Goal: Task Accomplishment & Management: Manage account settings

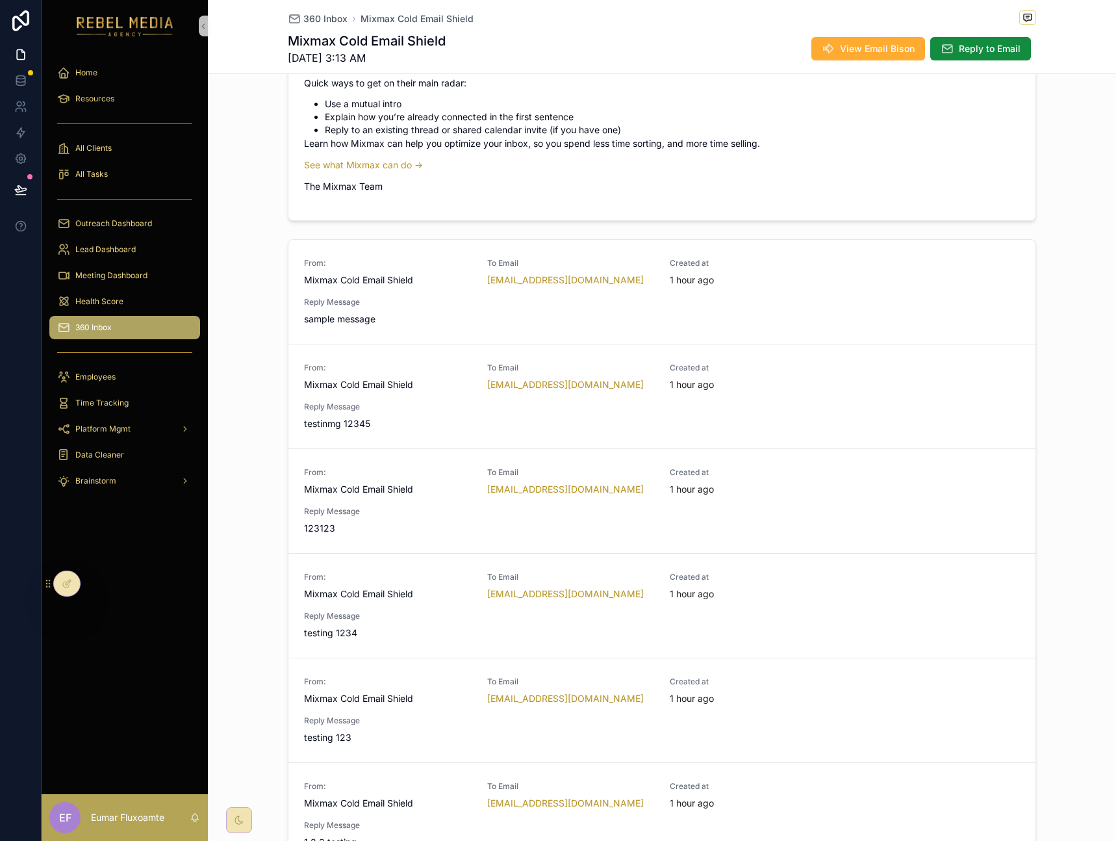
scroll to position [361, 0]
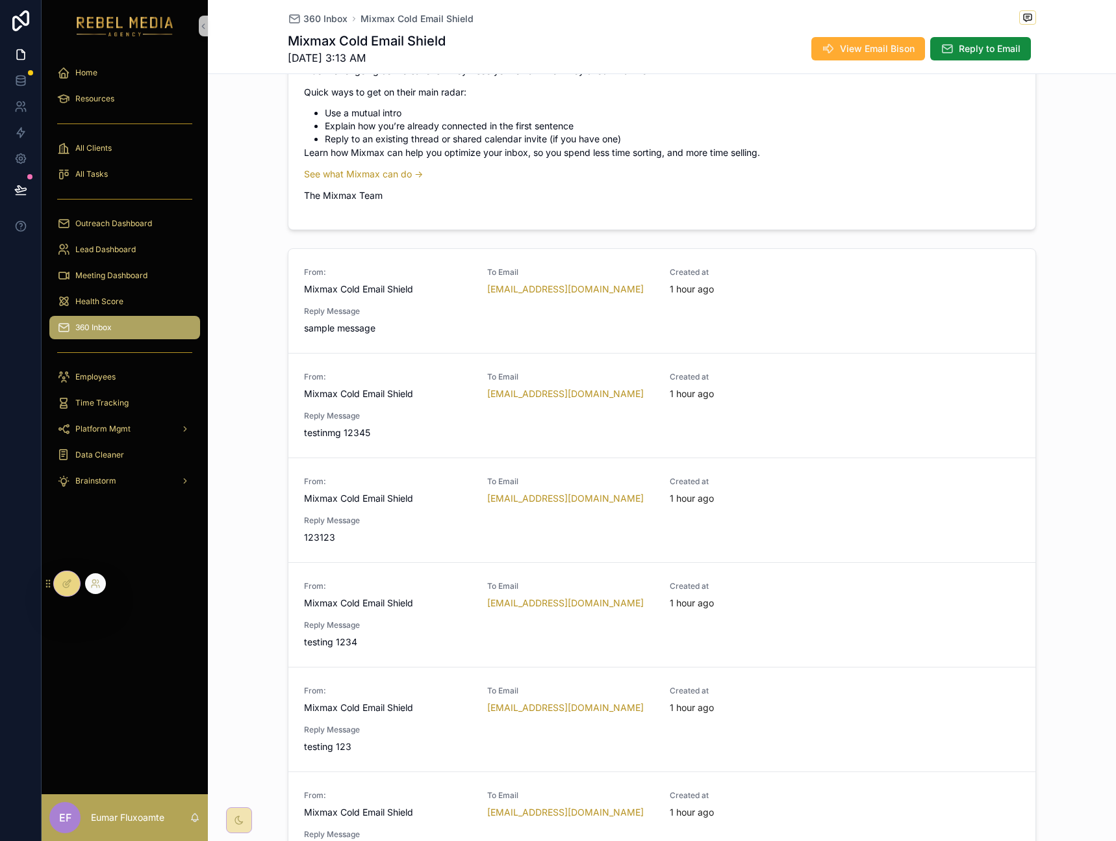
click at [62, 587] on icon at bounding box center [67, 583] width 10 height 10
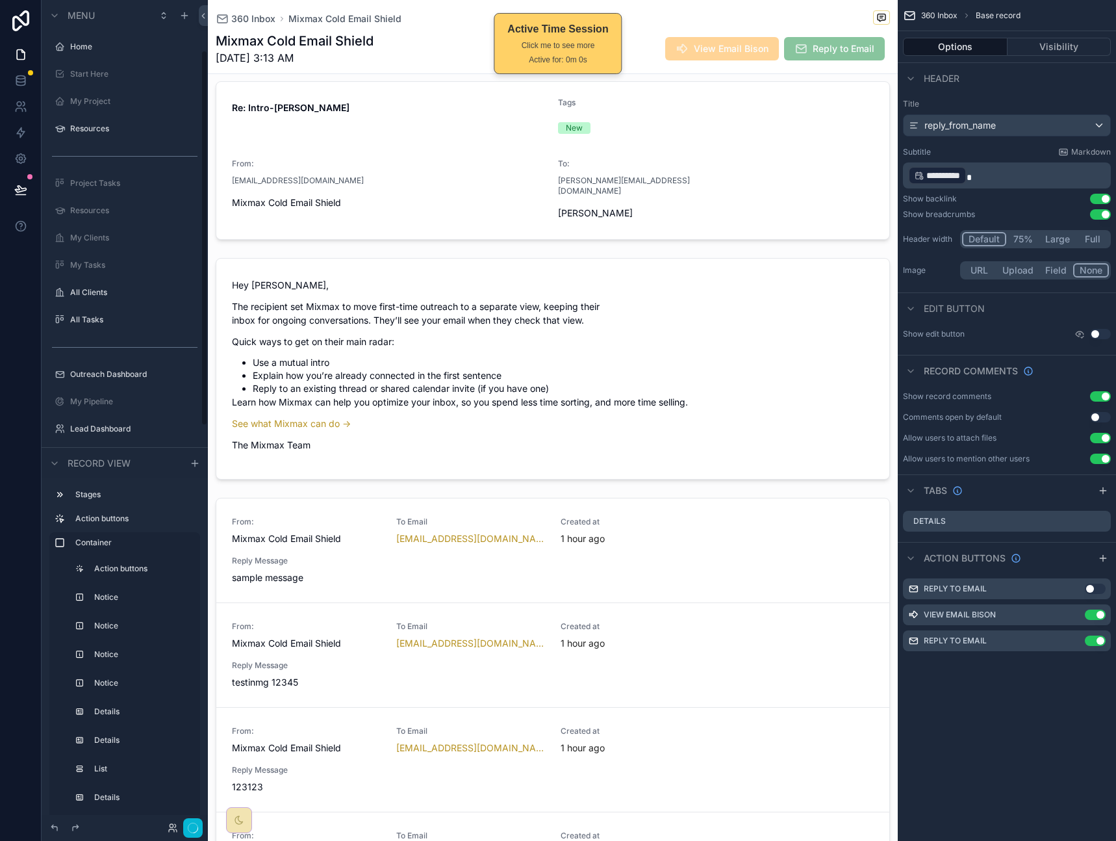
scroll to position [111, 0]
click at [658, 513] on div "scrollable content" at bounding box center [553, 565] width 690 height 1472
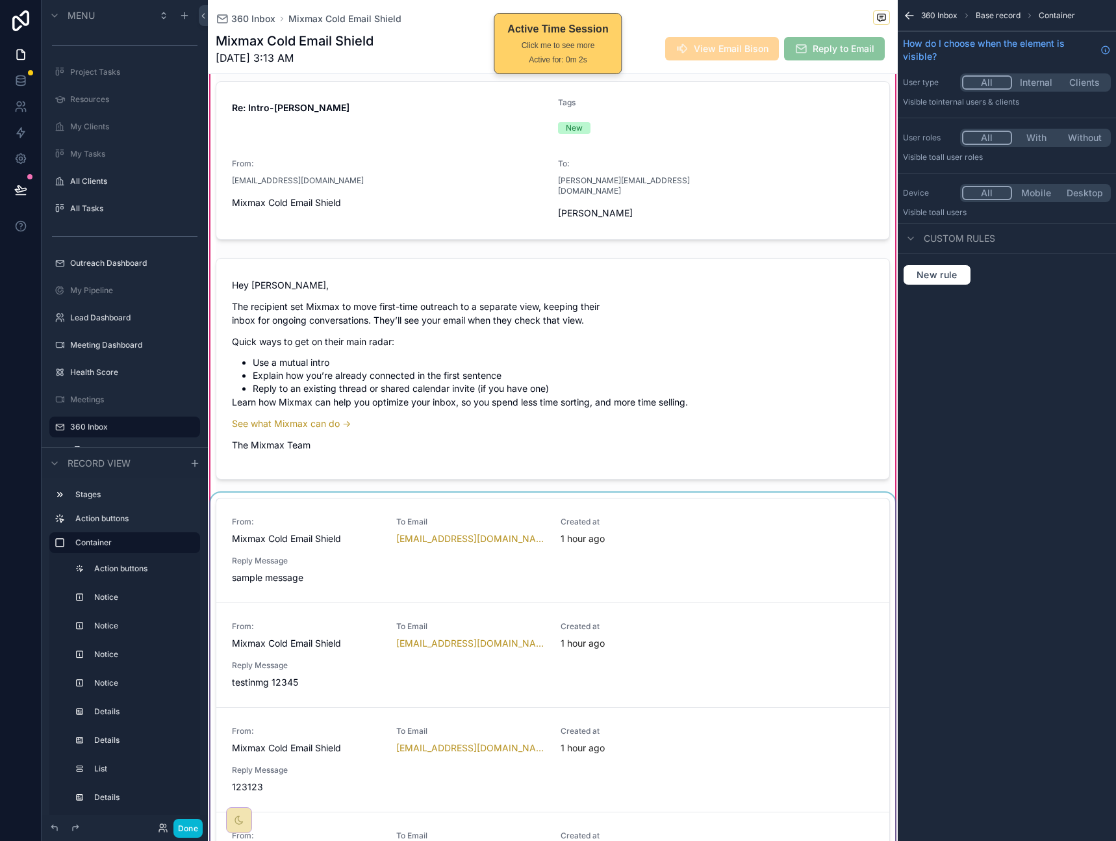
click at [705, 493] on div "scrollable content" at bounding box center [553, 815] width 690 height 644
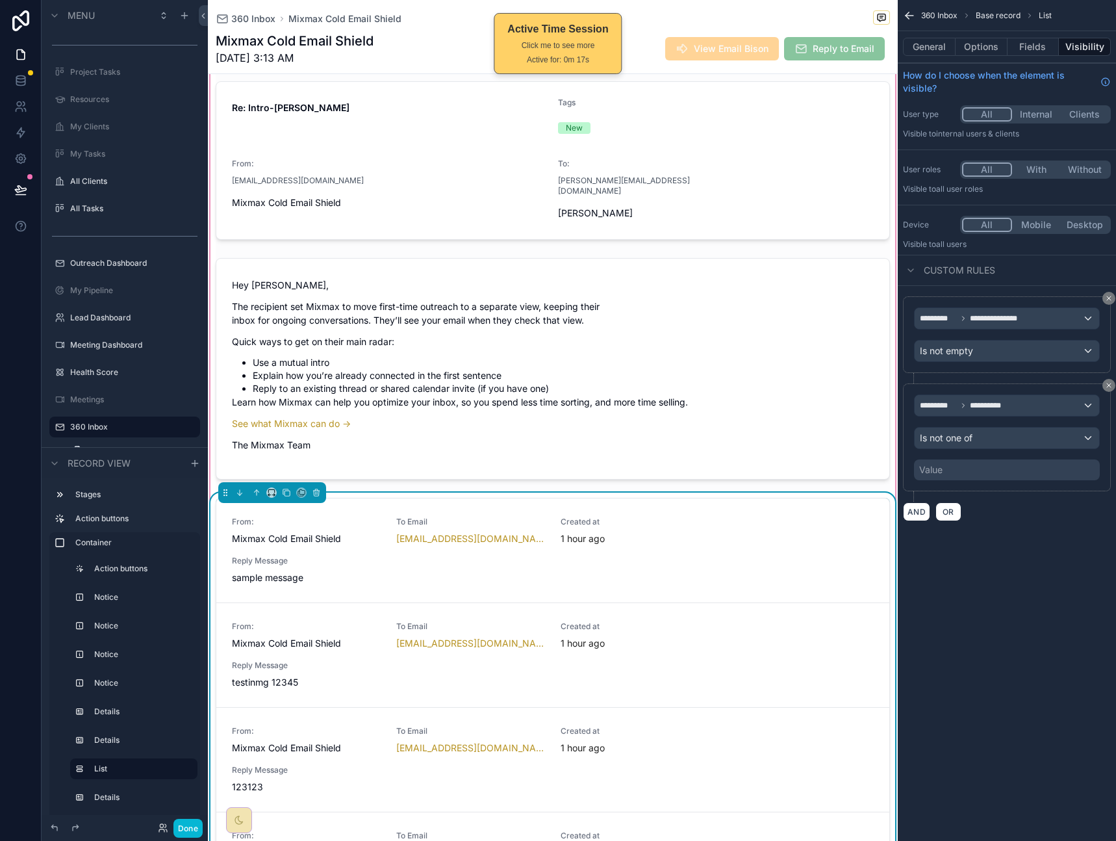
click at [812, 19] on div "360 Inbox Mixmax Cold Email Shield" at bounding box center [553, 18] width 675 height 16
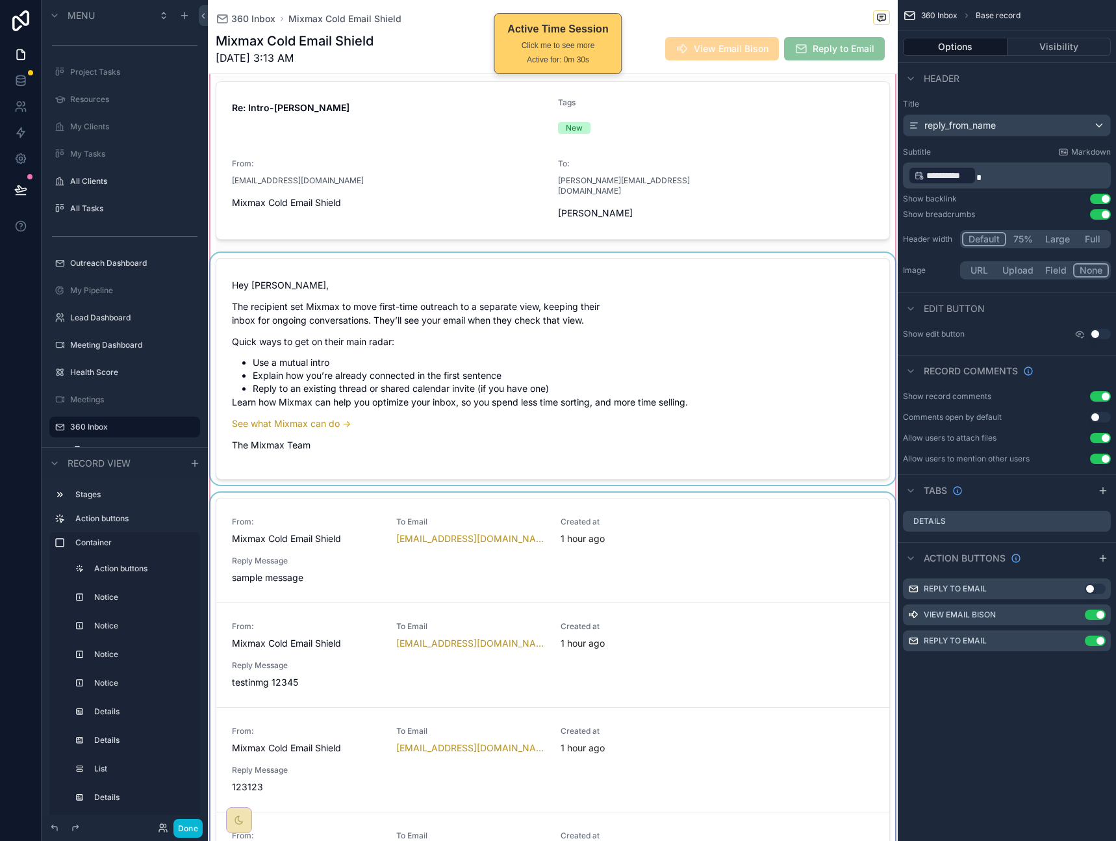
click at [632, 328] on div "scrollable content" at bounding box center [553, 565] width 690 height 1472
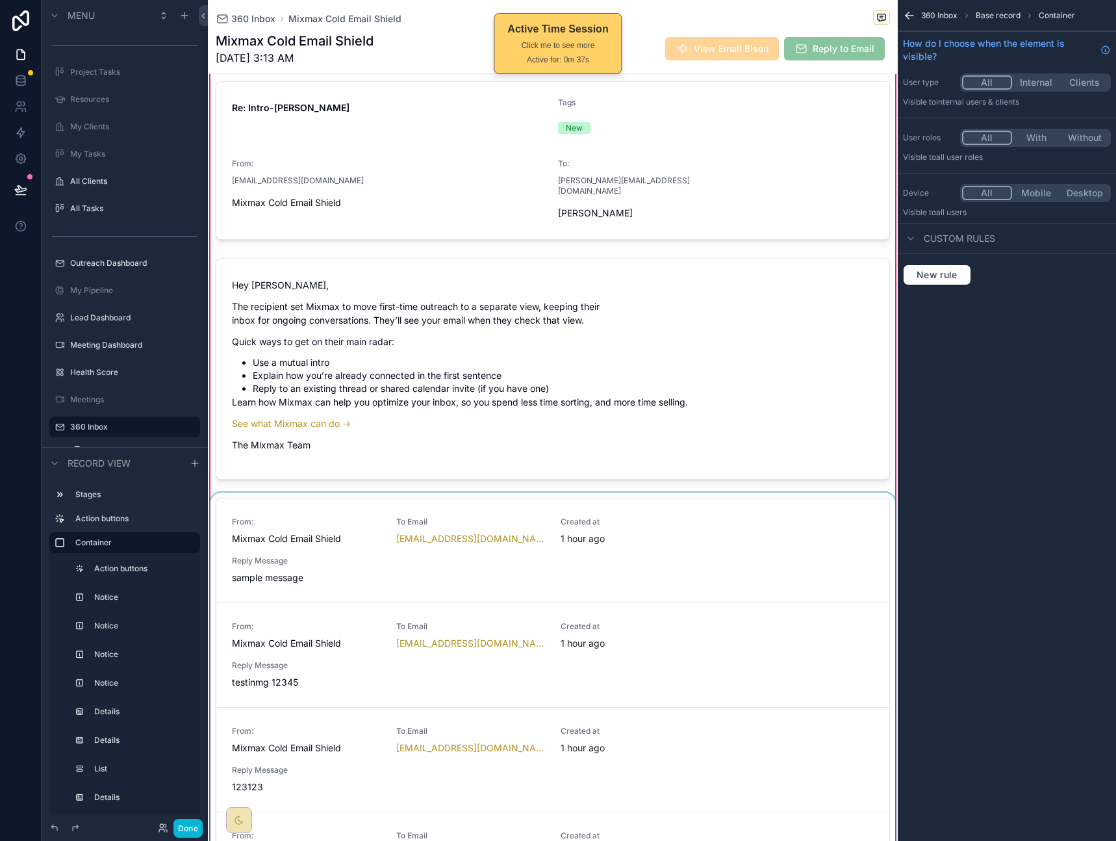
click at [910, 16] on icon "scrollable content" at bounding box center [910, 16] width 8 height 0
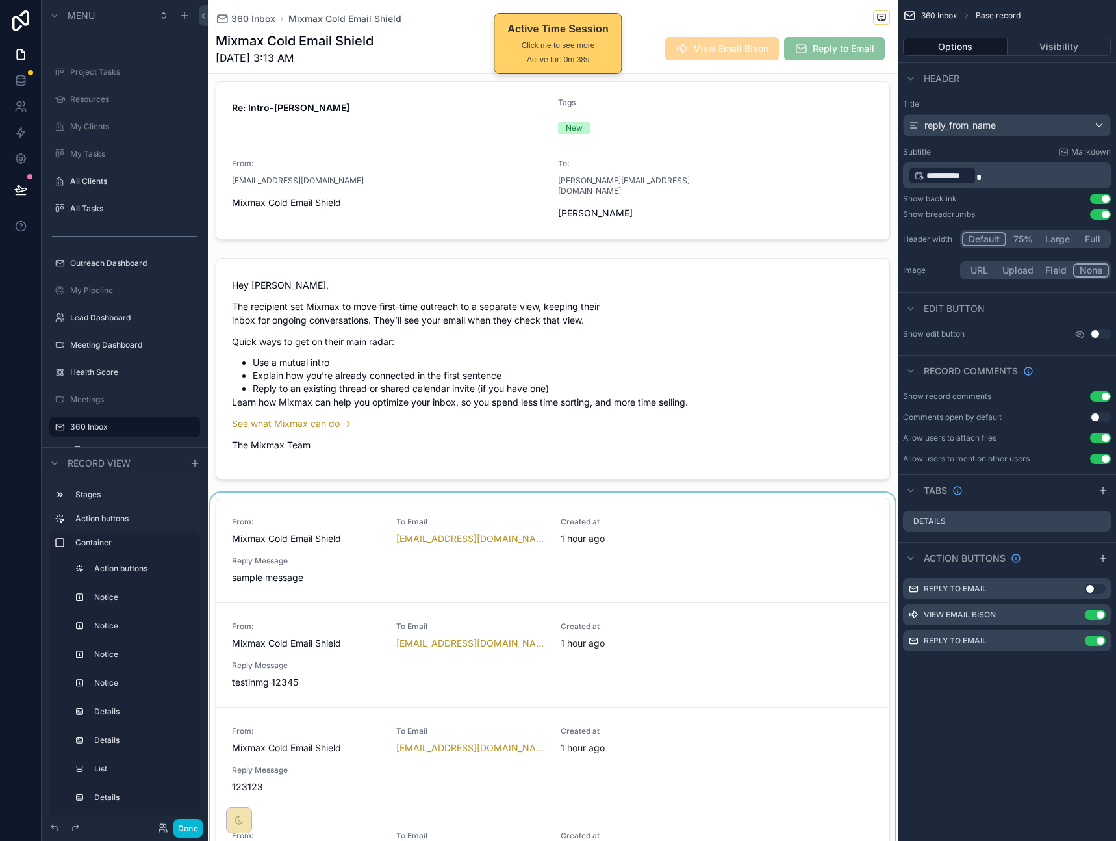
click at [591, 521] on div "scrollable content" at bounding box center [553, 565] width 690 height 1472
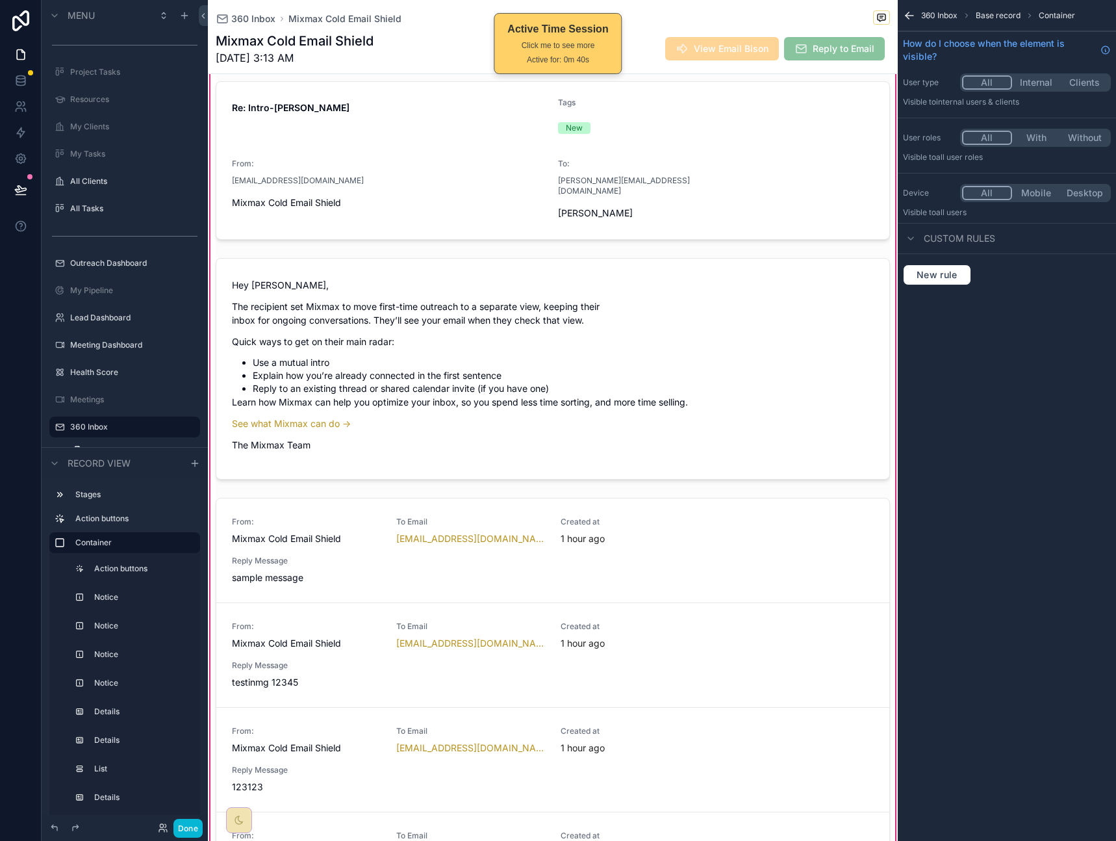
click at [750, 18] on div "360 Inbox Mixmax Cold Email Shield" at bounding box center [553, 18] width 675 height 16
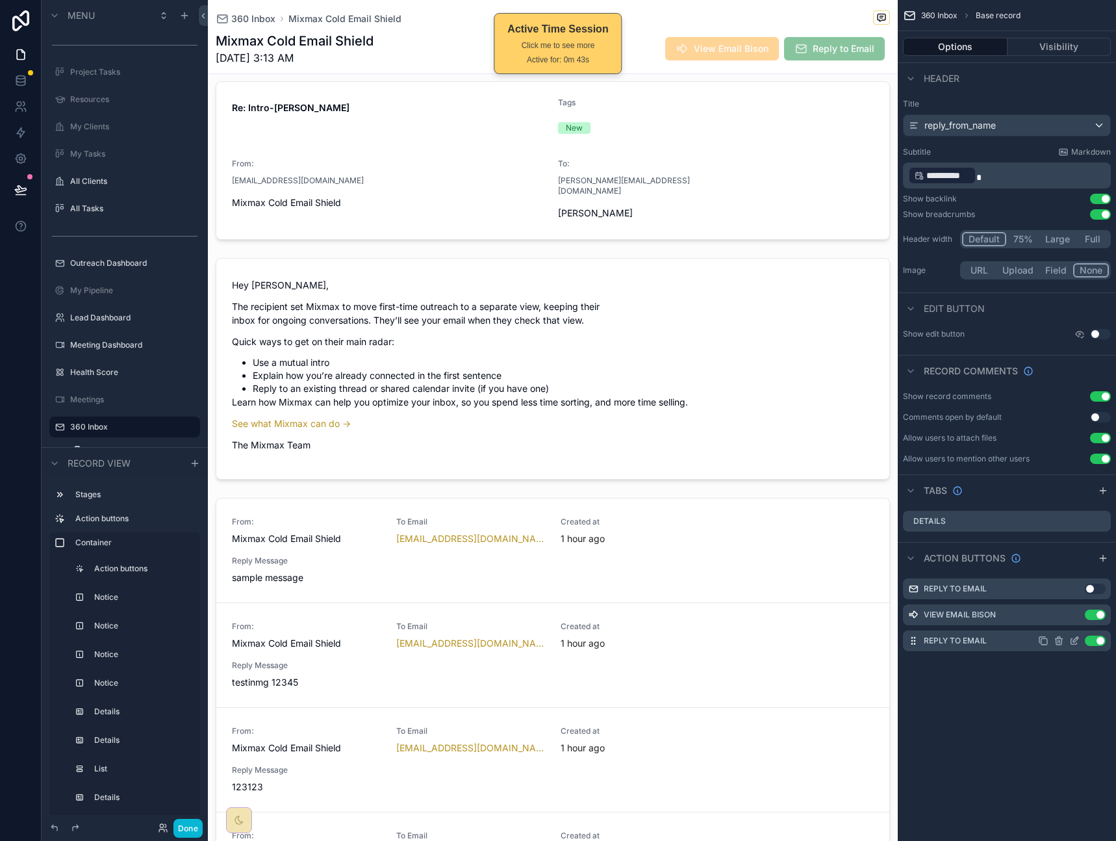
click at [1074, 641] on icon "scrollable content" at bounding box center [1076, 639] width 5 height 5
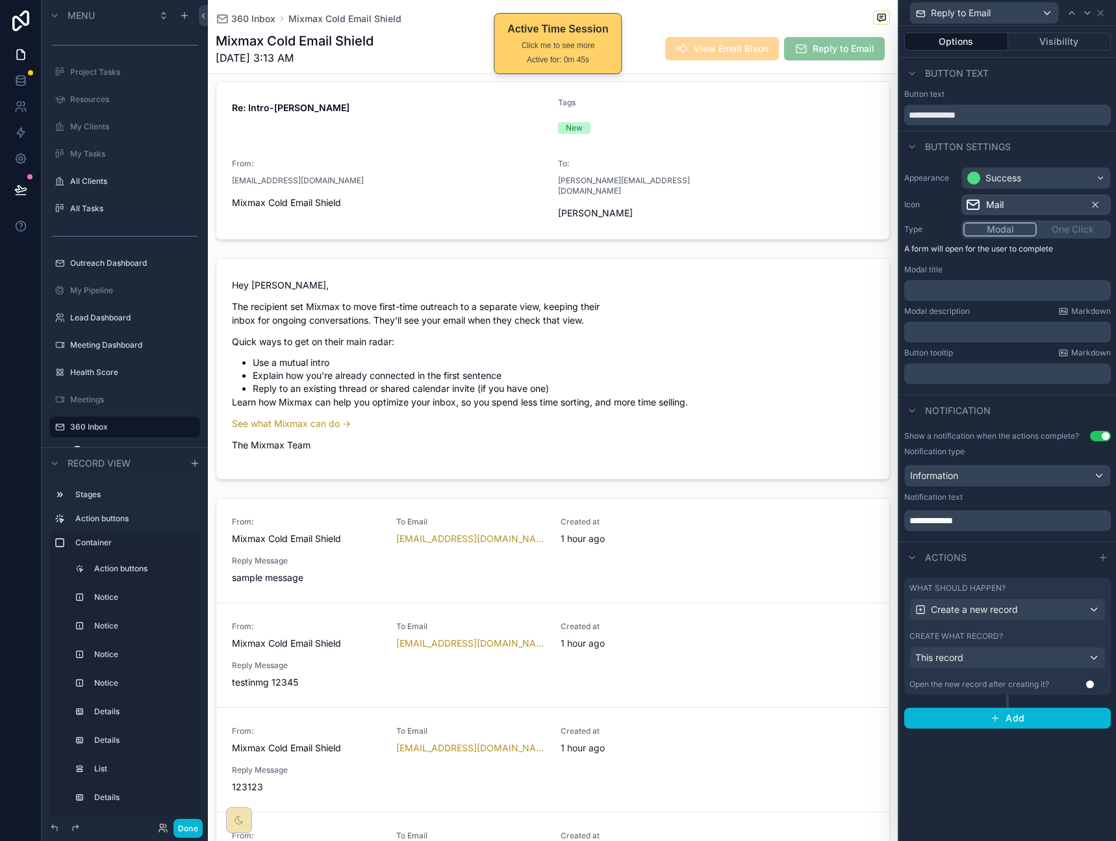
click at [1061, 592] on div "What should happen?" at bounding box center [1008, 588] width 196 height 10
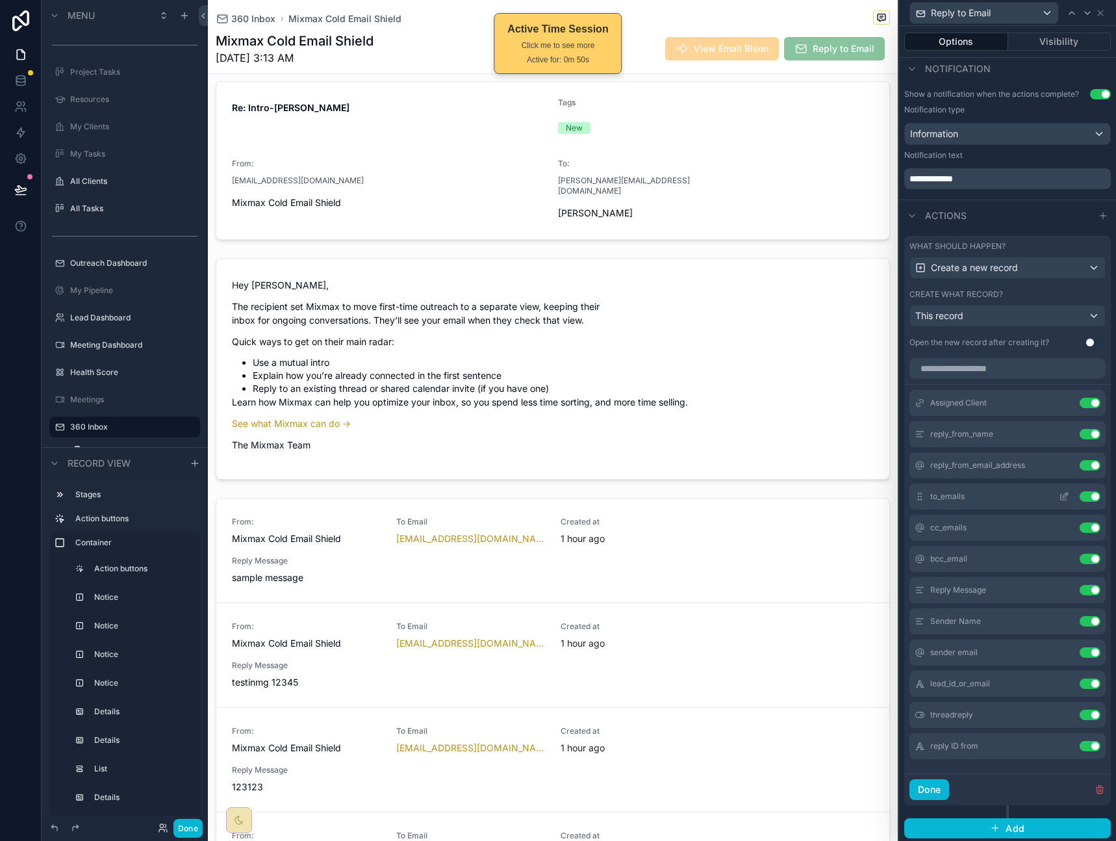
scroll to position [344, 0]
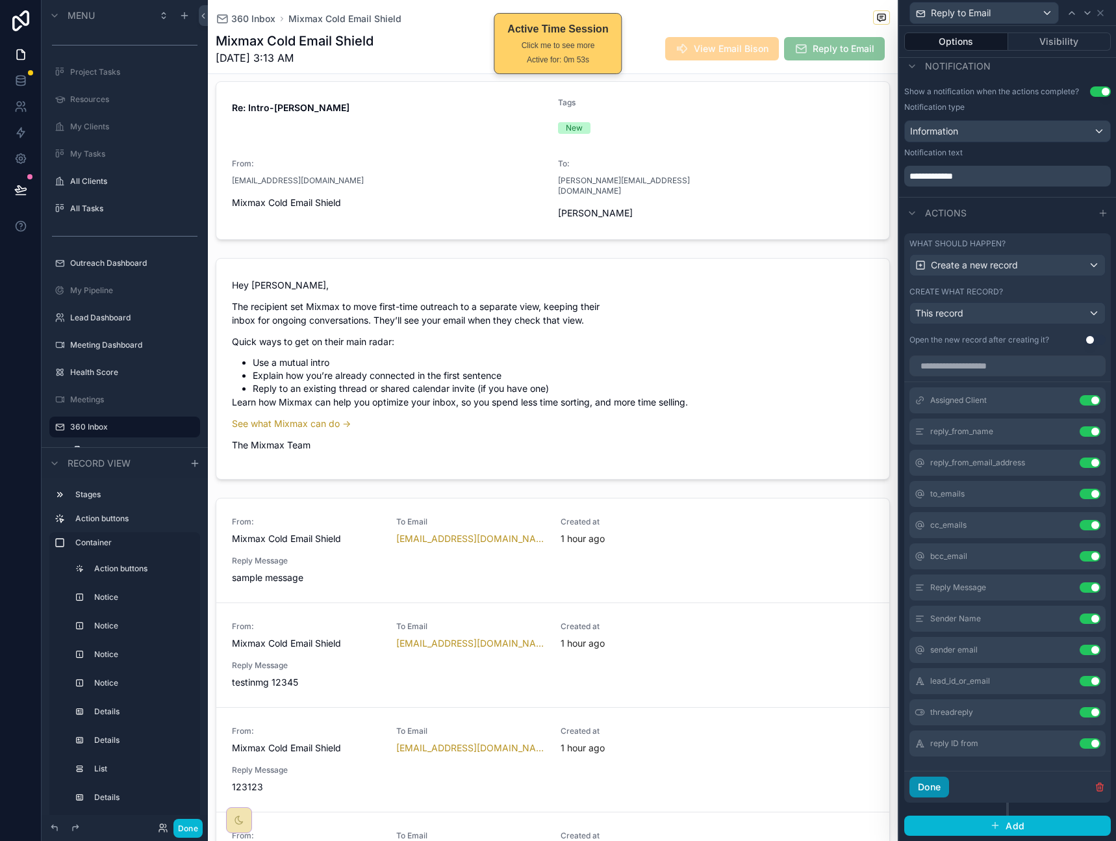
click at [939, 790] on button "Done" at bounding box center [930, 787] width 40 height 21
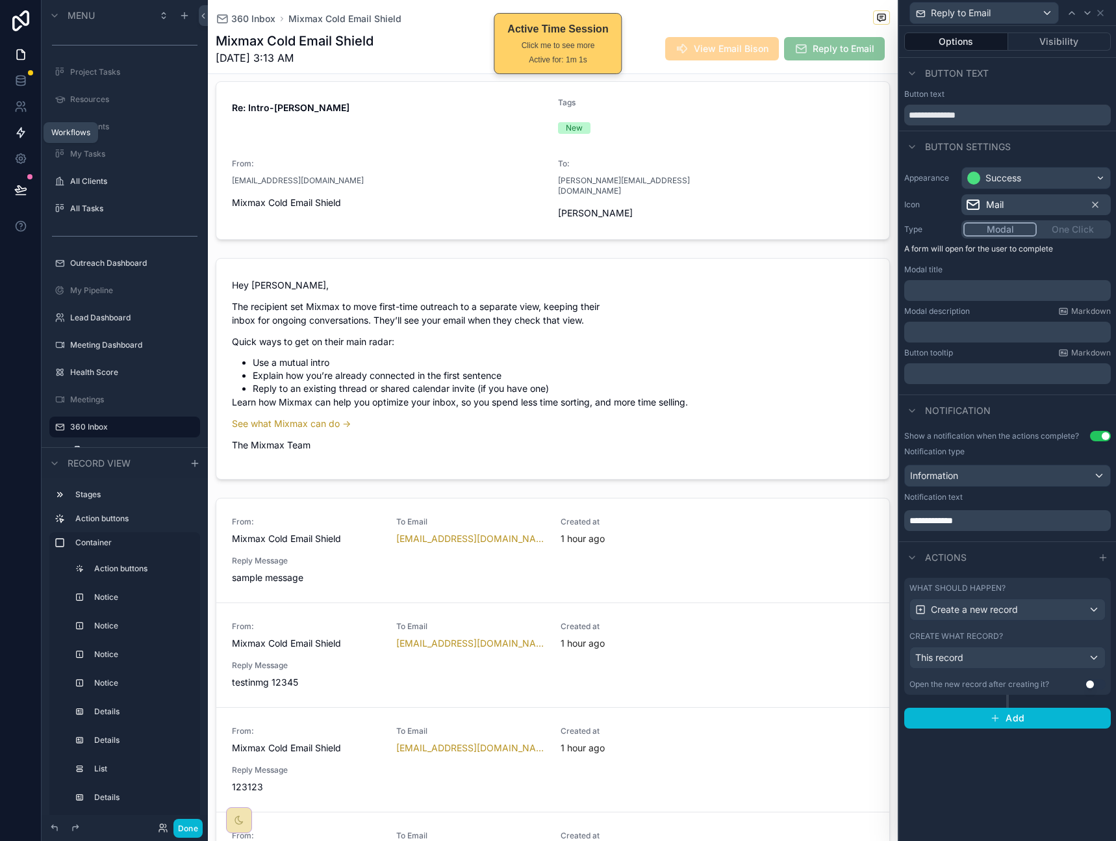
click at [19, 131] on icon at bounding box center [21, 133] width 8 height 10
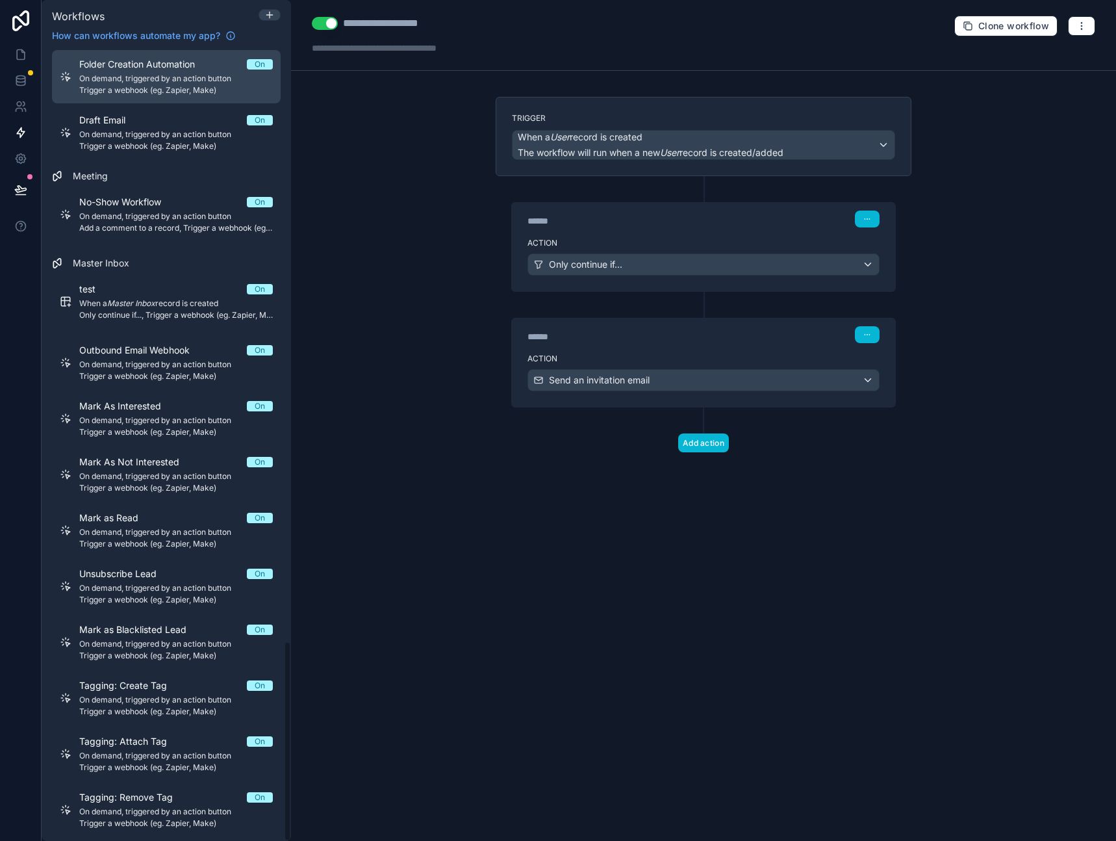
scroll to position [2335, 0]
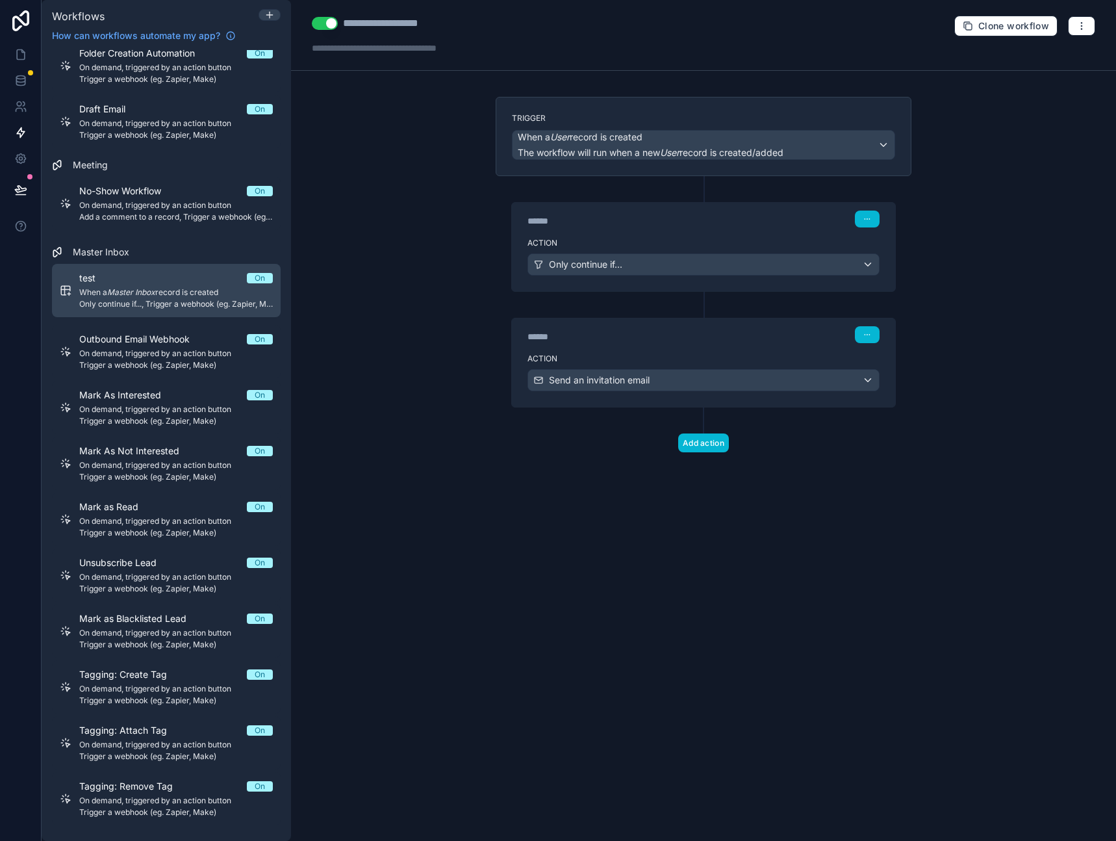
click at [159, 291] on span "When a Master Inbox record is created" at bounding box center [176, 292] width 194 height 10
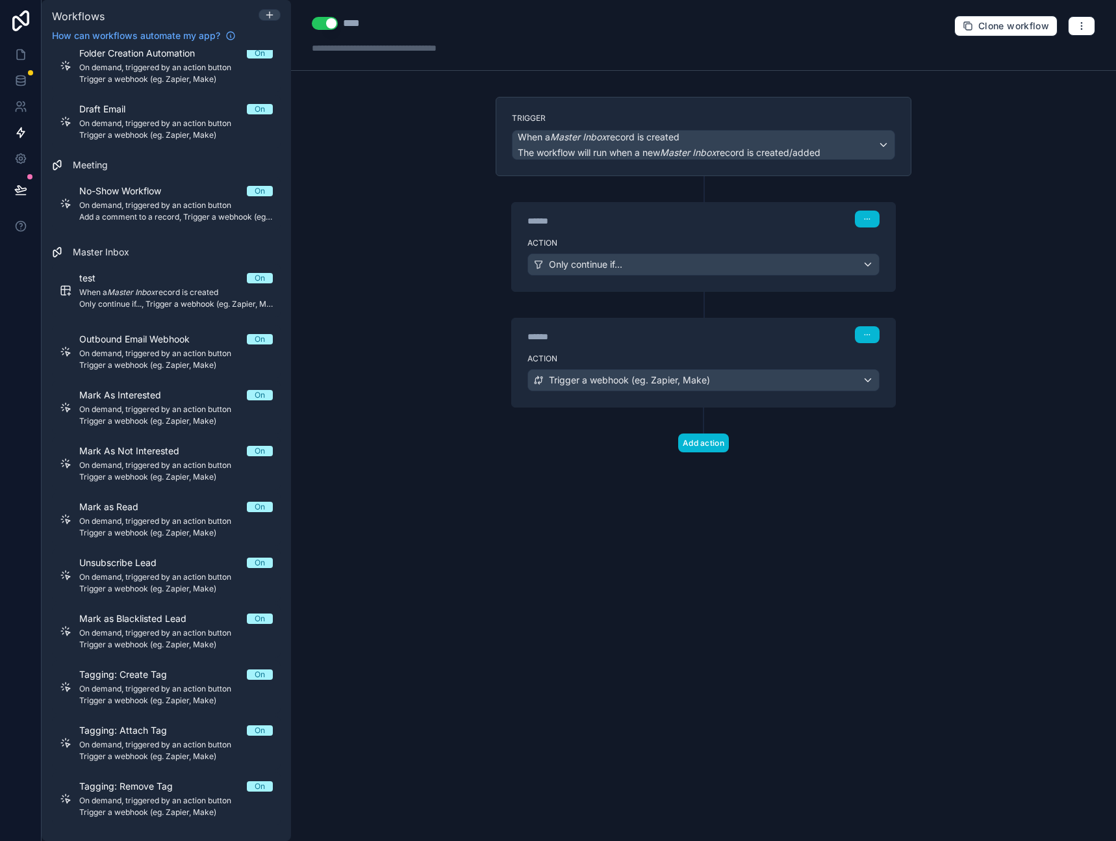
click at [679, 223] on div "******" at bounding box center [625, 220] width 195 height 13
click at [883, 256] on div "Action Only continue if..." at bounding box center [703, 262] width 383 height 58
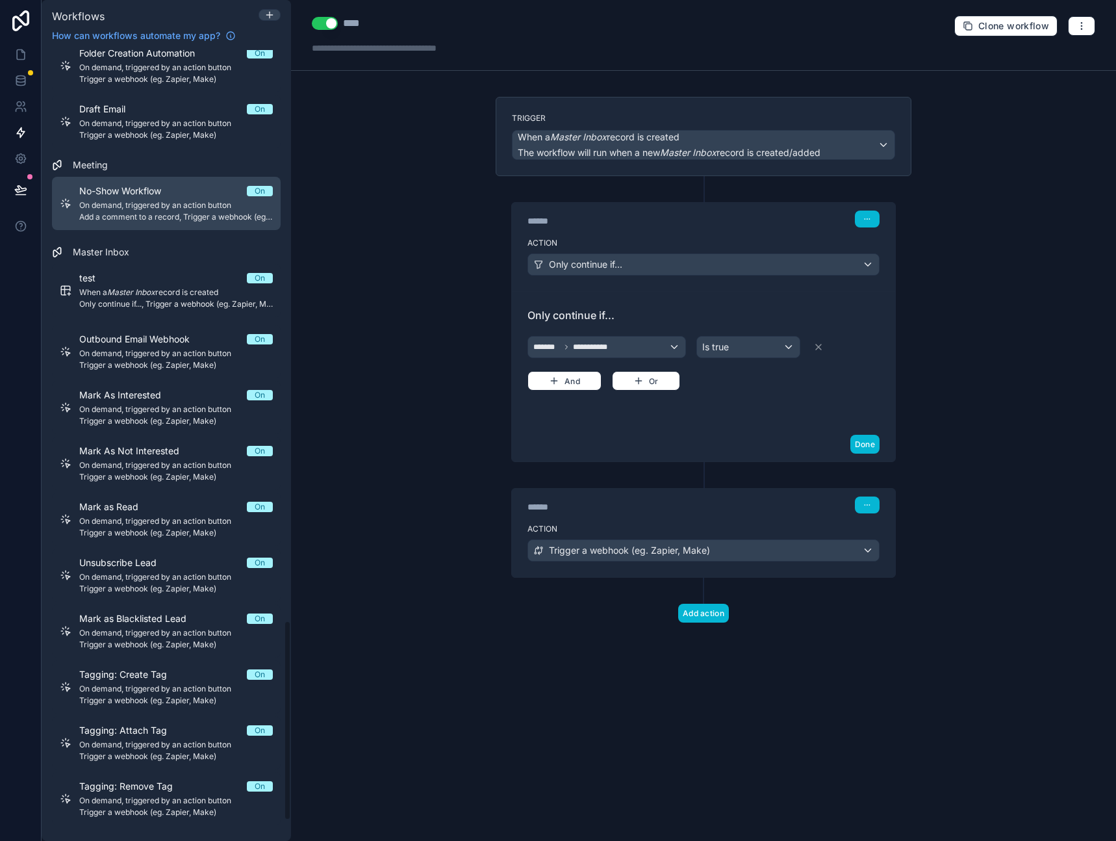
scroll to position [1690, 0]
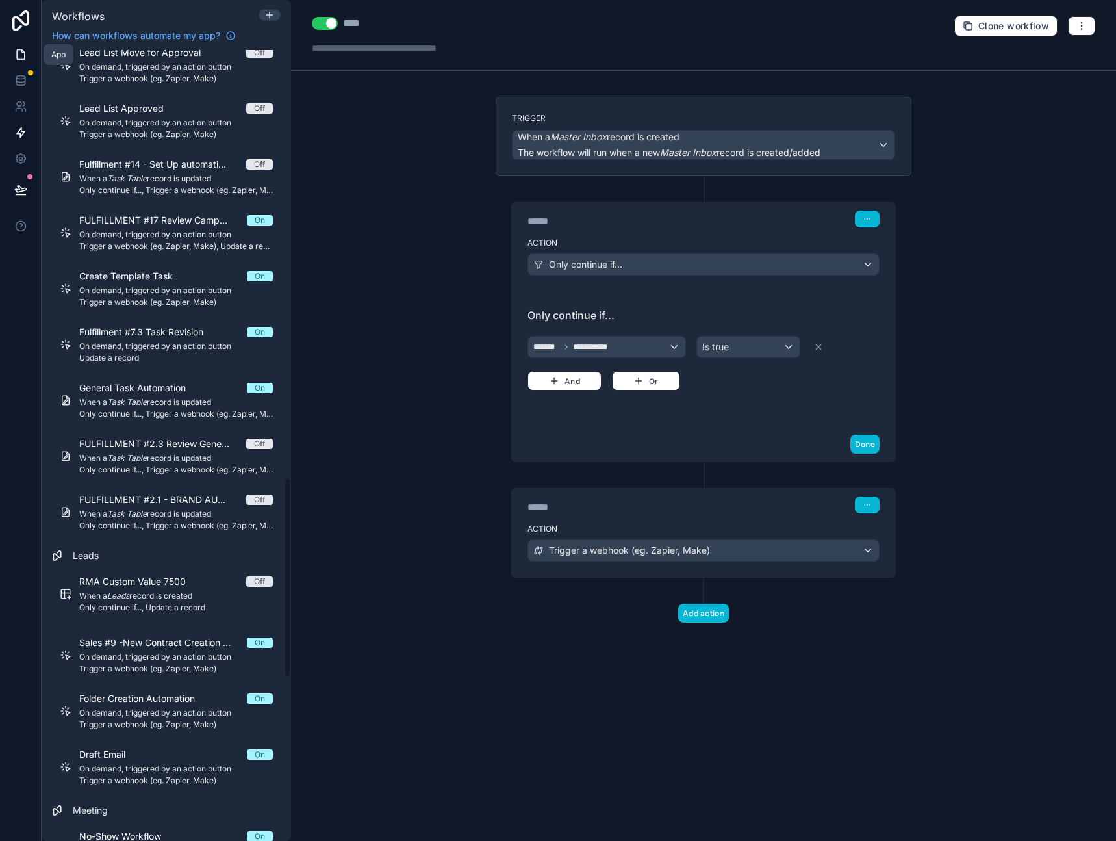
click at [18, 51] on icon at bounding box center [20, 54] width 13 height 13
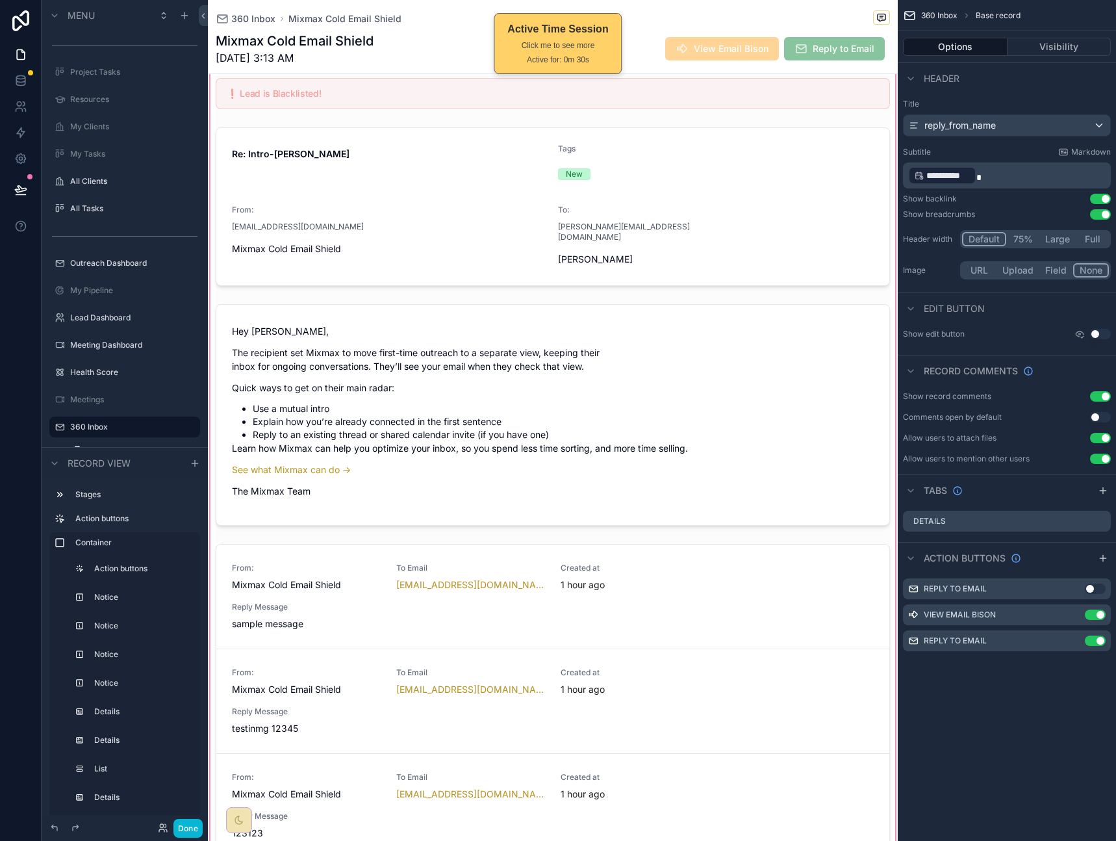
scroll to position [567, 0]
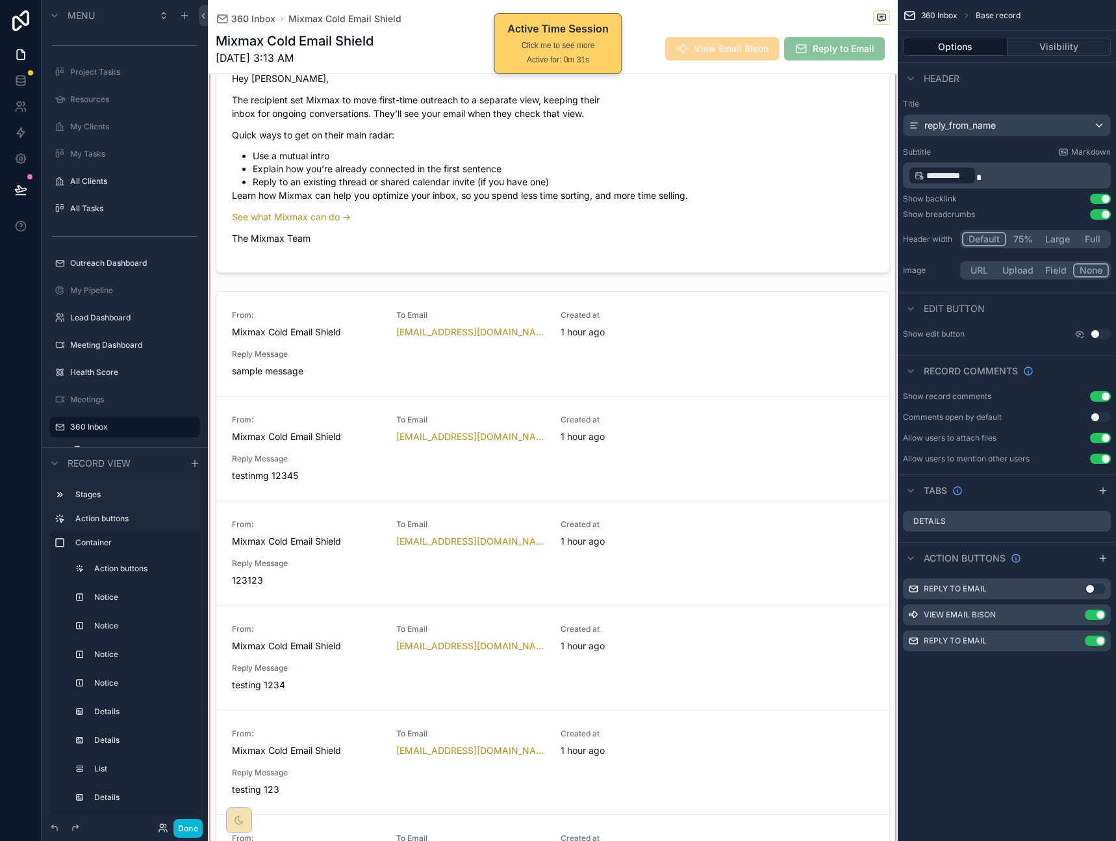
click at [667, 433] on div "scrollable content" at bounding box center [553, 358] width 690 height 1472
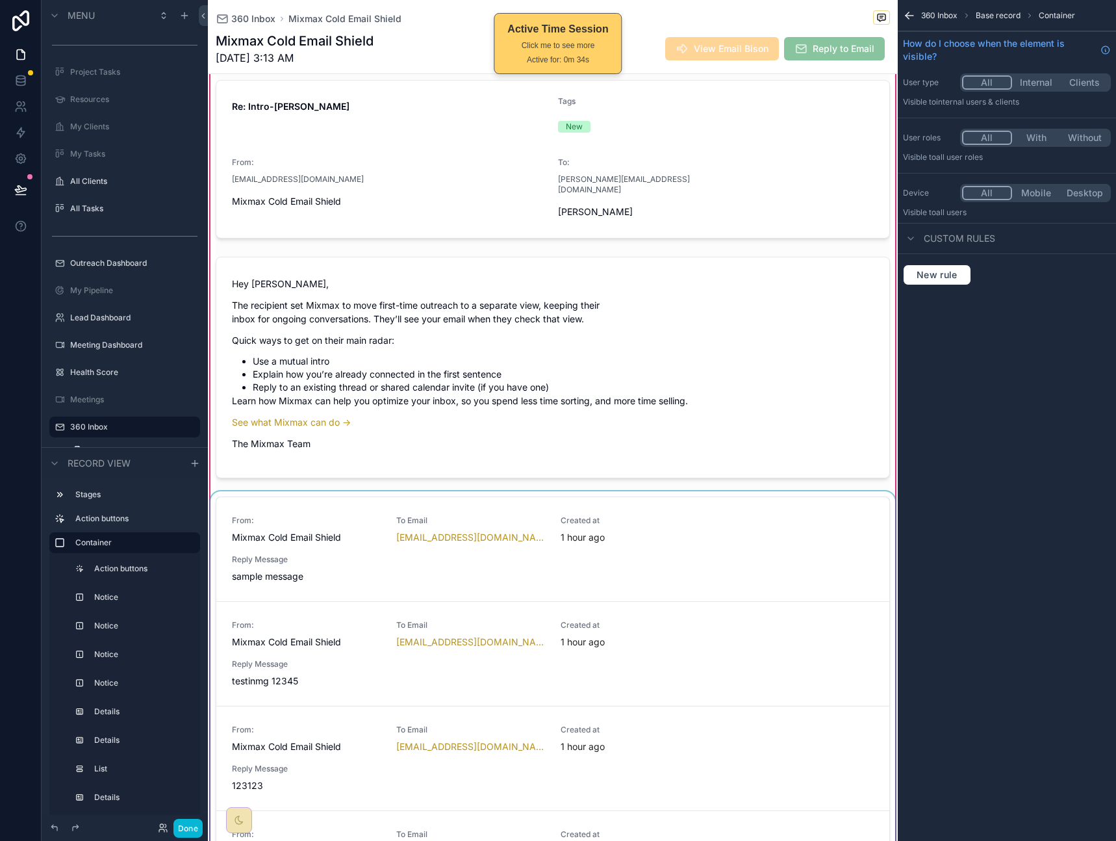
scroll to position [364, 0]
click at [678, 504] on div "scrollable content" at bounding box center [553, 811] width 690 height 644
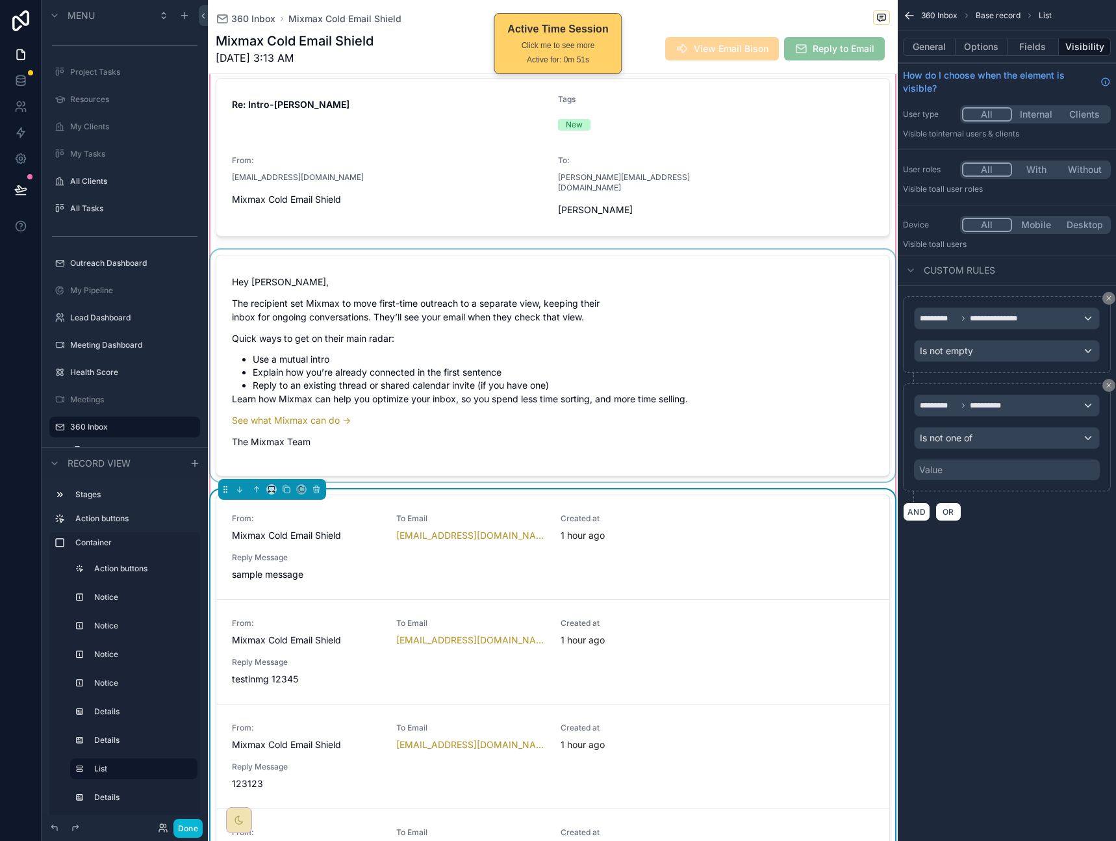
click at [579, 361] on div "scrollable content" at bounding box center [553, 366] width 690 height 232
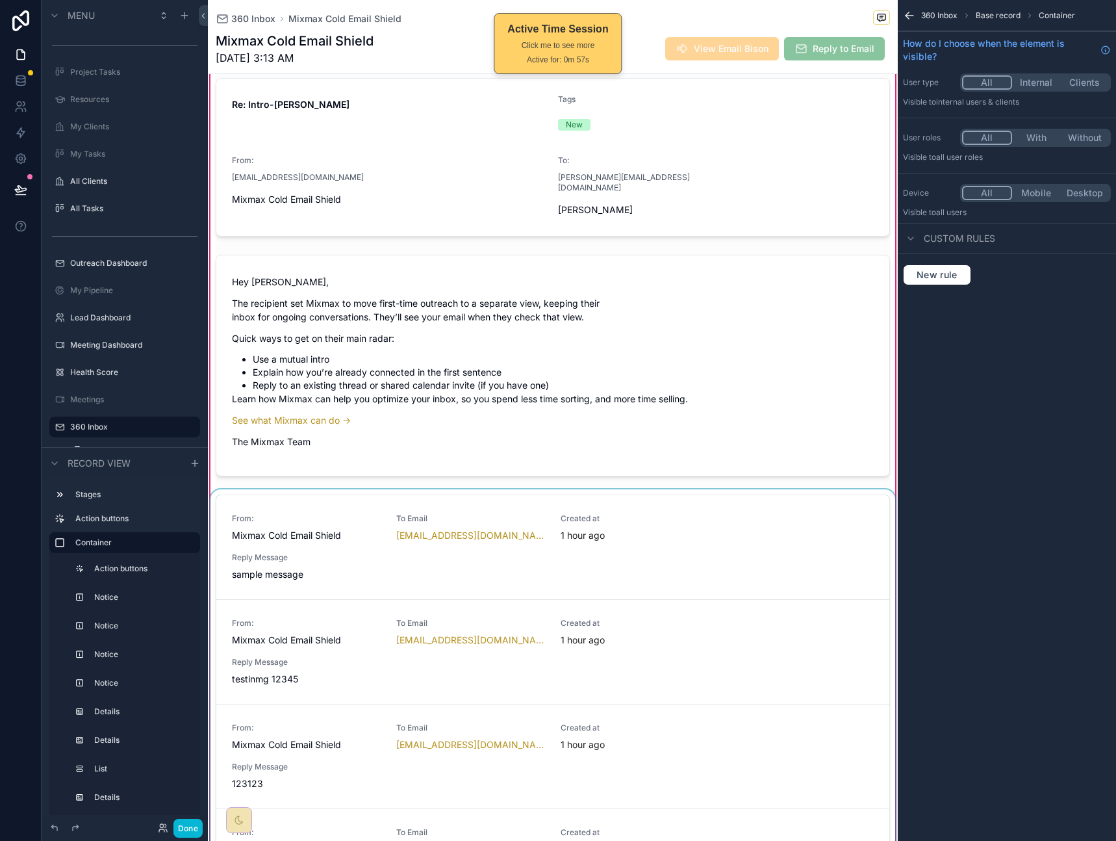
click at [511, 505] on div "scrollable content" at bounding box center [553, 811] width 690 height 644
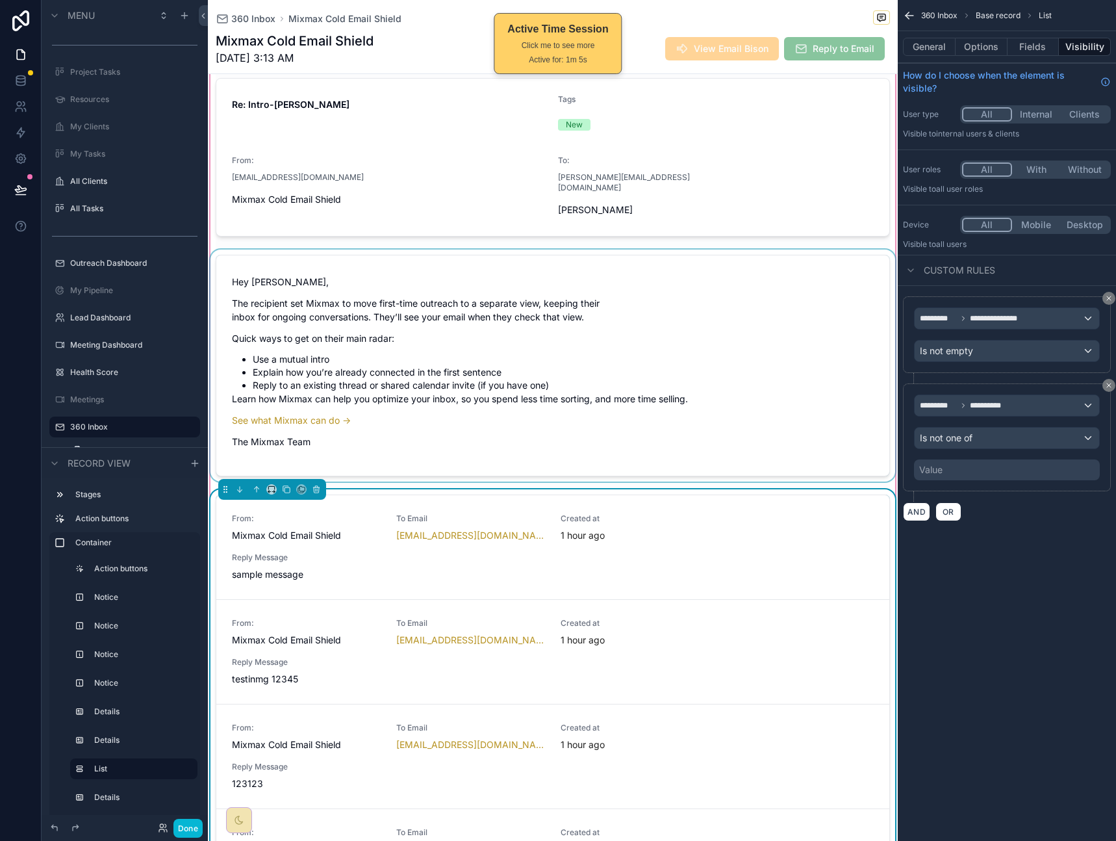
click at [513, 385] on div "scrollable content" at bounding box center [553, 366] width 690 height 232
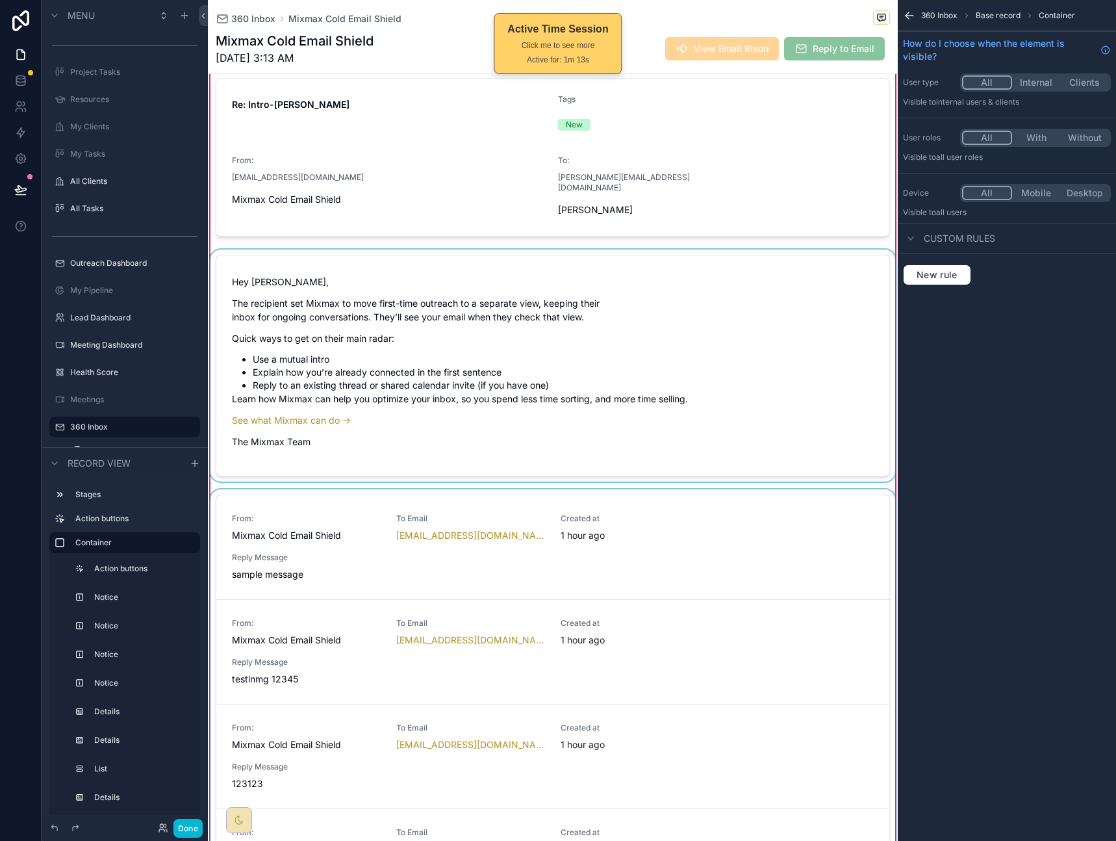
click at [523, 402] on div "scrollable content" at bounding box center [553, 366] width 690 height 232
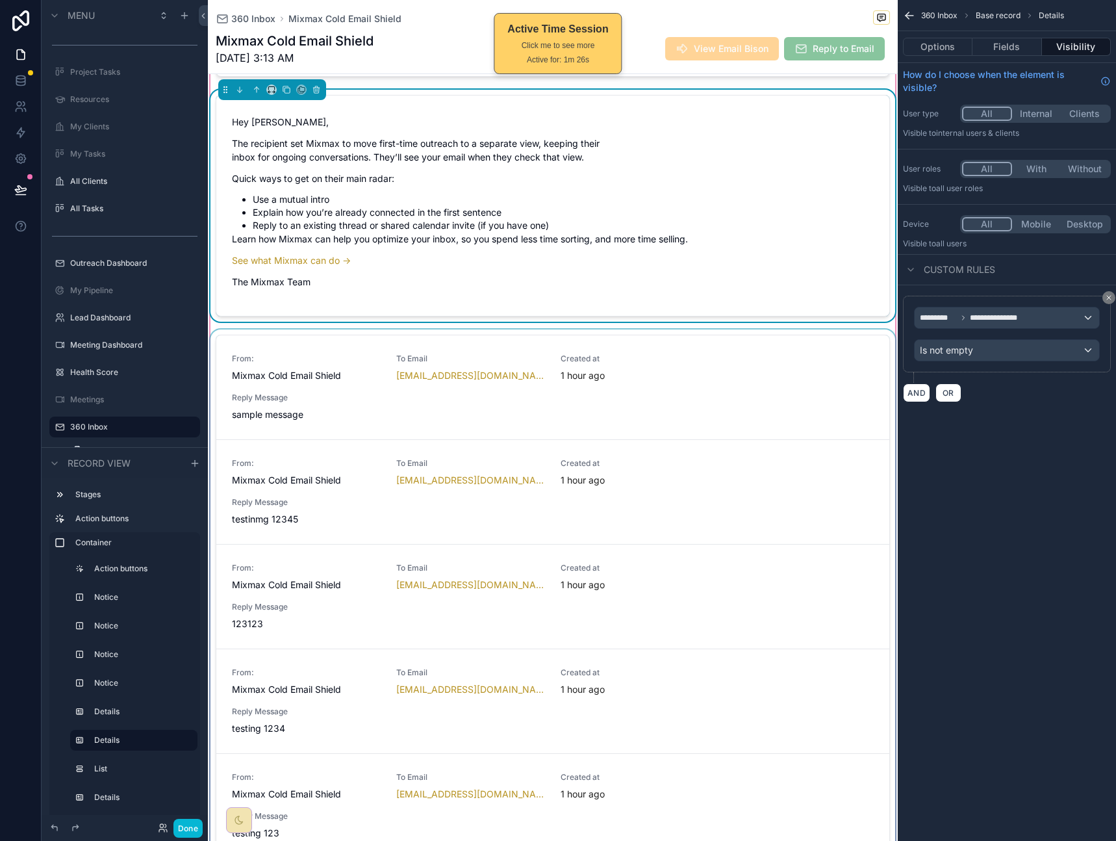
scroll to position [521, 0]
click at [696, 382] on div "scrollable content" at bounding box center [553, 654] width 690 height 644
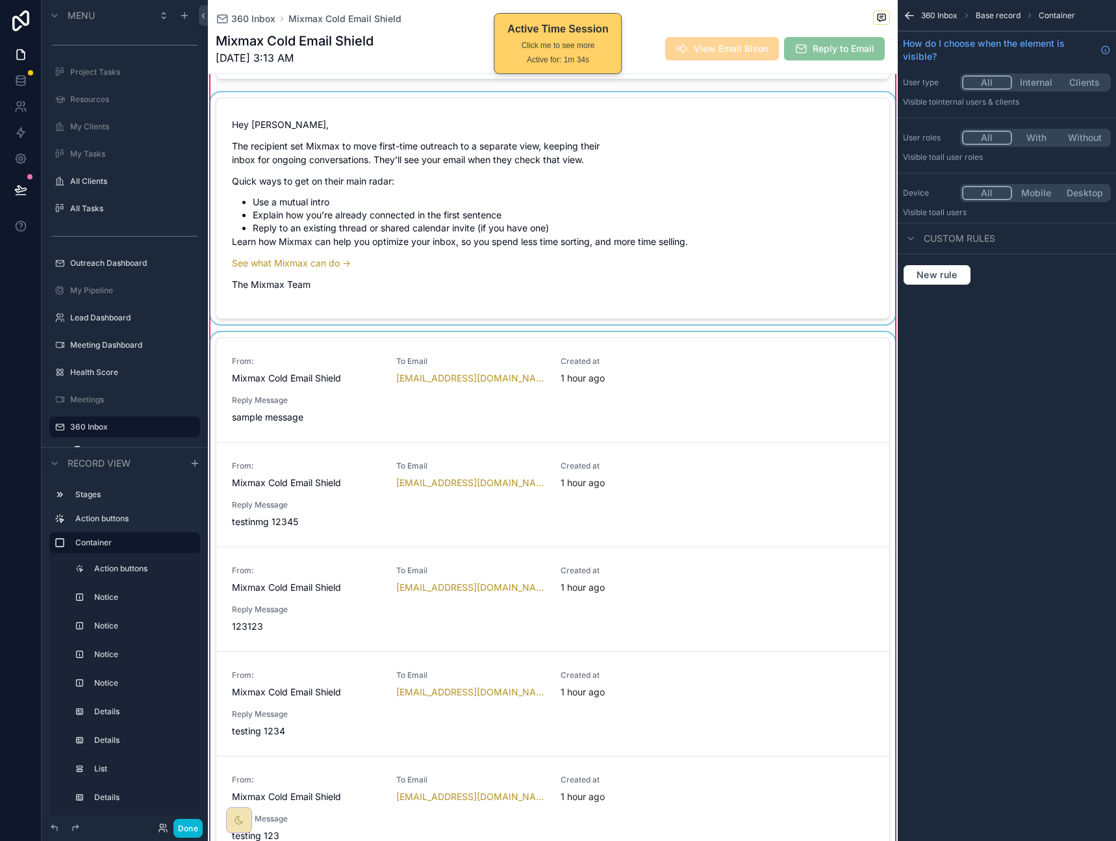
click at [703, 383] on div "scrollable content" at bounding box center [553, 654] width 690 height 644
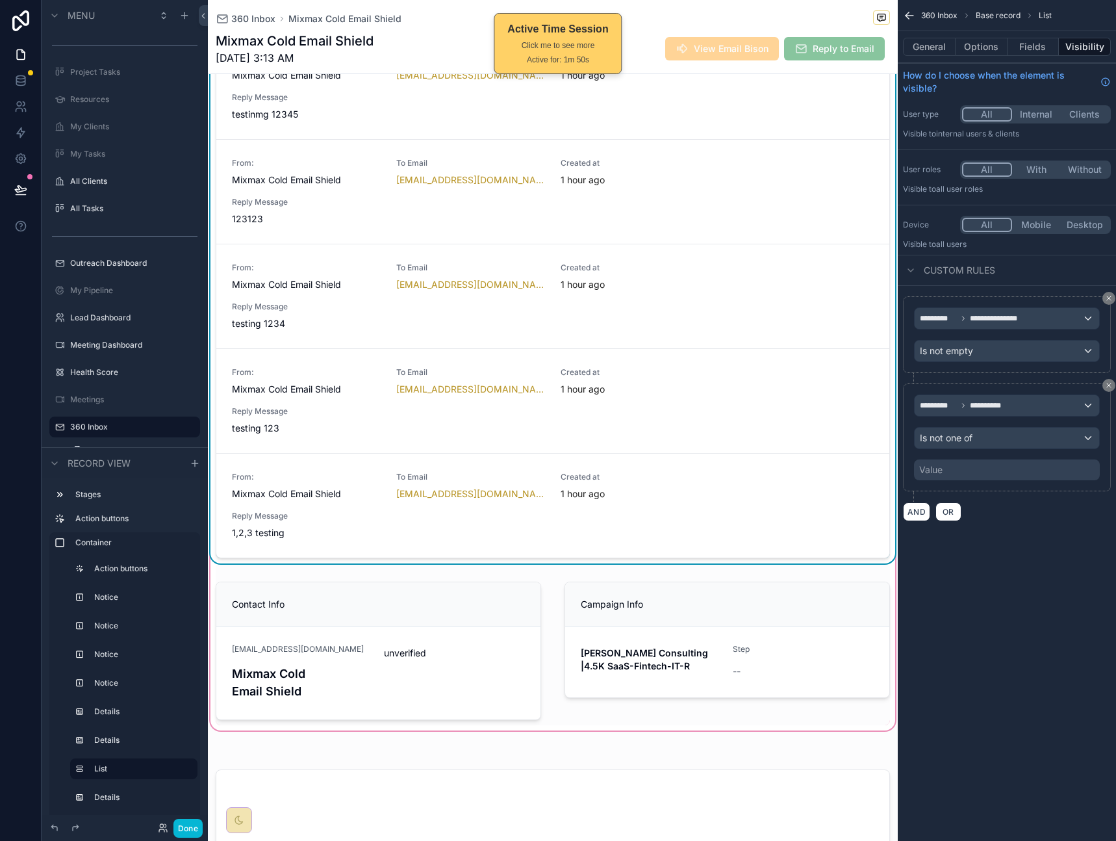
scroll to position [930, 0]
click at [977, 582] on div "**********" at bounding box center [1007, 420] width 218 height 841
click at [968, 597] on div "**********" at bounding box center [1007, 420] width 218 height 841
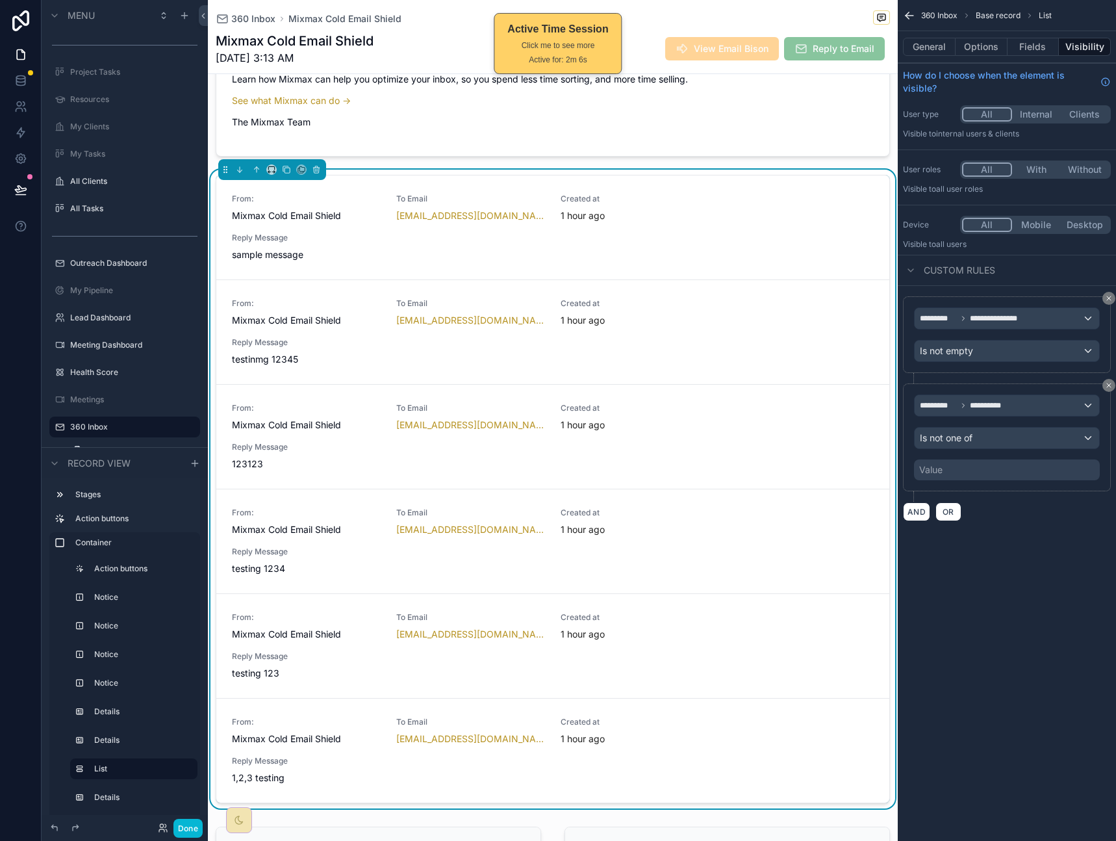
scroll to position [690, 0]
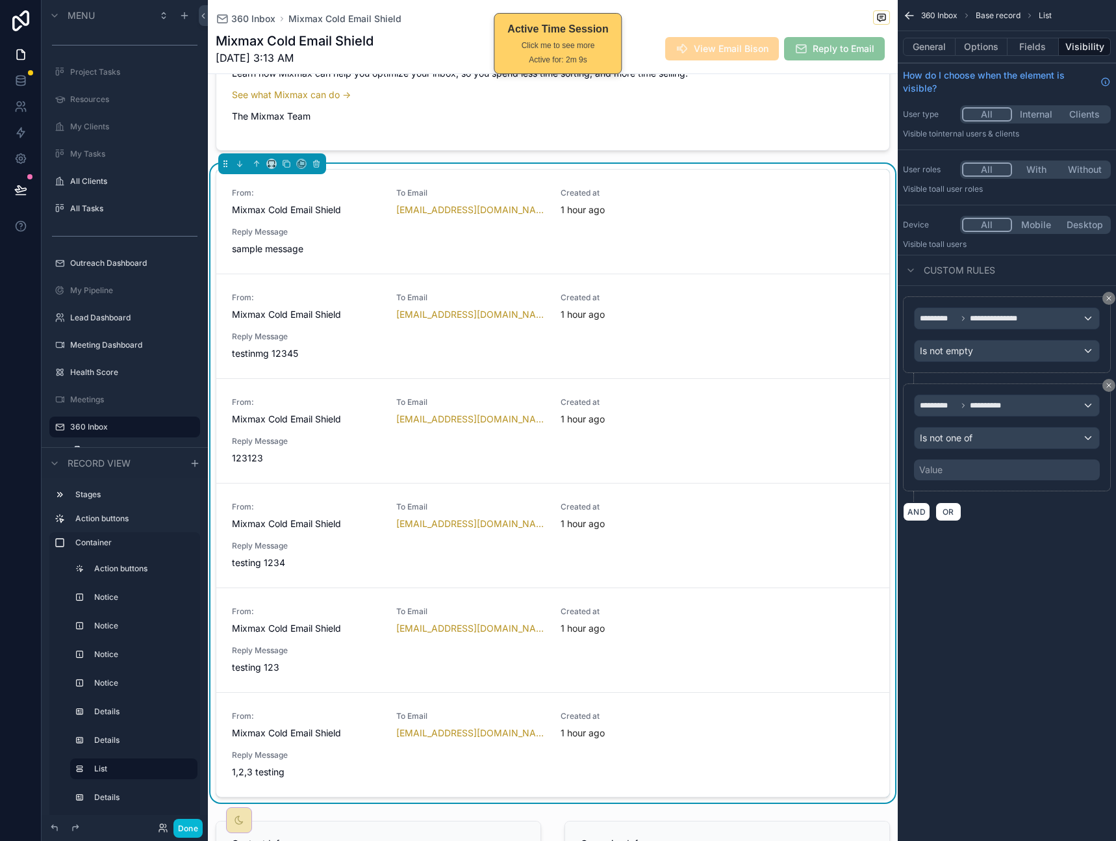
click at [1003, 591] on div "**********" at bounding box center [1007, 420] width 218 height 841
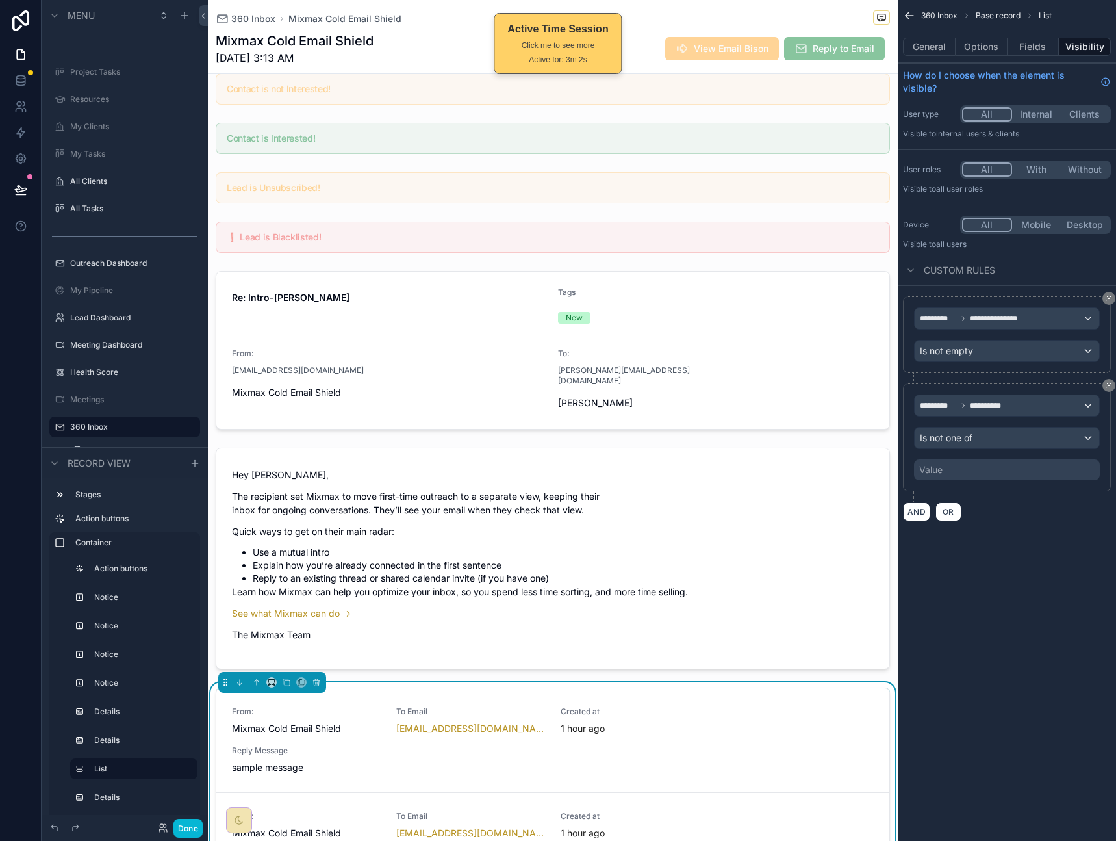
scroll to position [419, 0]
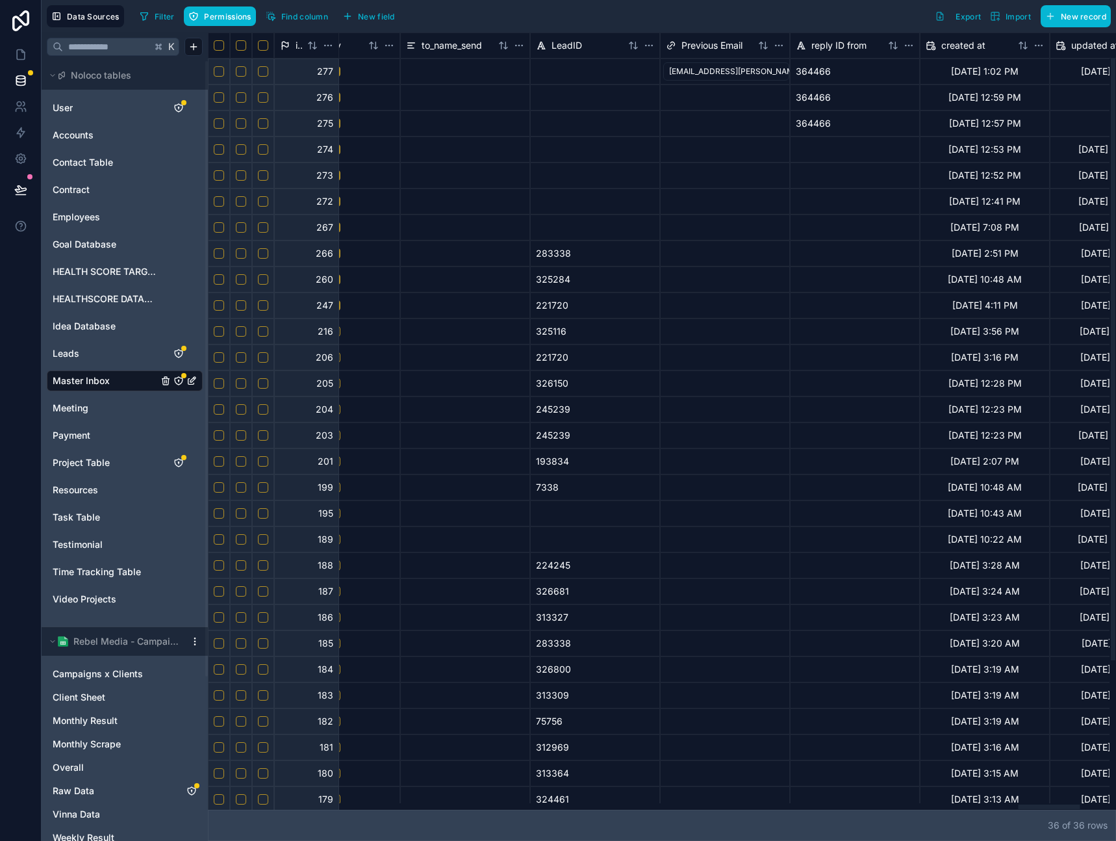
scroll to position [0, 12119]
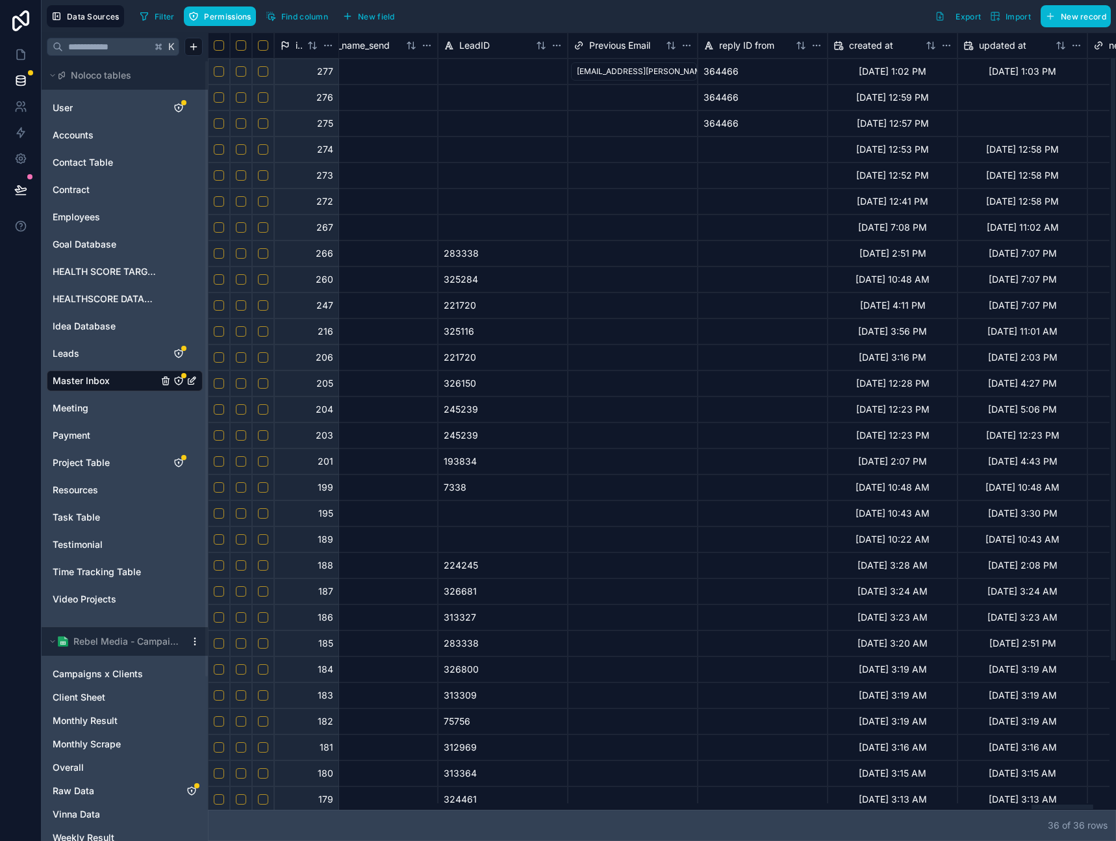
click at [1063, 803] on div at bounding box center [659, 806] width 902 height 6
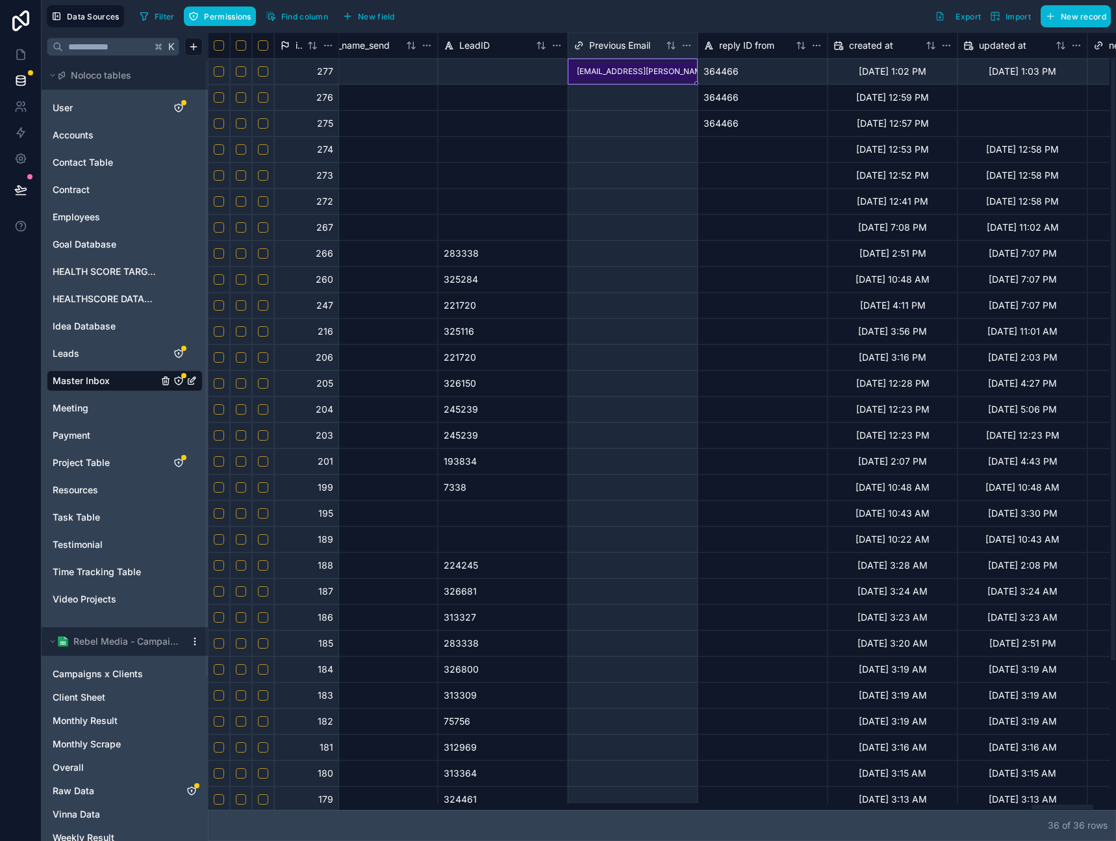
click at [662, 68] on div "[EMAIL_ADDRESS][PERSON_NAME][DOMAIN_NAME]" at bounding box center [674, 72] width 195 height 12
click at [761, 49] on span "reply ID from" at bounding box center [746, 45] width 55 height 13
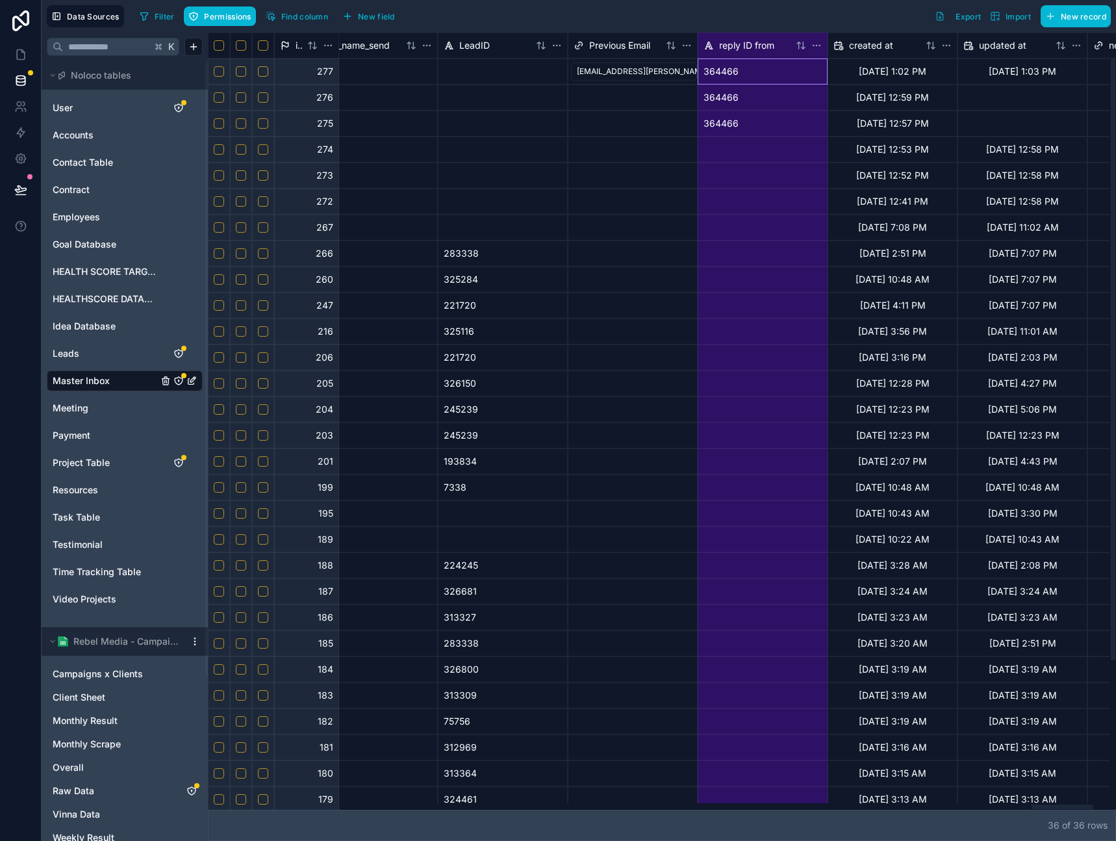
click at [752, 77] on div "364466" at bounding box center [763, 71] width 130 height 26
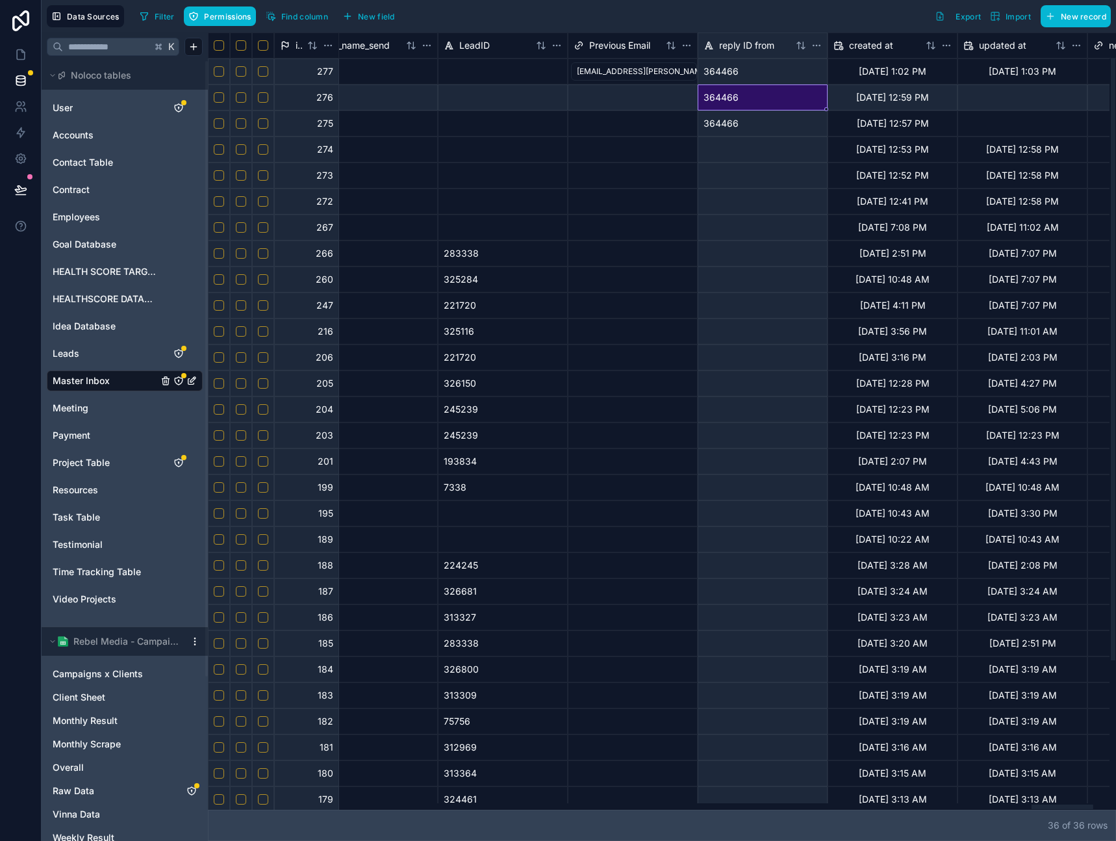
click at [743, 109] on div "364466" at bounding box center [763, 97] width 130 height 26
click at [740, 135] on div "364466" at bounding box center [763, 123] width 130 height 26
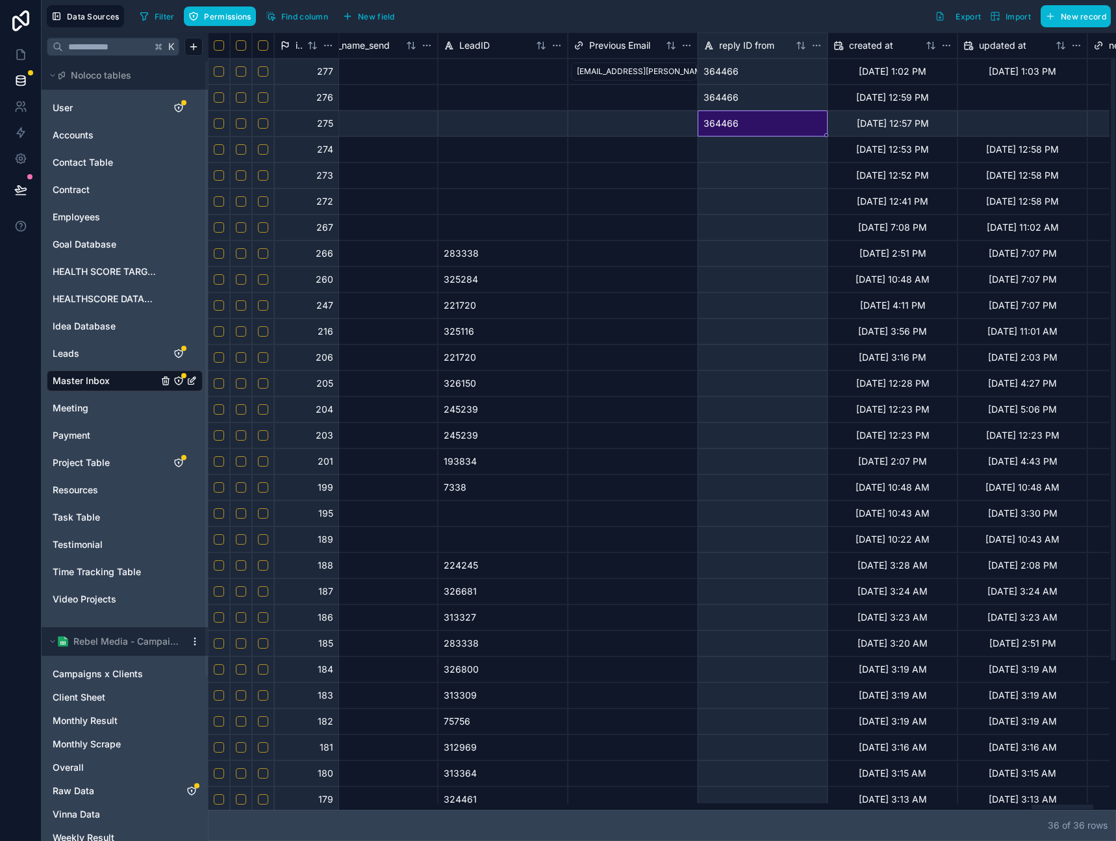
click at [751, 47] on span "reply ID from" at bounding box center [746, 45] width 55 height 13
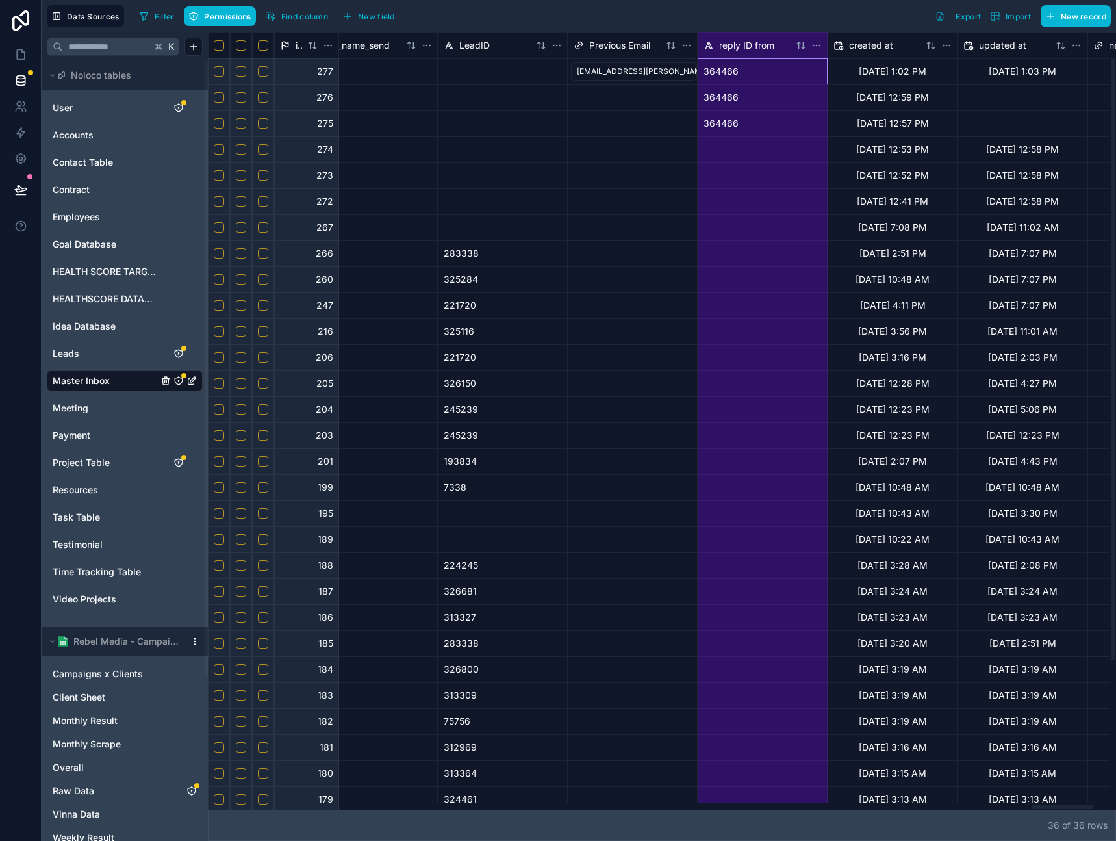
click at [734, 122] on div "364466" at bounding box center [763, 123] width 130 height 26
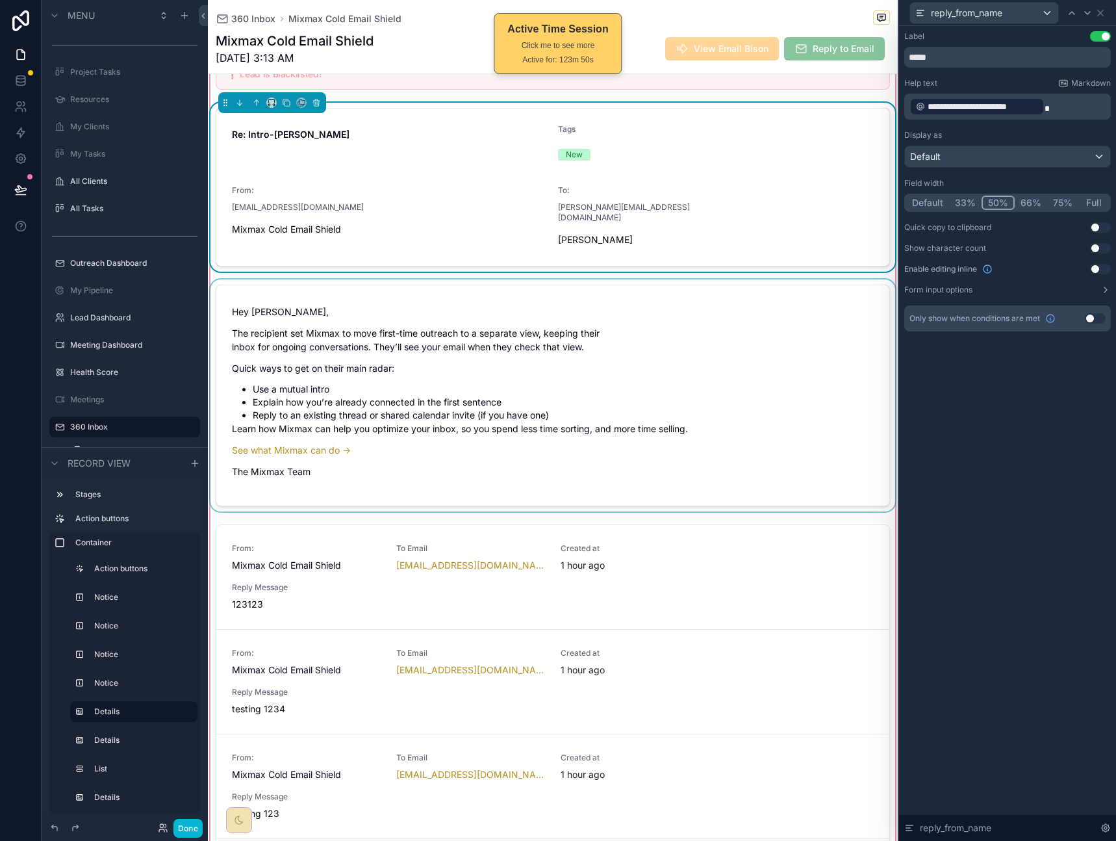
scroll to position [395, 0]
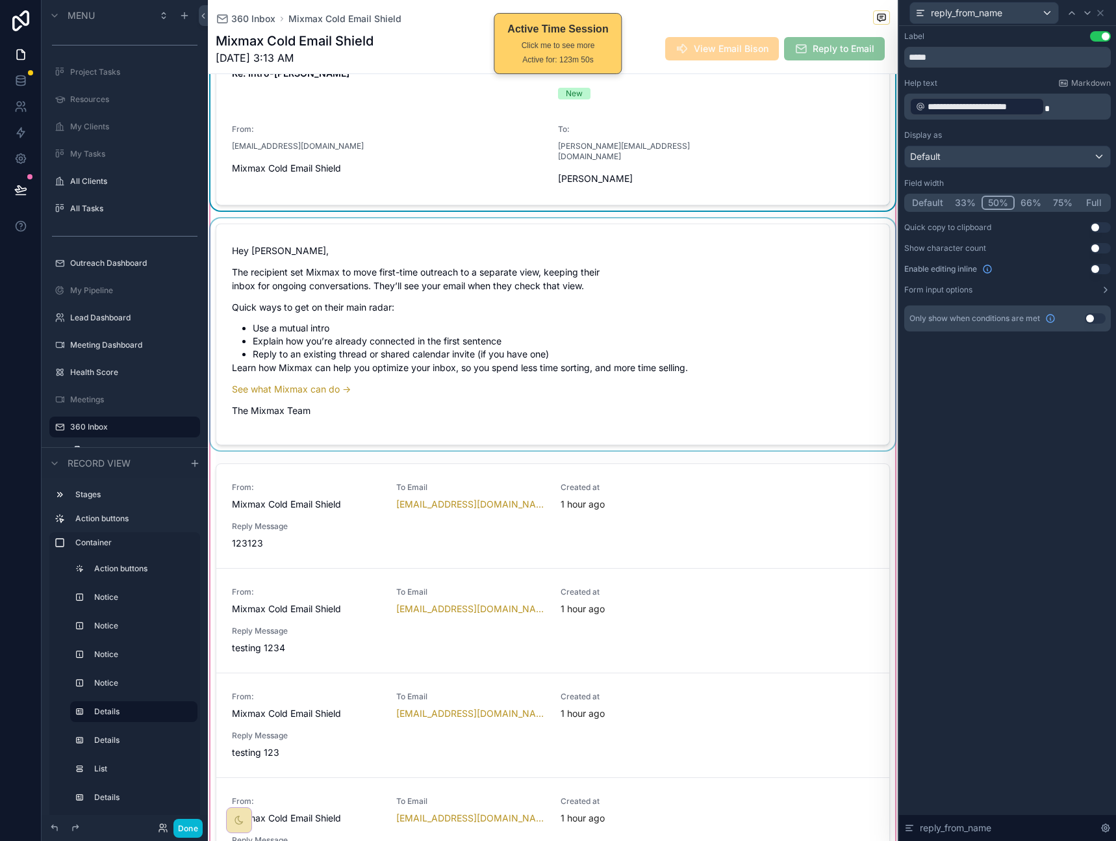
click at [528, 325] on div "scrollable content" at bounding box center [553, 334] width 690 height 232
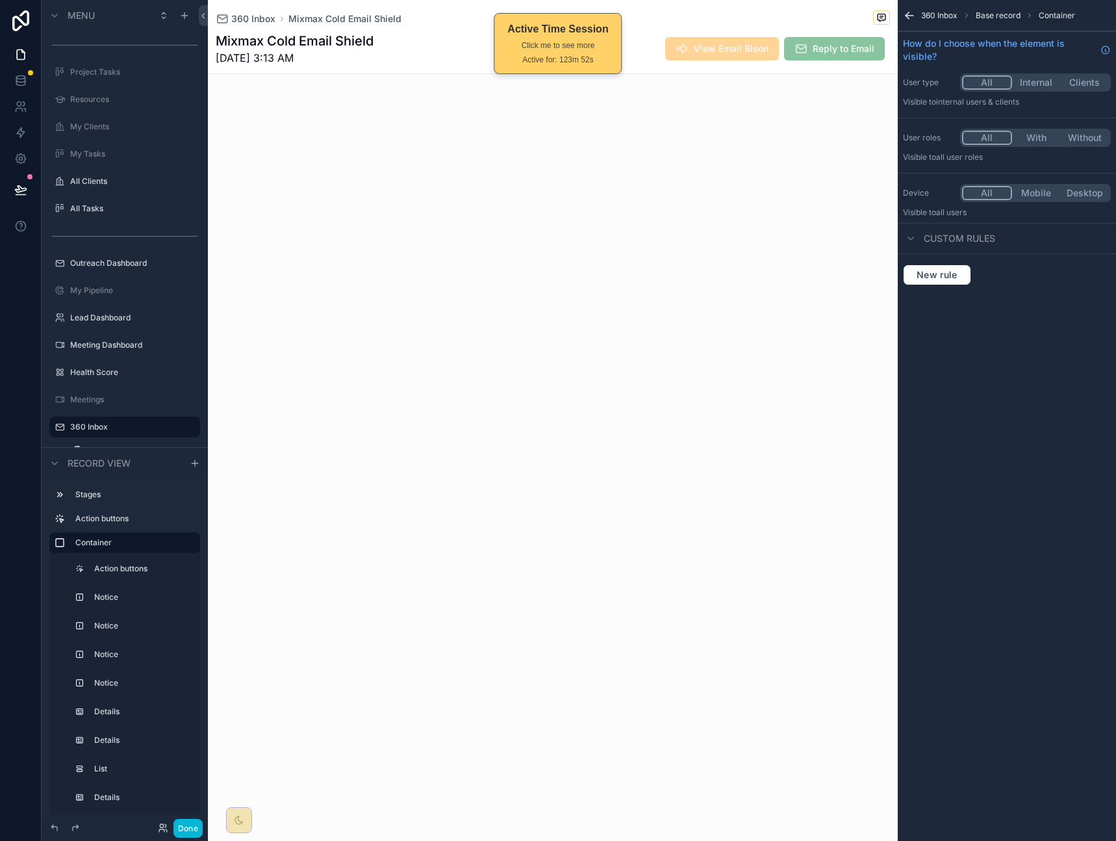
click at [537, 312] on div "scrollable content" at bounding box center [553, 334] width 690 height 232
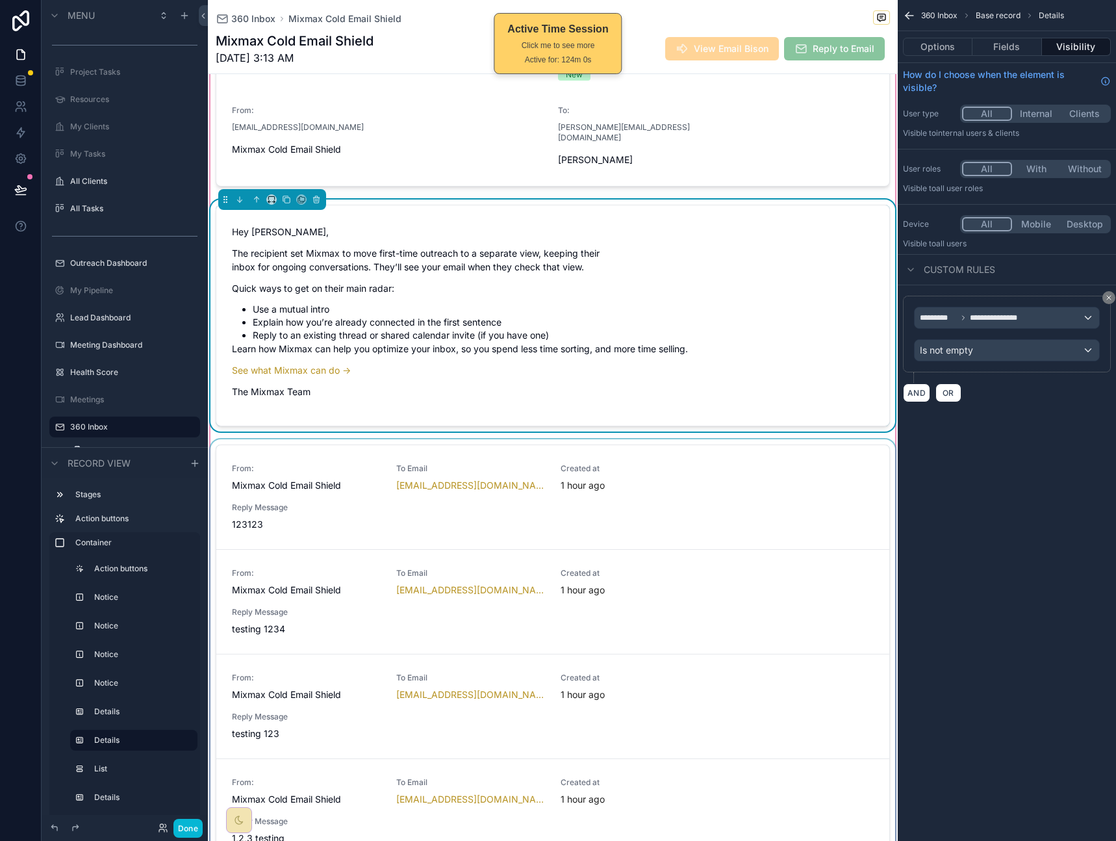
scroll to position [428, 0]
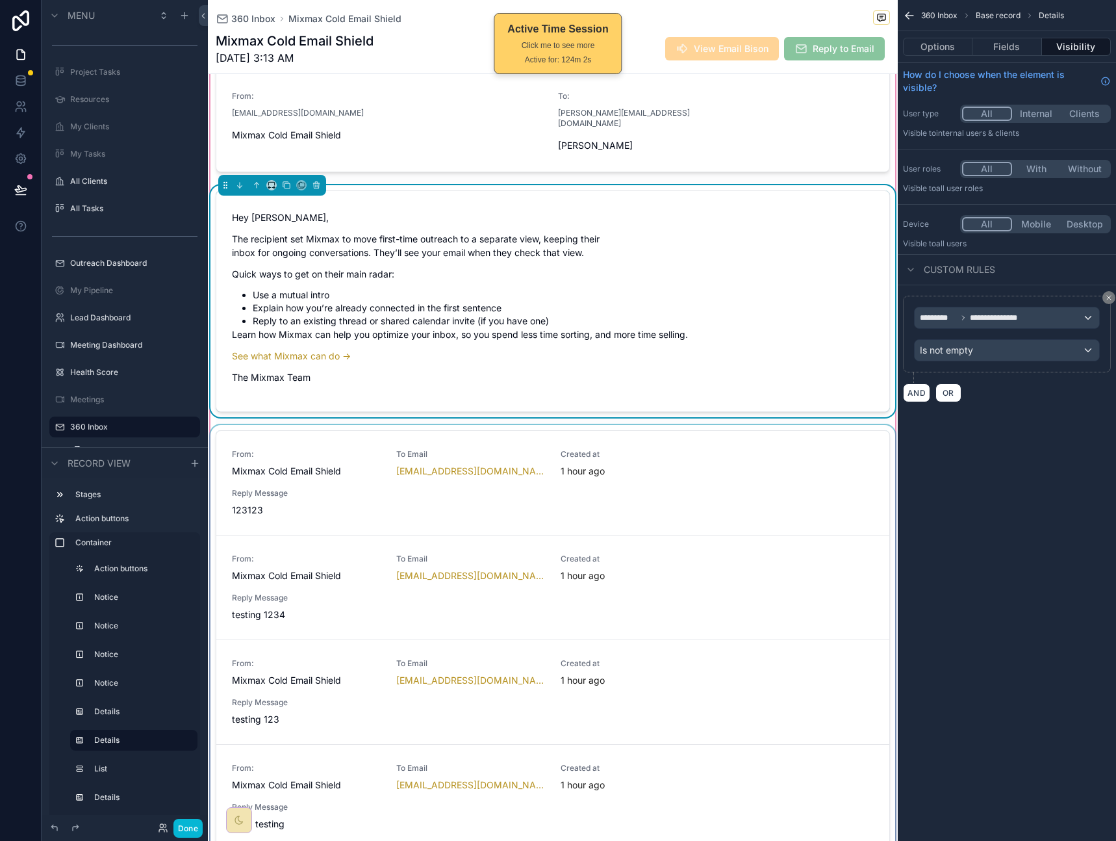
click at [662, 470] on div "scrollable content" at bounding box center [553, 642] width 690 height 435
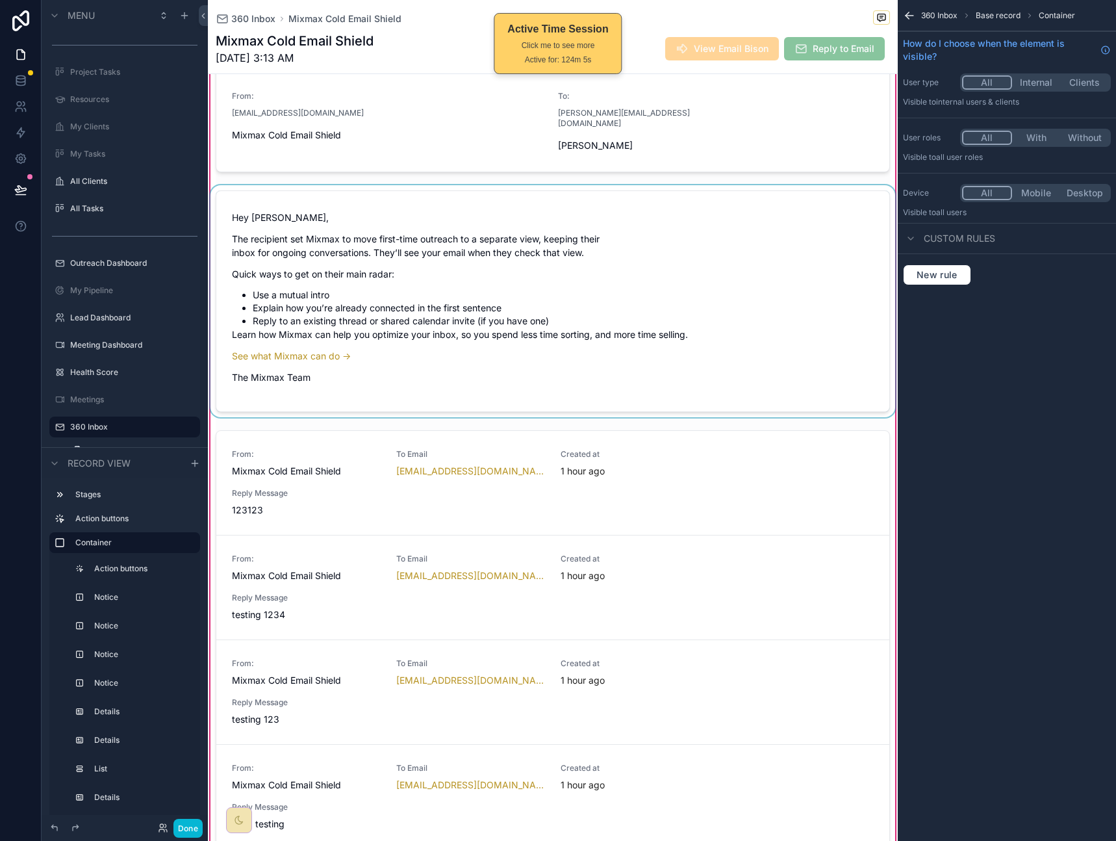
click at [712, 359] on div "scrollable content" at bounding box center [553, 301] width 690 height 232
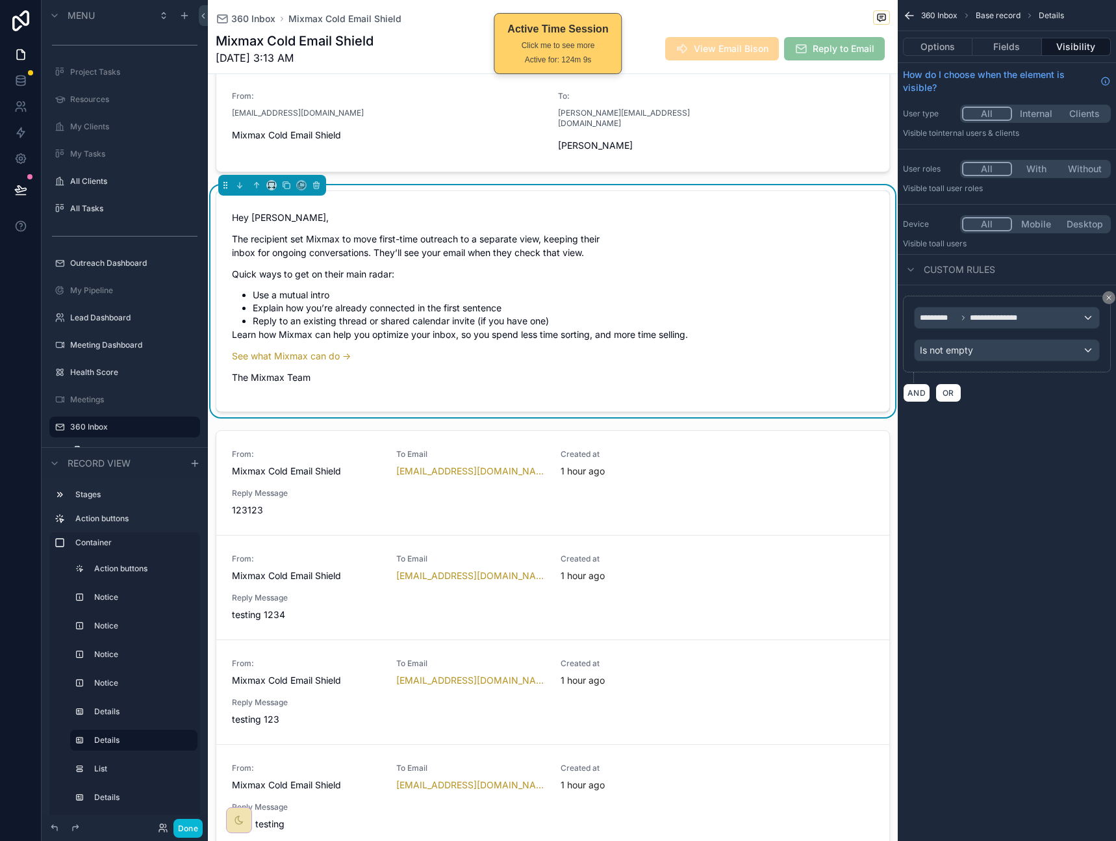
click at [400, 267] on p "Quick ways to get on their main radar:" at bounding box center [553, 274] width 642 height 14
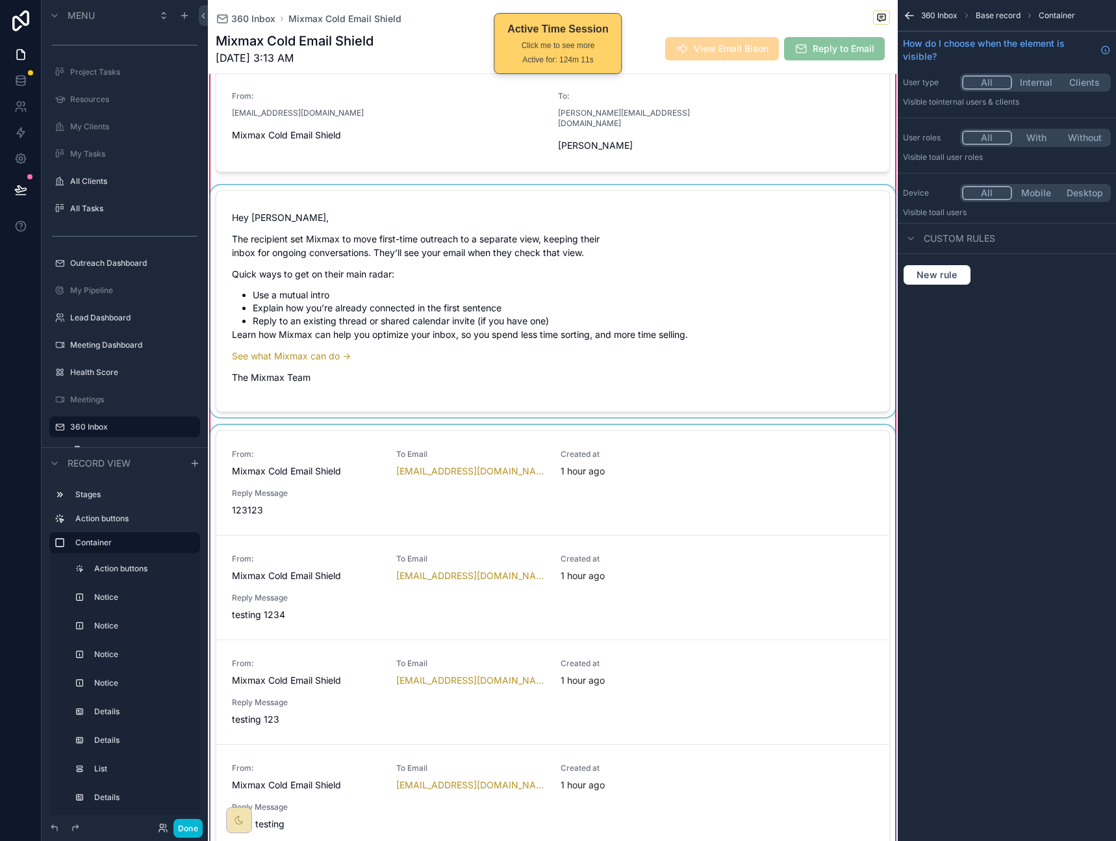
click at [365, 497] on div "scrollable content" at bounding box center [553, 642] width 690 height 435
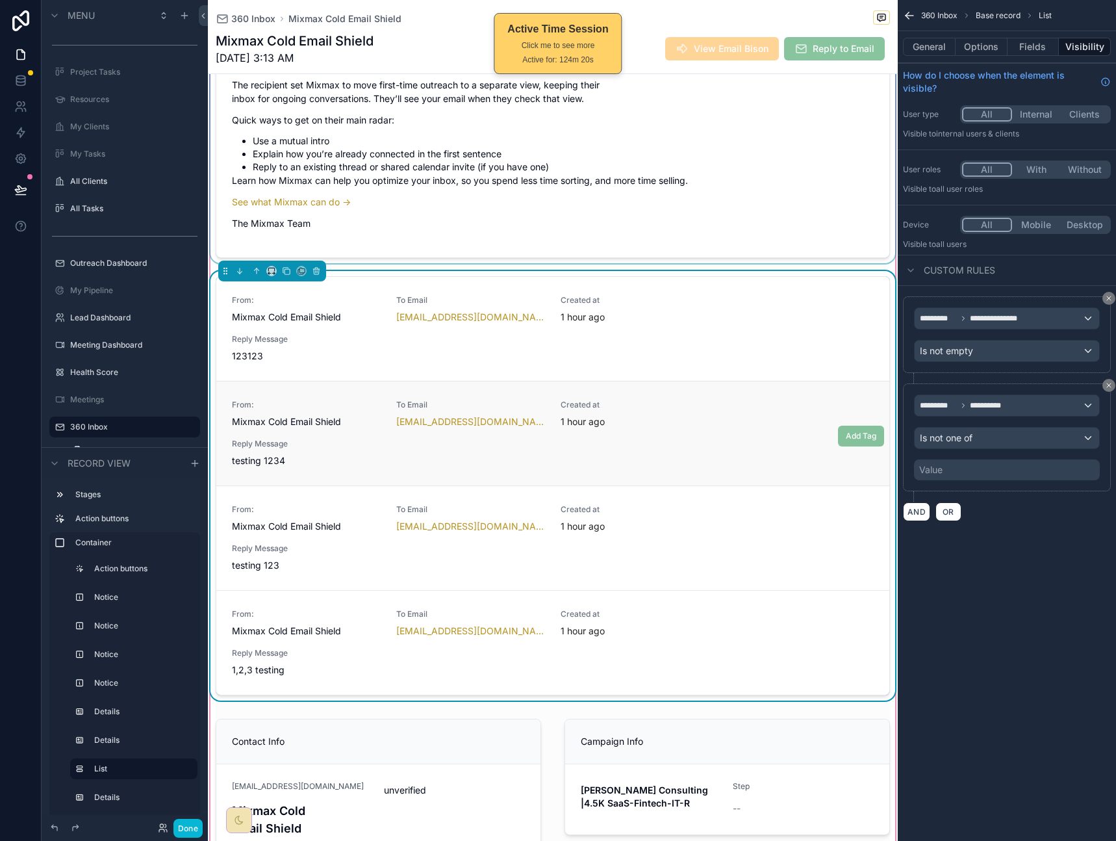
scroll to position [582, 0]
click at [966, 614] on div "**********" at bounding box center [1007, 420] width 218 height 841
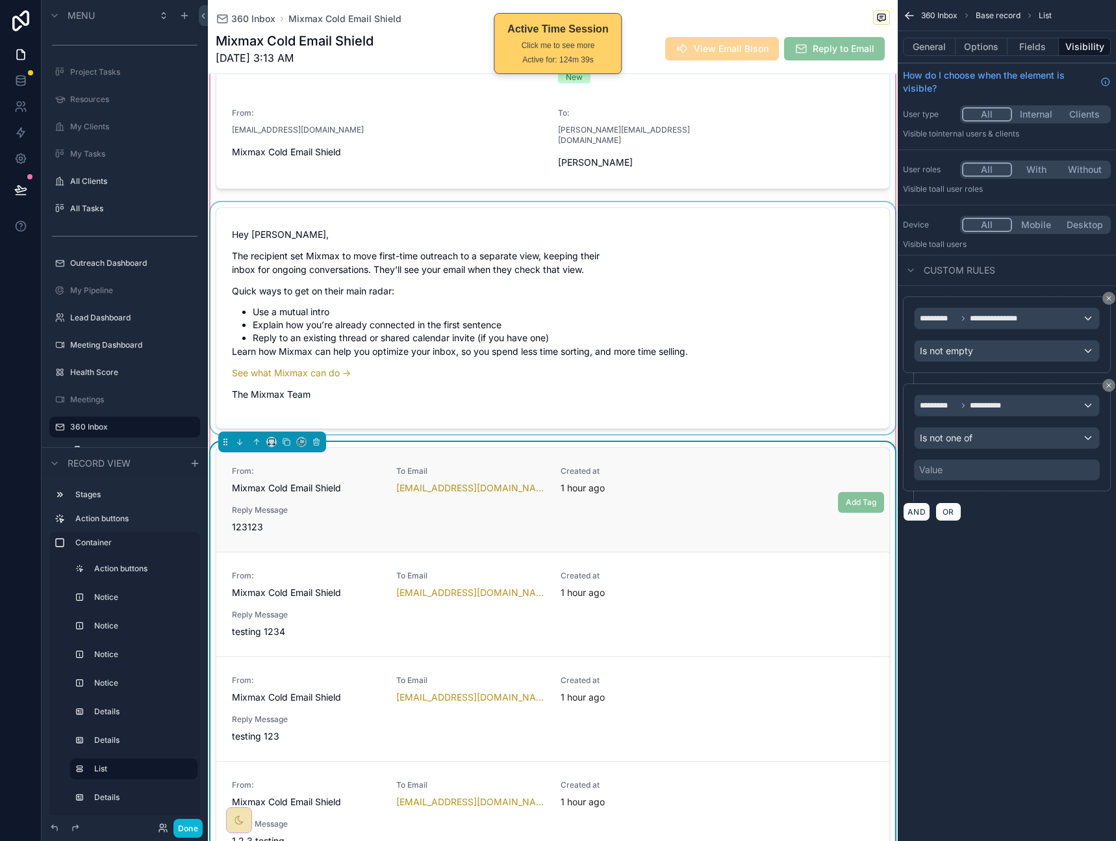
scroll to position [413, 0]
click at [583, 248] on div "scrollable content" at bounding box center [553, 316] width 690 height 232
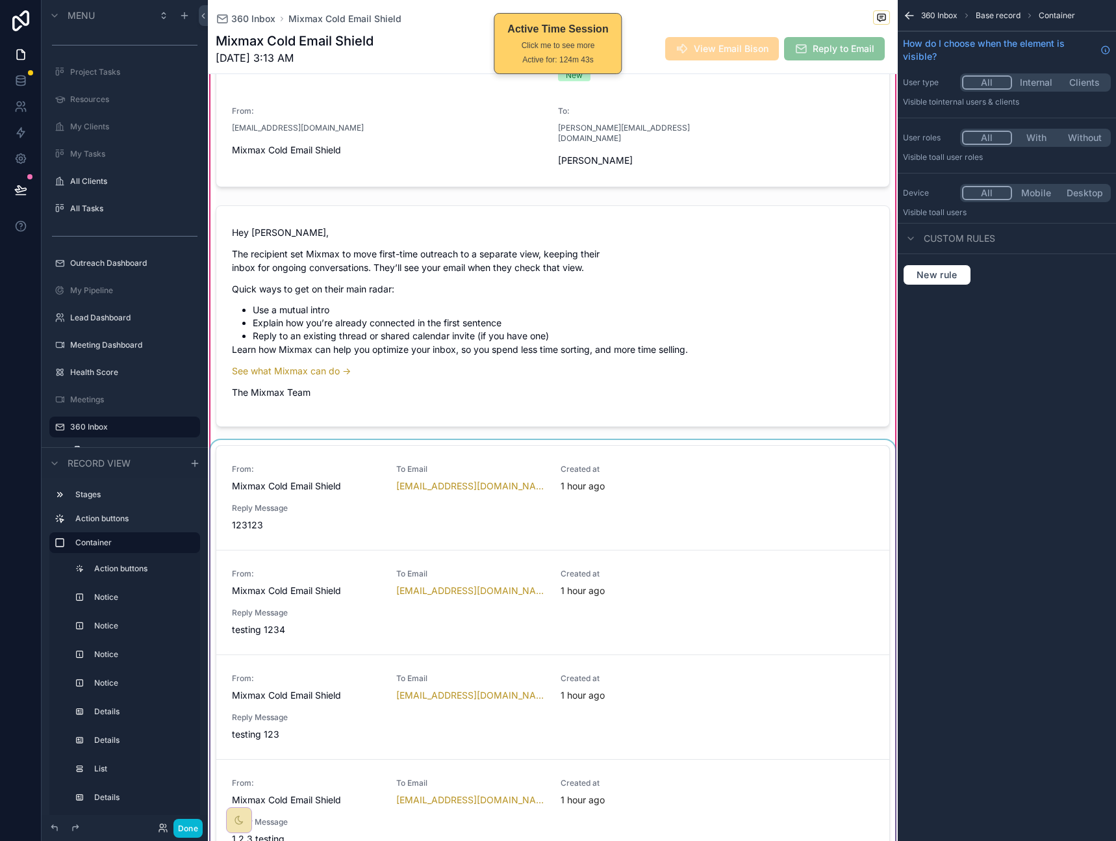
click at [687, 489] on div "scrollable content" at bounding box center [553, 657] width 690 height 435
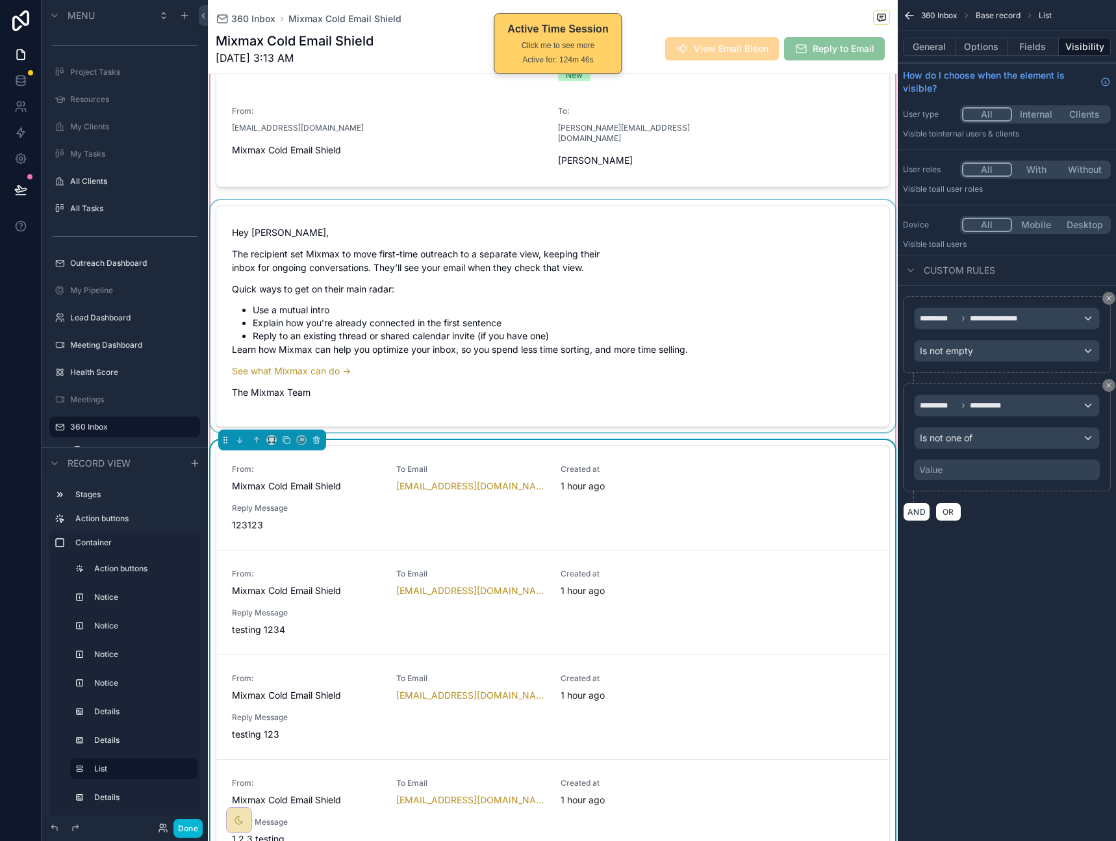
click at [668, 328] on div "scrollable content" at bounding box center [553, 316] width 690 height 232
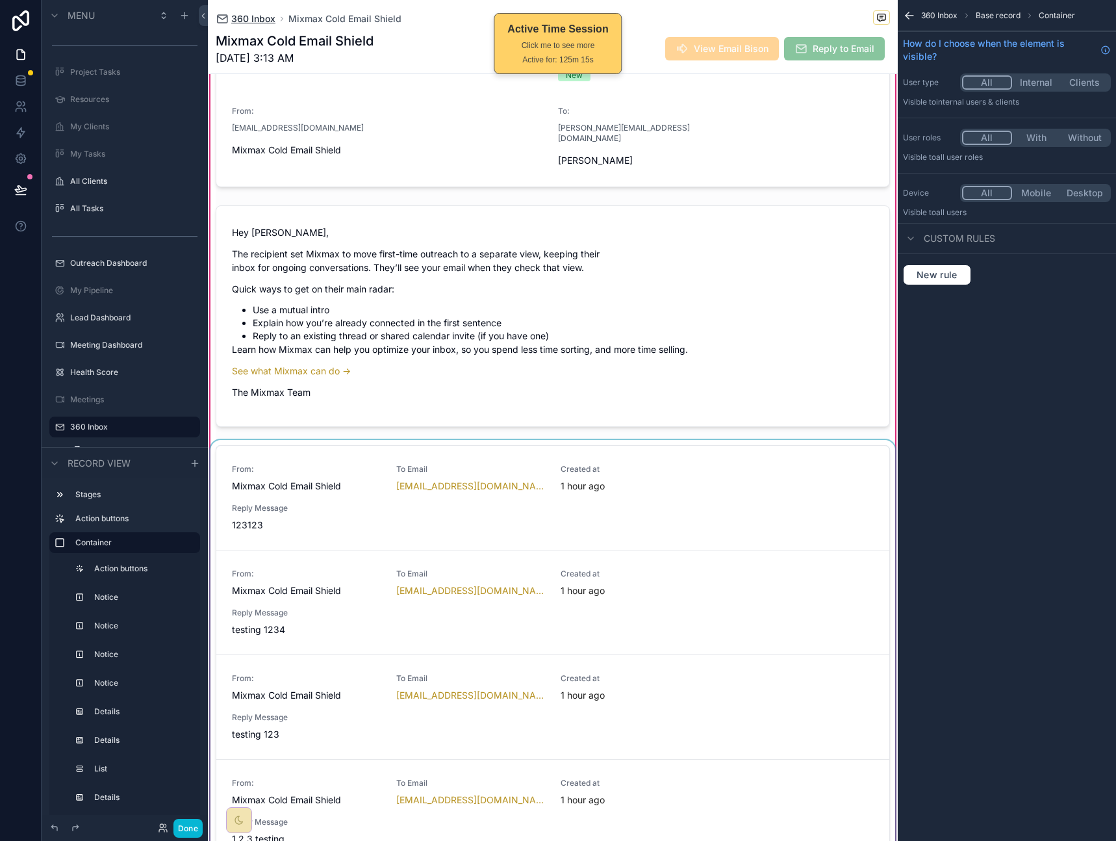
click at [250, 19] on span "360 Inbox" at bounding box center [253, 18] width 44 height 13
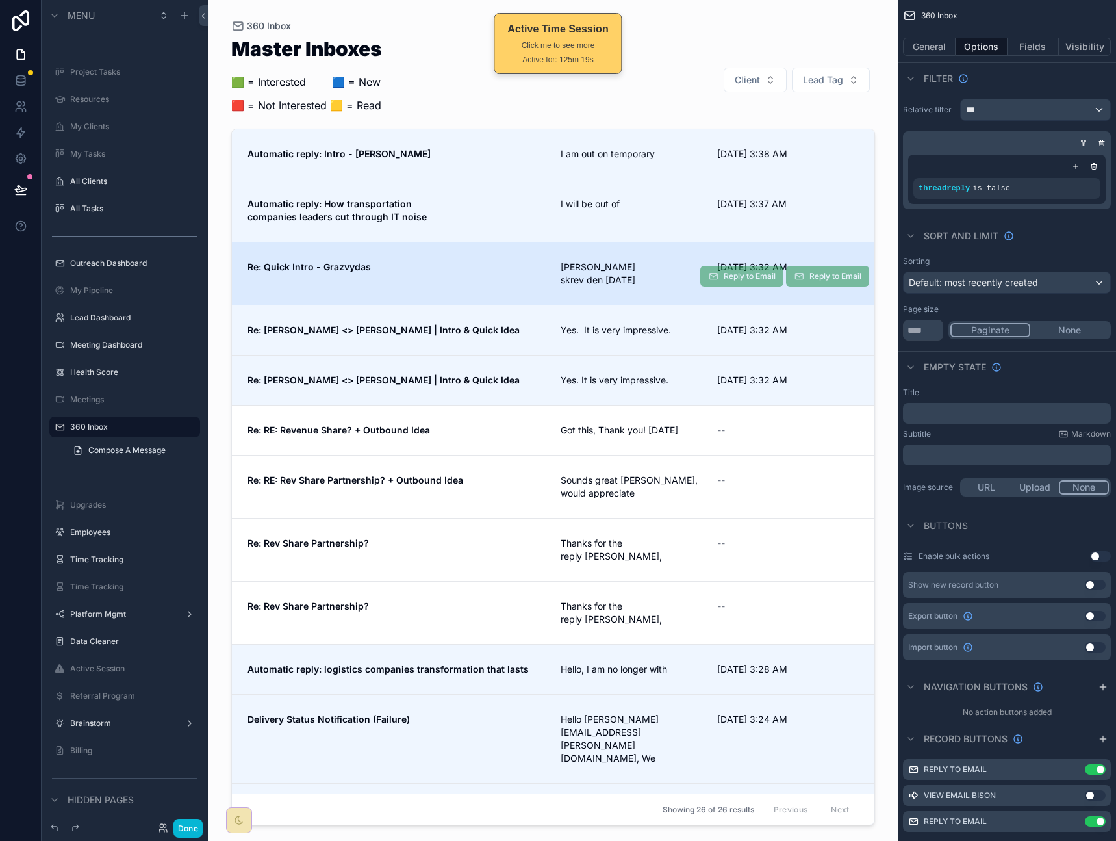
click at [510, 275] on div "Re: Quick Intro - Grazvydas" at bounding box center [397, 274] width 298 height 26
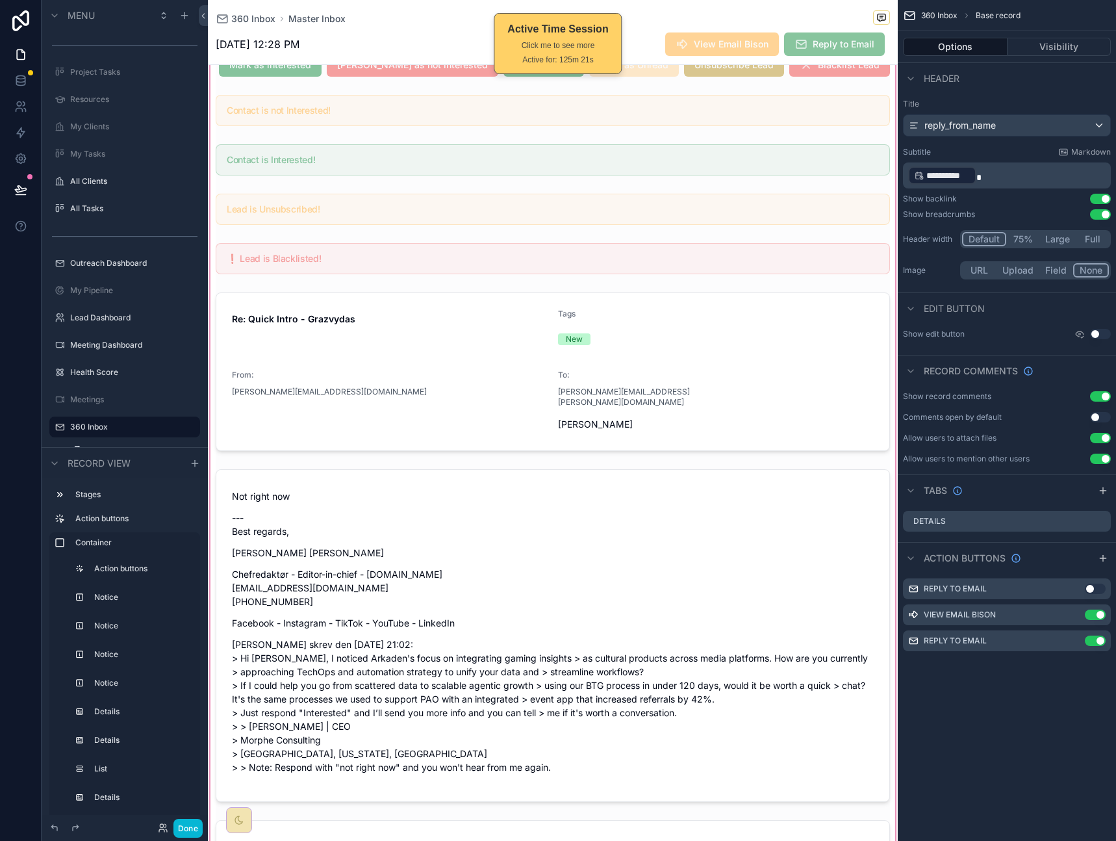
scroll to position [259, 0]
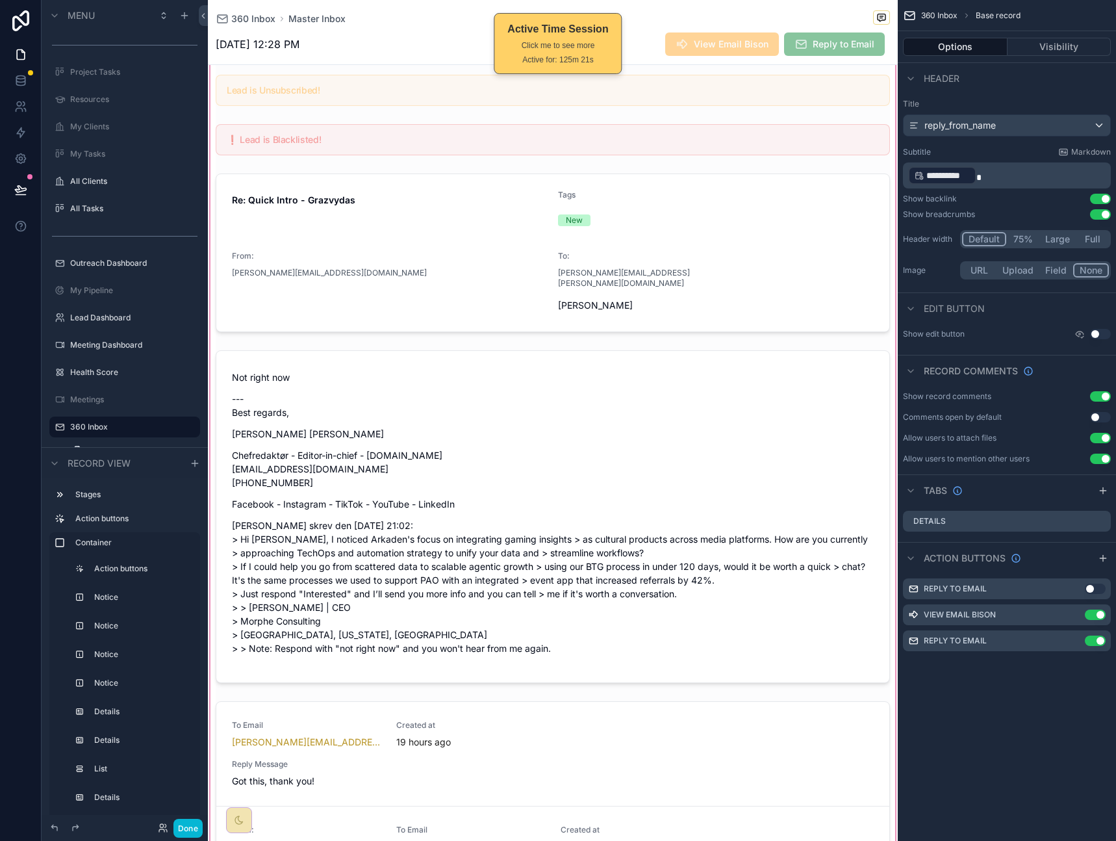
click at [644, 452] on div "scrollable content" at bounding box center [553, 505] width 690 height 1168
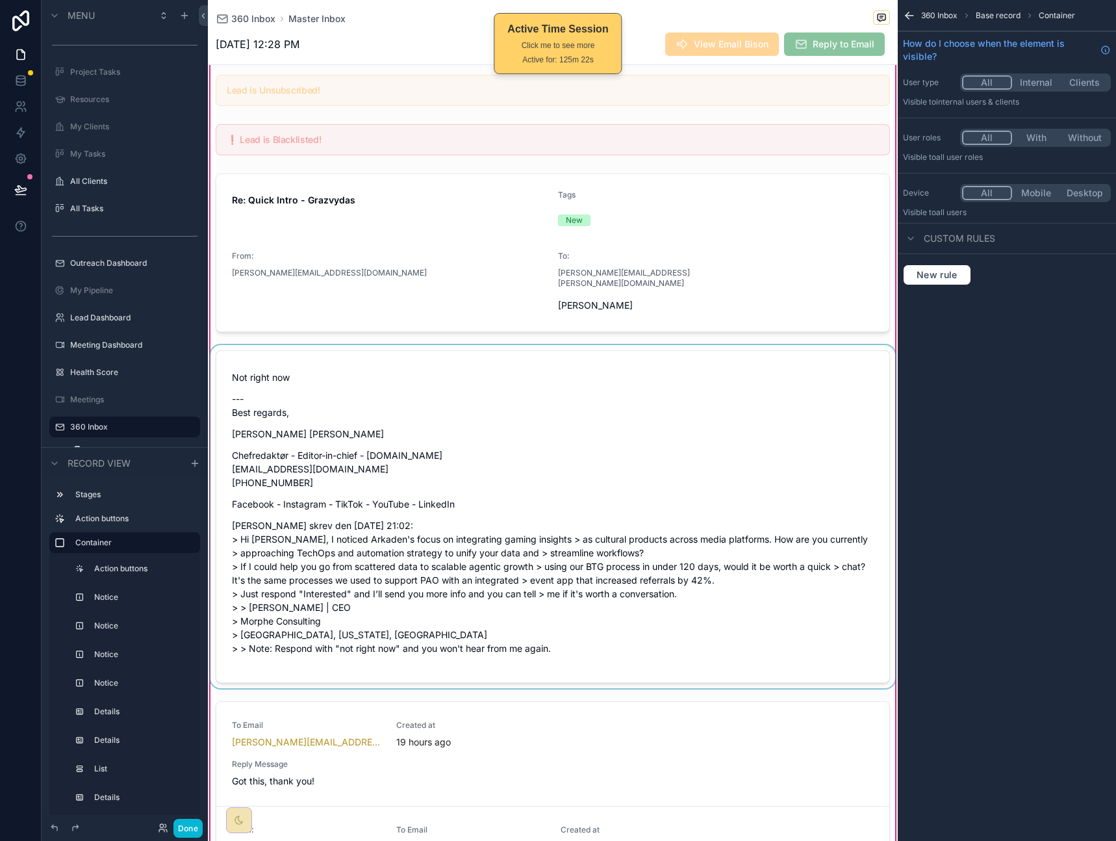
click at [616, 406] on div "scrollable content" at bounding box center [553, 516] width 690 height 343
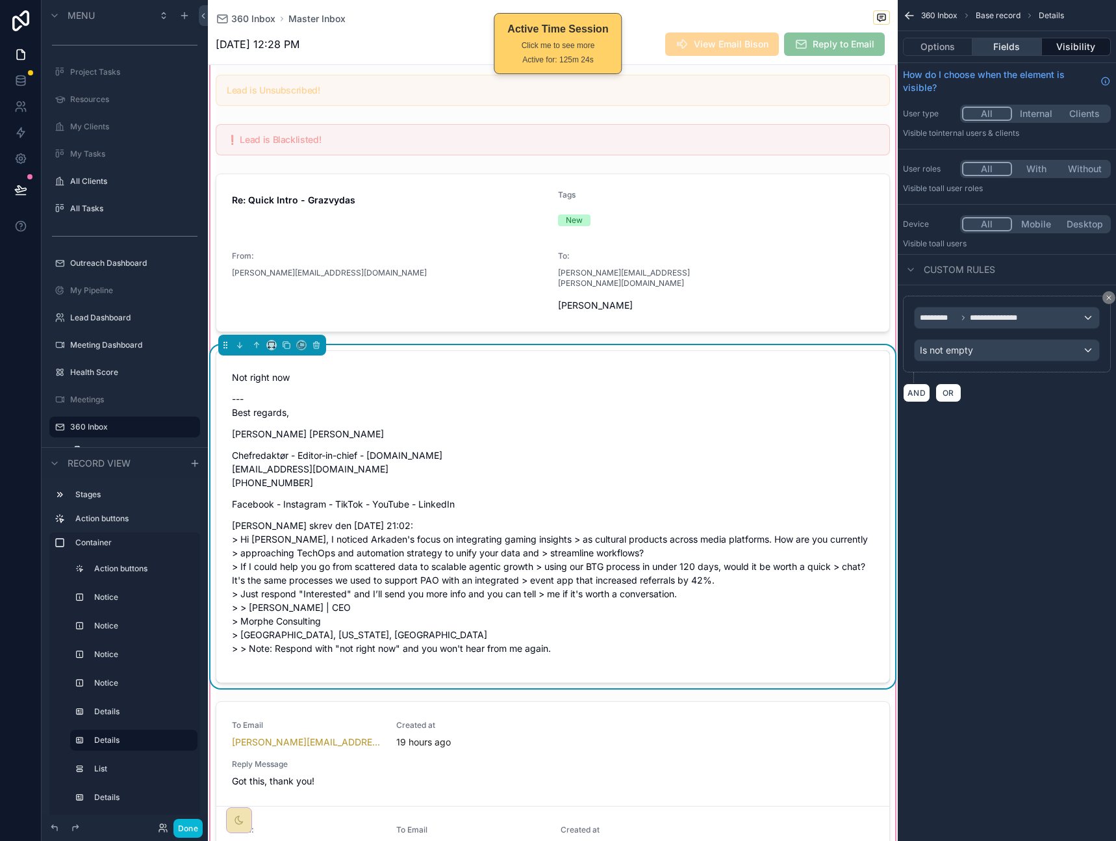
click at [996, 42] on button "Fields" at bounding box center [1007, 47] width 69 height 18
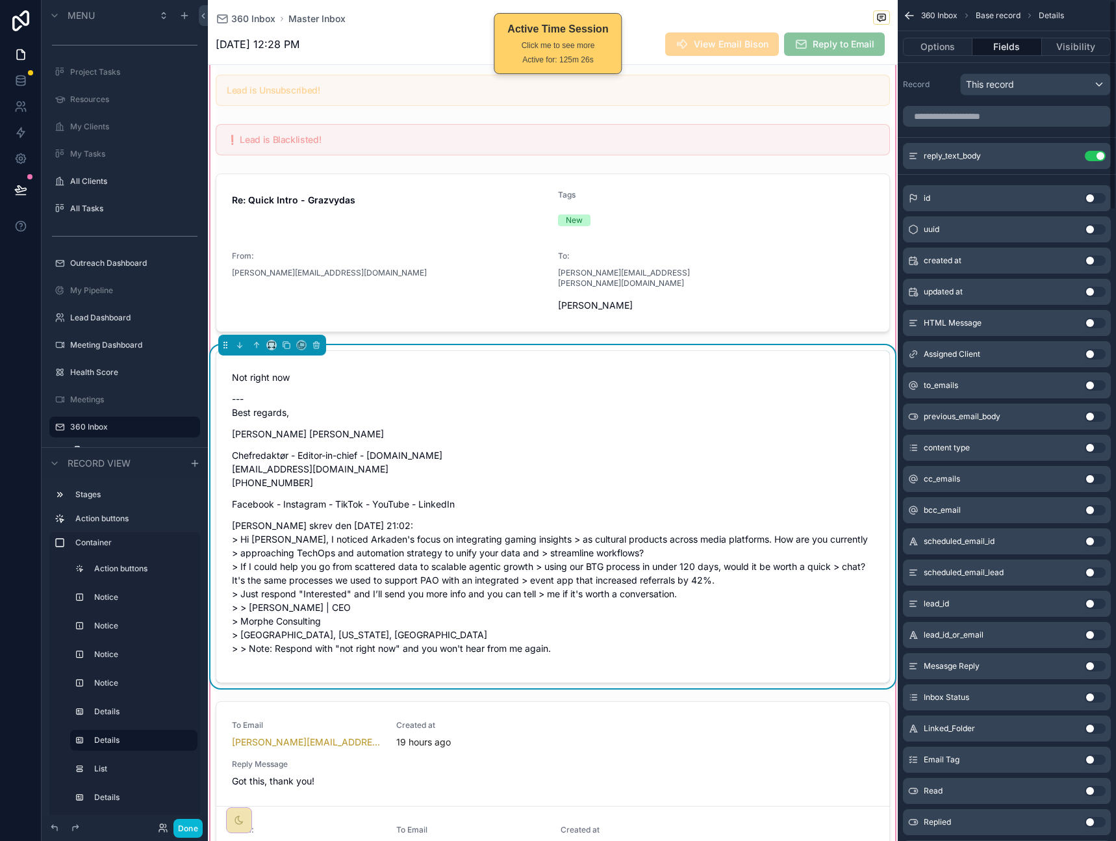
scroll to position [636, 0]
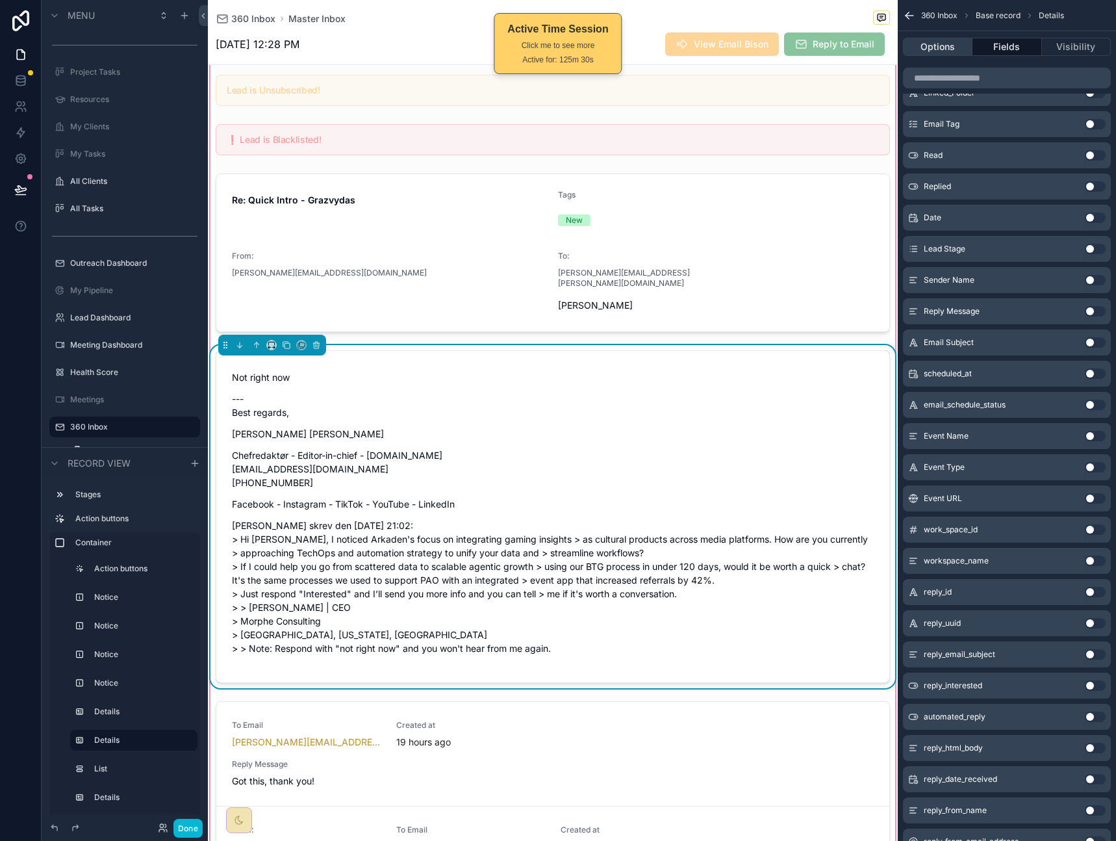
click at [949, 47] on button "Options" at bounding box center [938, 47] width 70 height 18
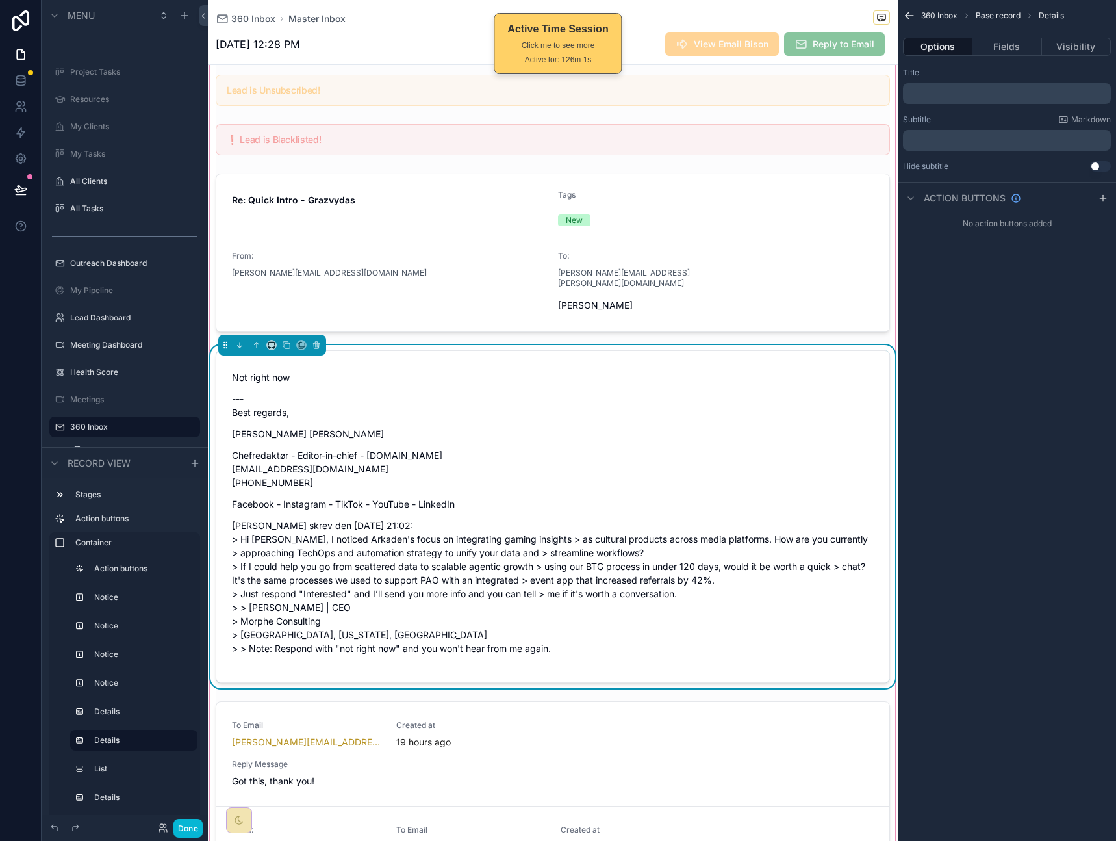
click at [1020, 428] on div "360 Inbox Base record Details Options Fields Visibility Title ﻿ Subtitle Markdo…" at bounding box center [1007, 420] width 218 height 841
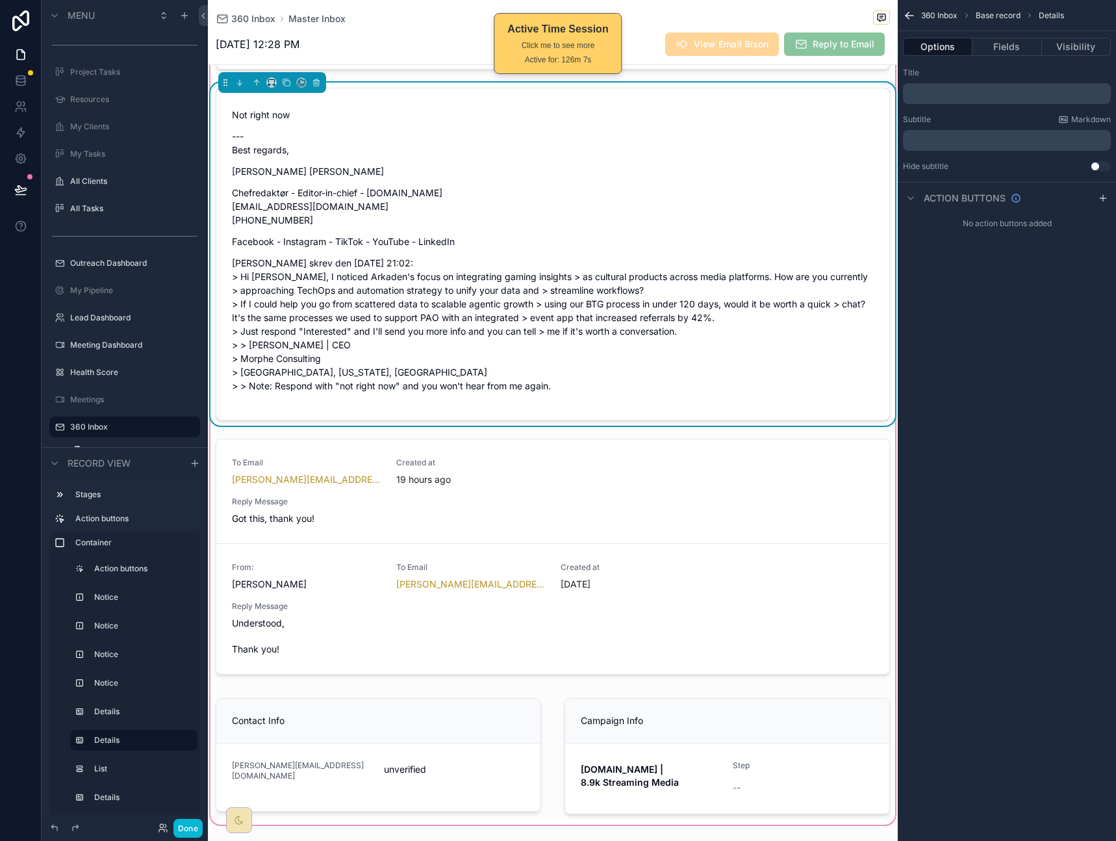
scroll to position [522, 0]
click at [987, 449] on div "360 Inbox Base record Details Options Fields Visibility Title ﻿ Subtitle Markdo…" at bounding box center [1007, 420] width 218 height 841
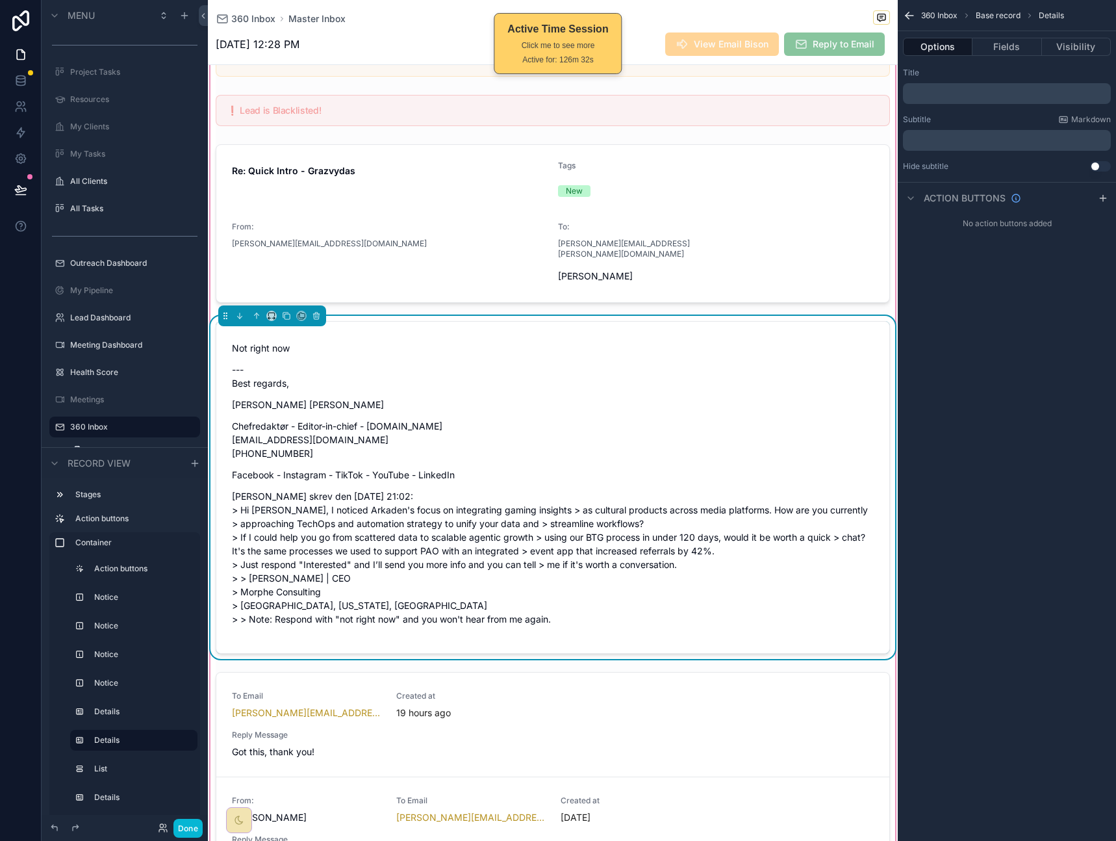
scroll to position [538, 0]
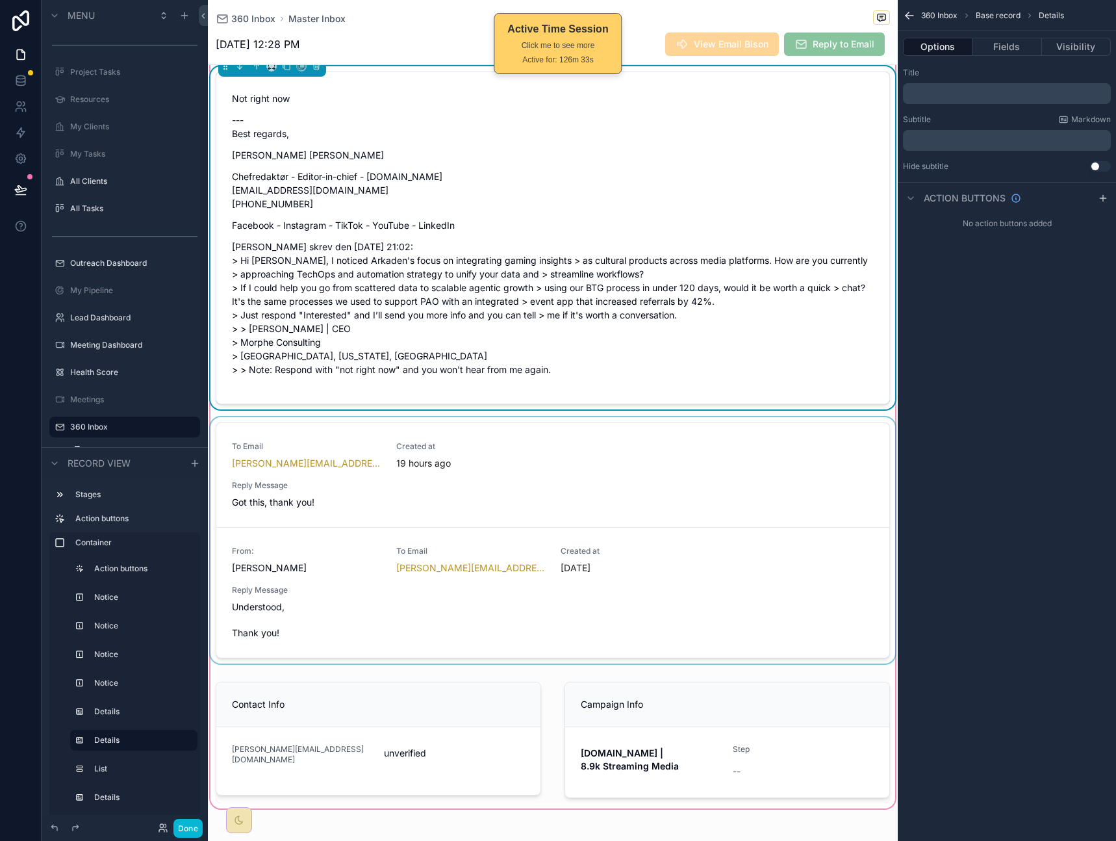
click at [763, 445] on div "scrollable content" at bounding box center [553, 543] width 690 height 252
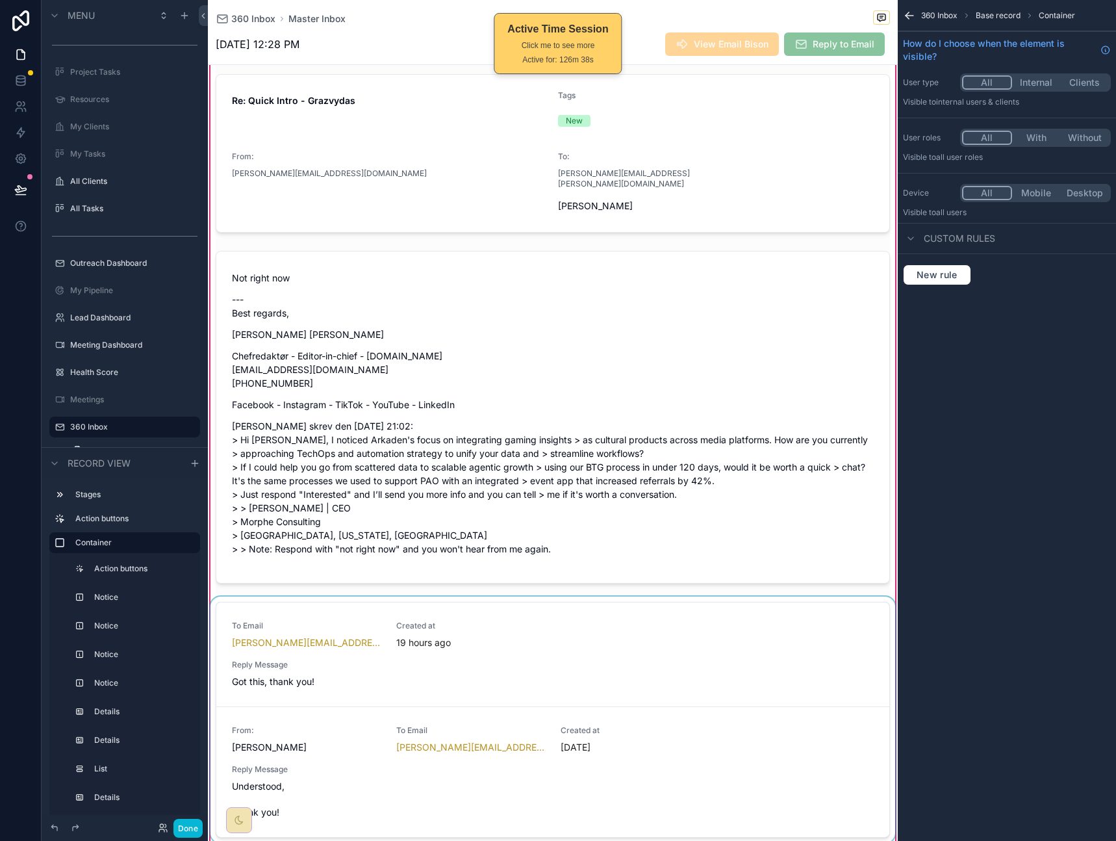
scroll to position [255, 0]
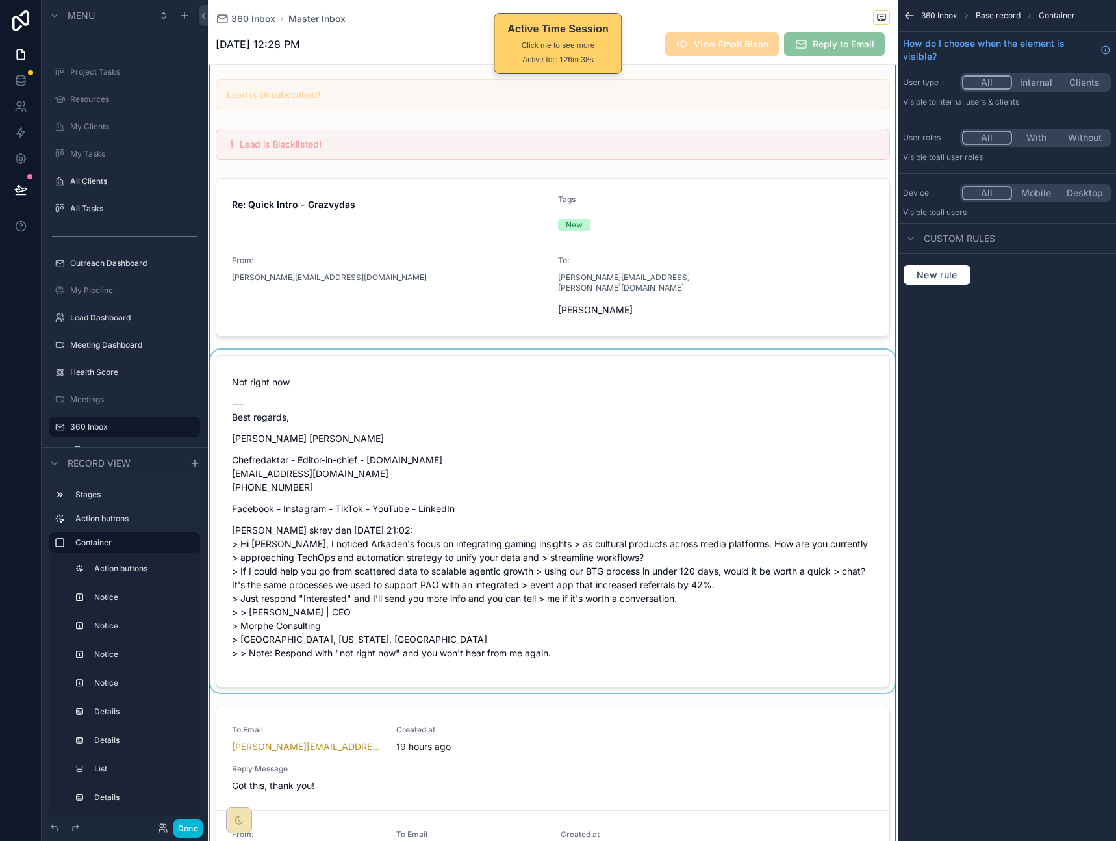
click at [764, 423] on div "scrollable content" at bounding box center [553, 521] width 690 height 343
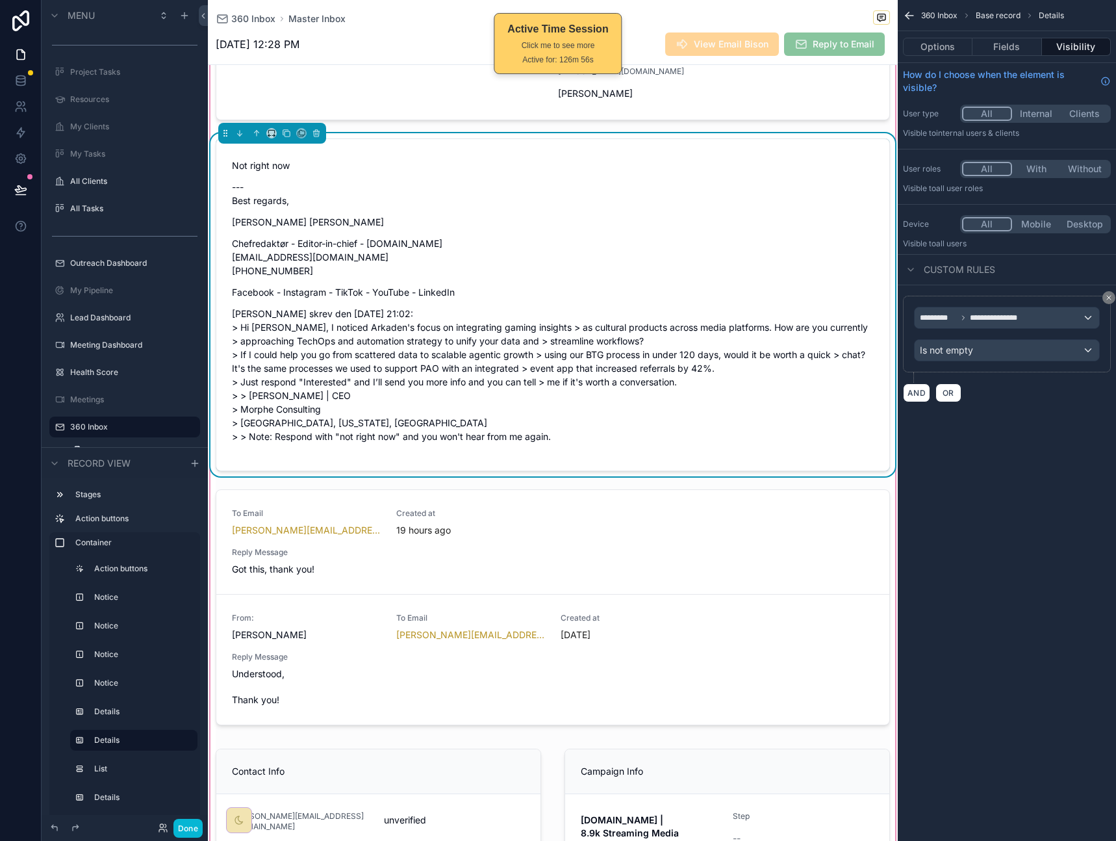
scroll to position [27, 0]
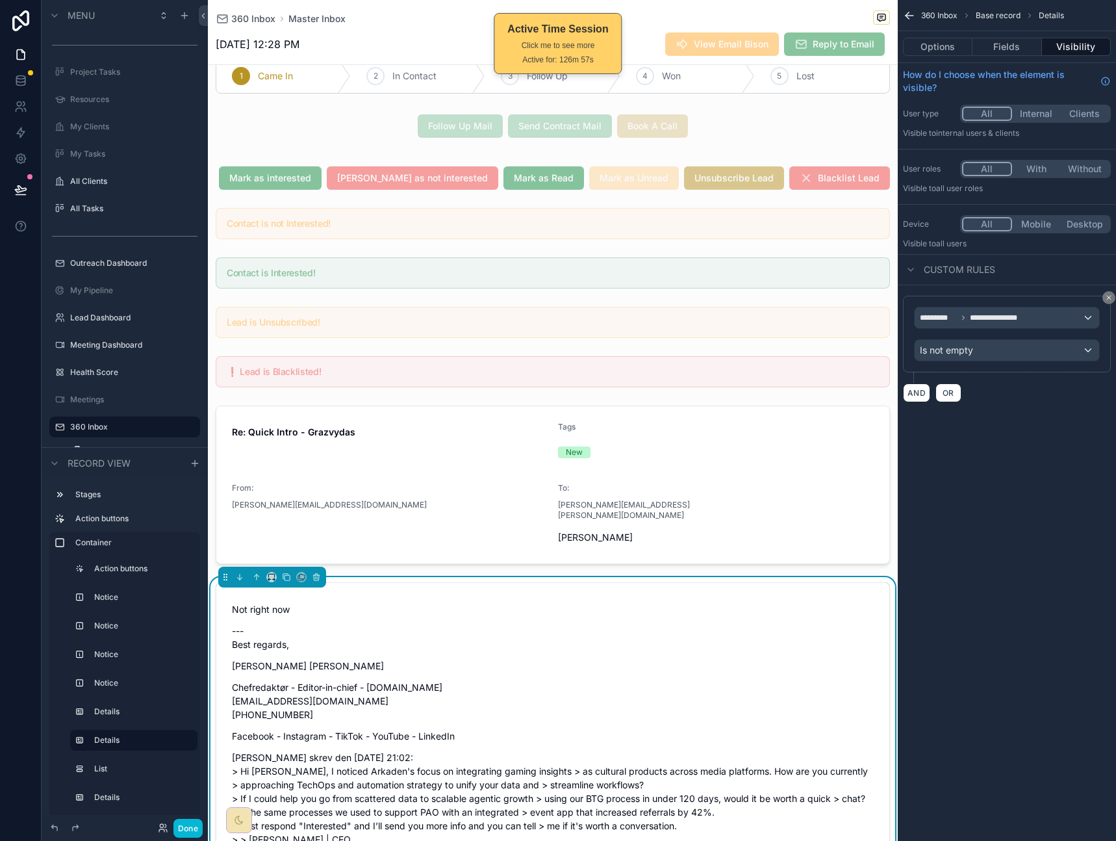
click at [1030, 476] on div "**********" at bounding box center [1007, 420] width 218 height 841
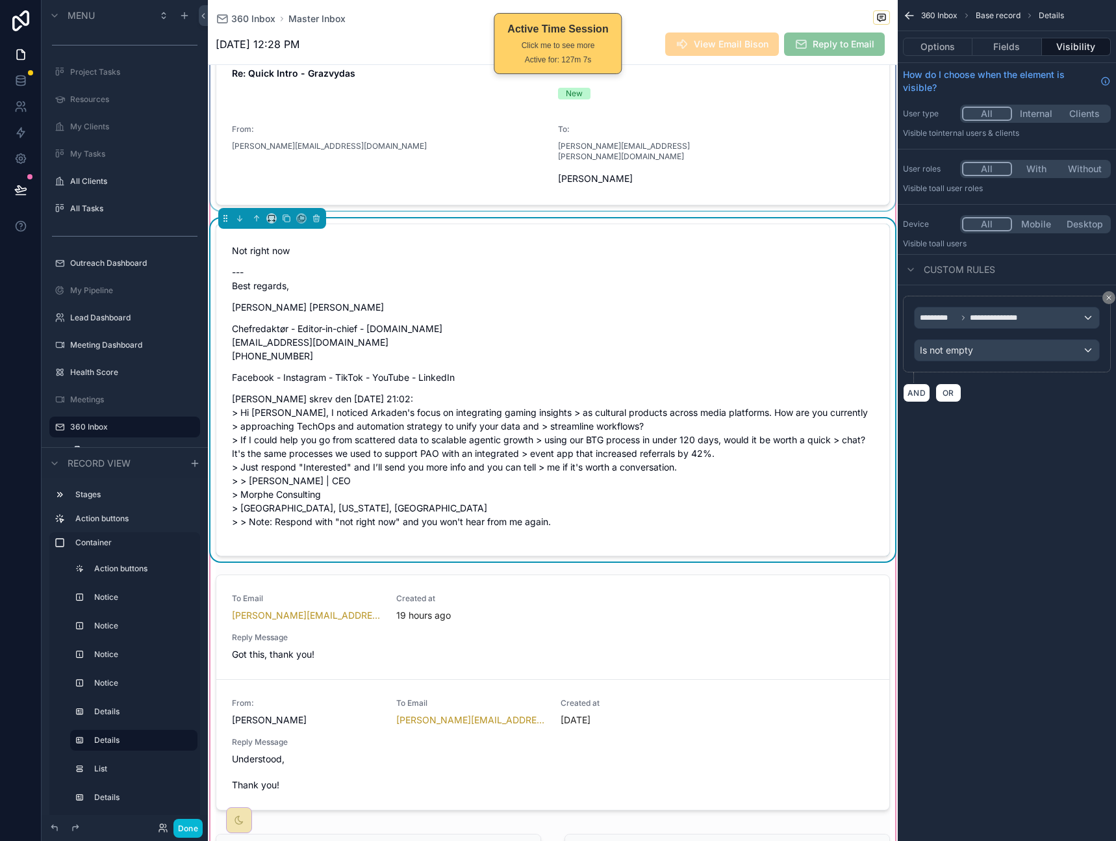
scroll to position [400, 0]
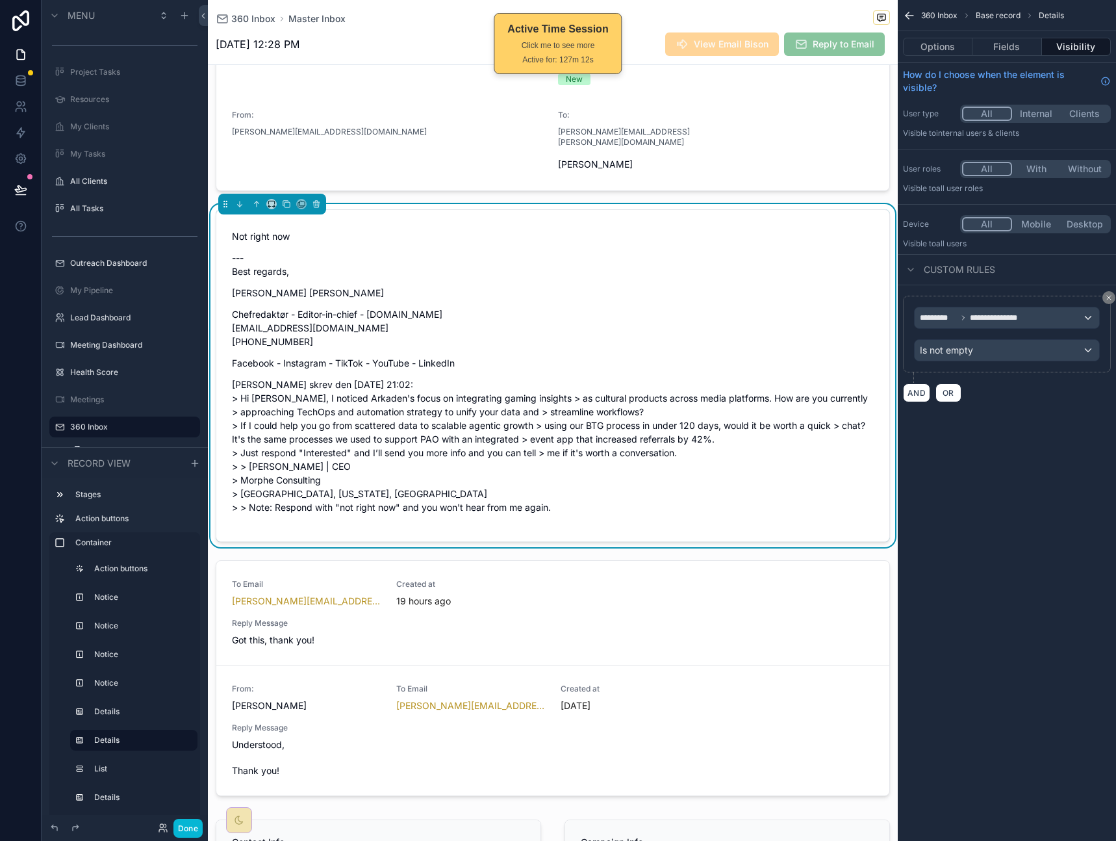
click at [954, 480] on div "**********" at bounding box center [1007, 420] width 218 height 841
click at [1000, 532] on div "**********" at bounding box center [1007, 420] width 218 height 841
click at [925, 426] on div "**********" at bounding box center [1007, 216] width 218 height 433
click at [508, 289] on div "Not right now --- Best regards, Lau Eskildsen Chefredaktør - Editor-in-chief - …" at bounding box center [553, 371] width 642 height 285
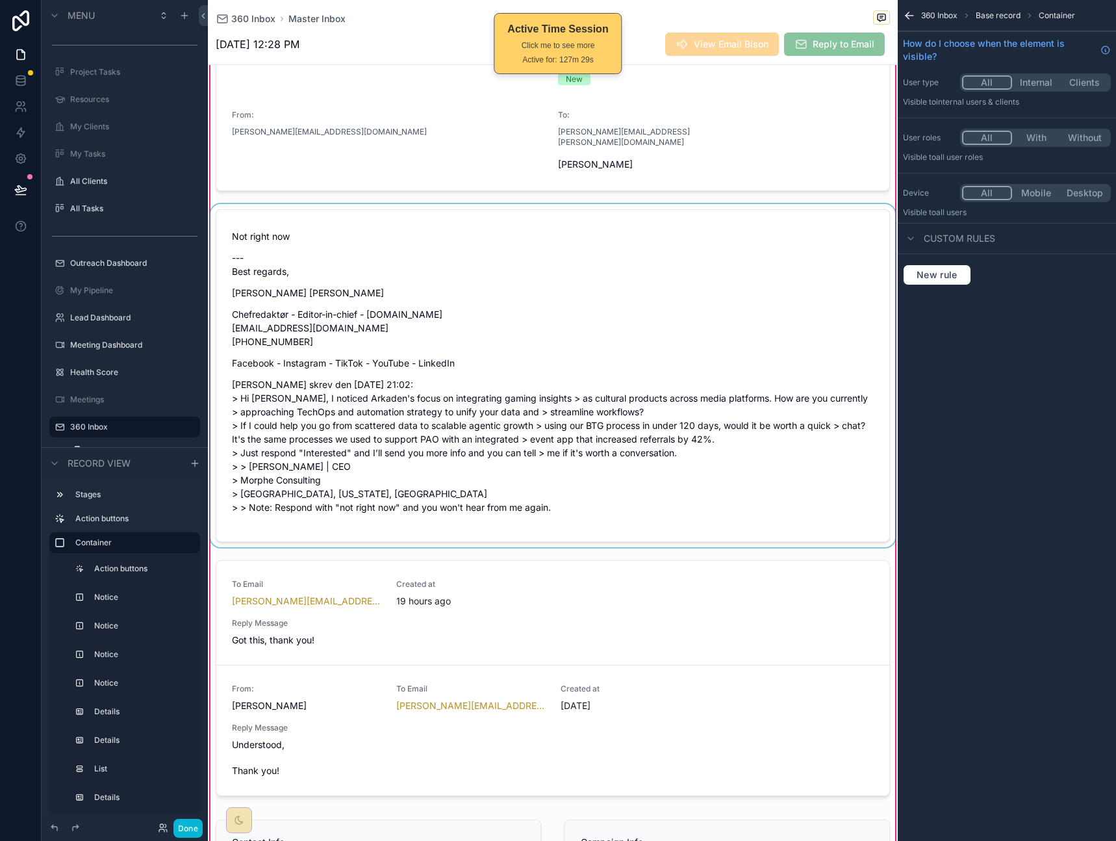
click at [751, 372] on div "scrollable content" at bounding box center [553, 375] width 690 height 343
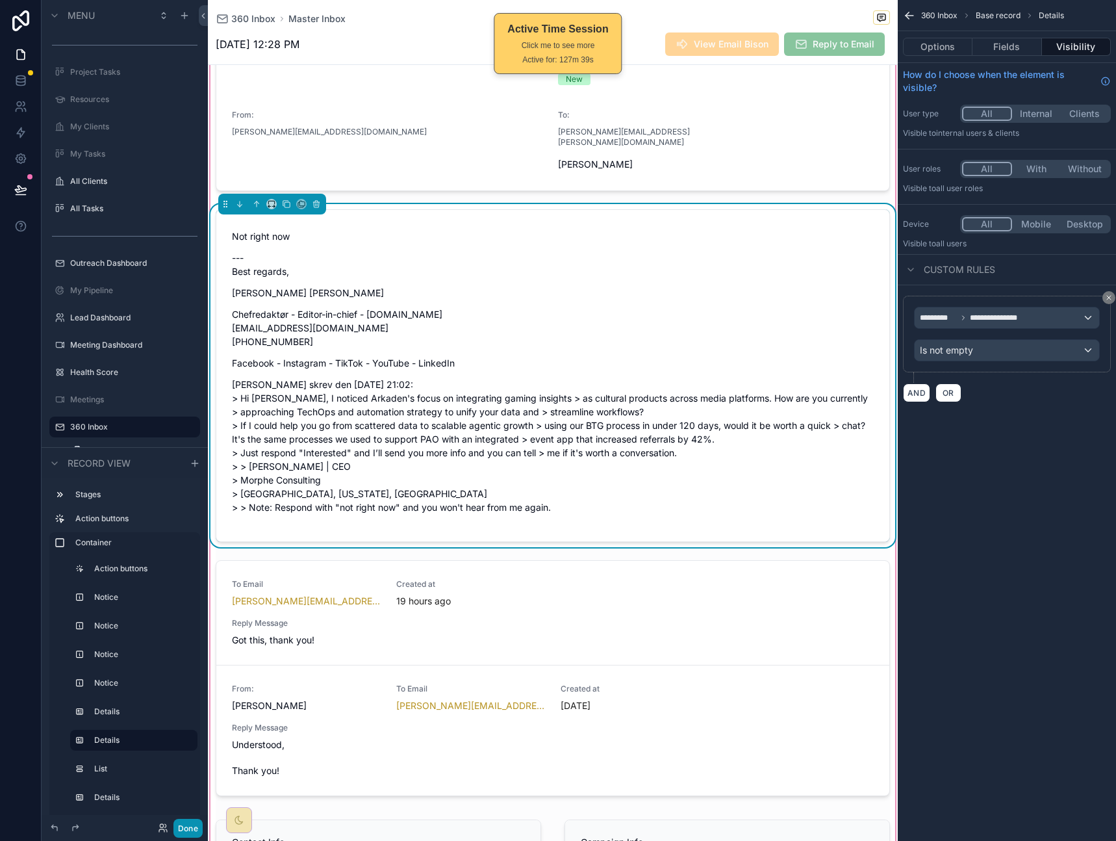
click at [185, 826] on button "Done" at bounding box center [188, 828] width 29 height 19
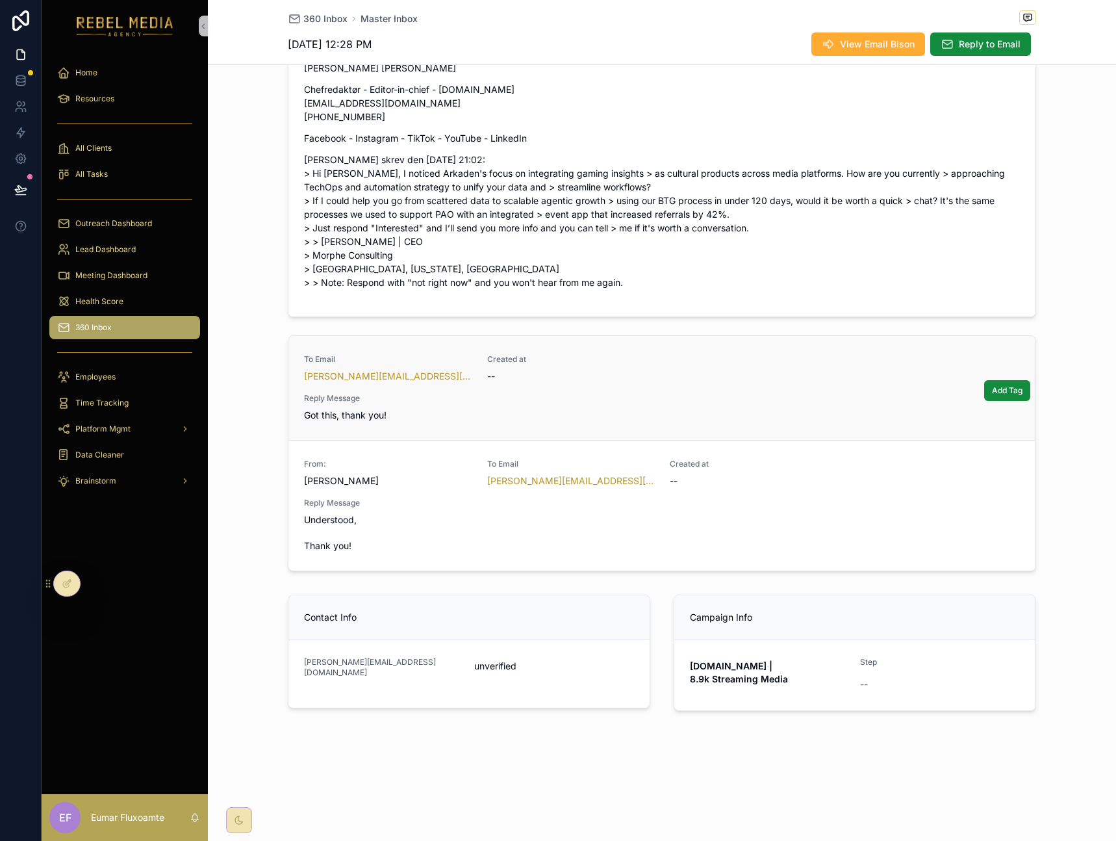
scroll to position [365, 0]
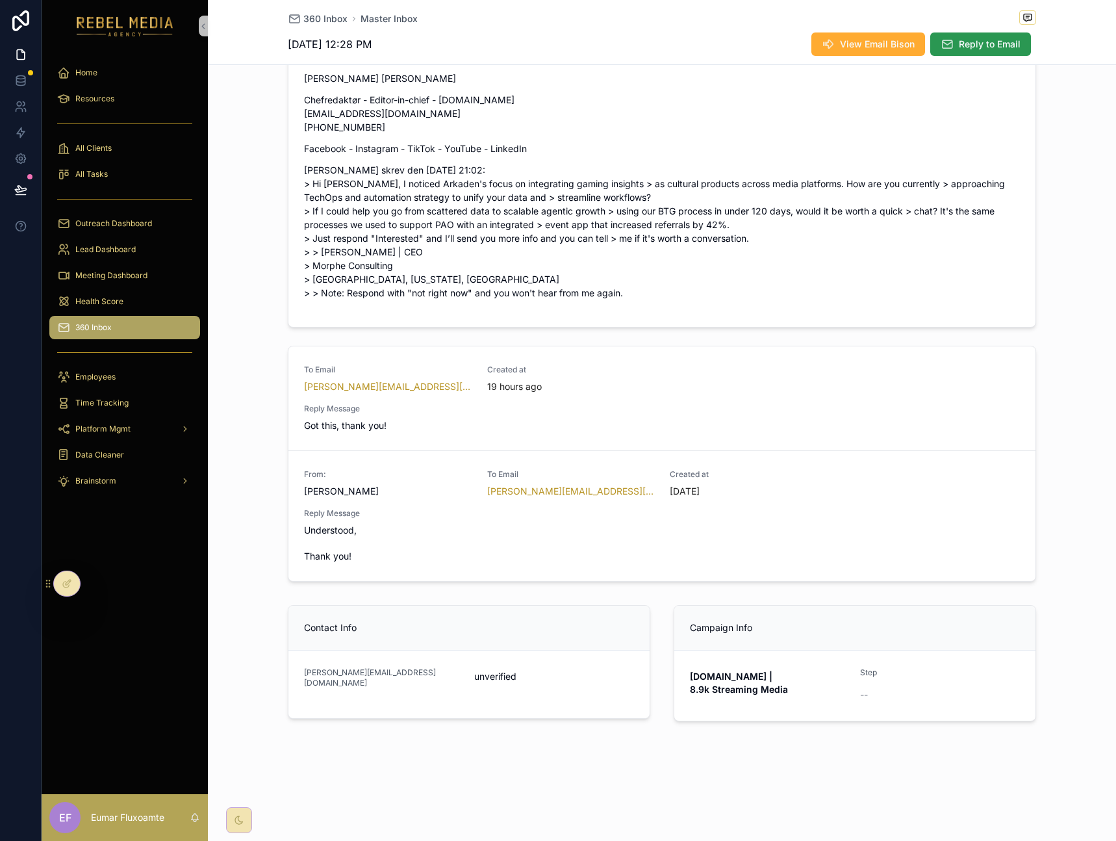
click at [966, 42] on span "Reply to Email" at bounding box center [990, 44] width 62 height 13
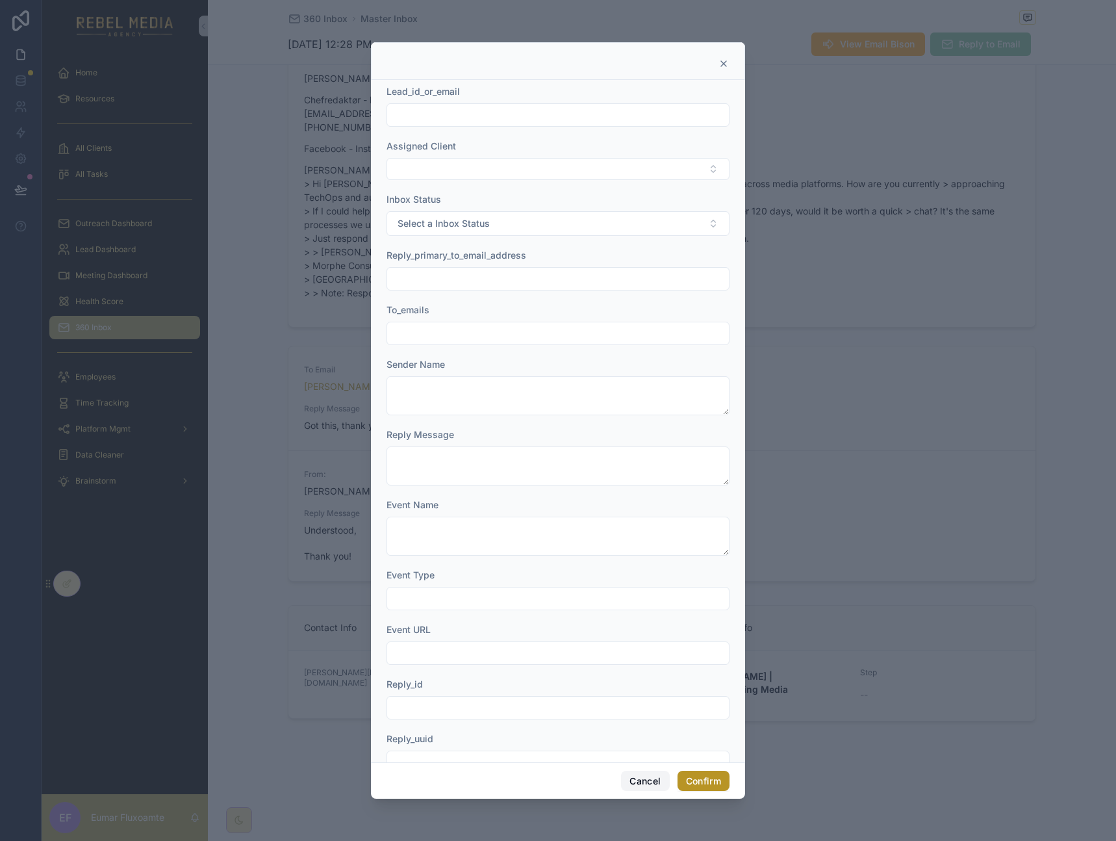
click at [649, 782] on button "Cancel" at bounding box center [645, 781] width 48 height 21
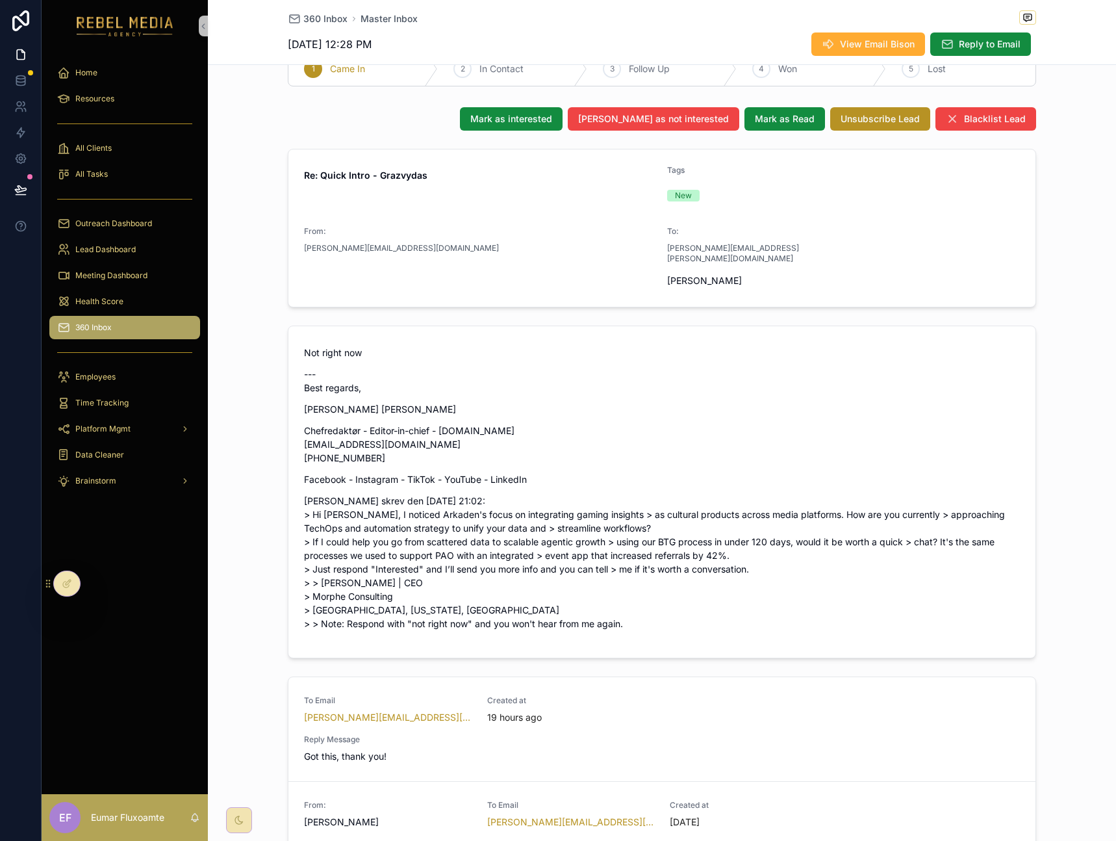
scroll to position [0, 0]
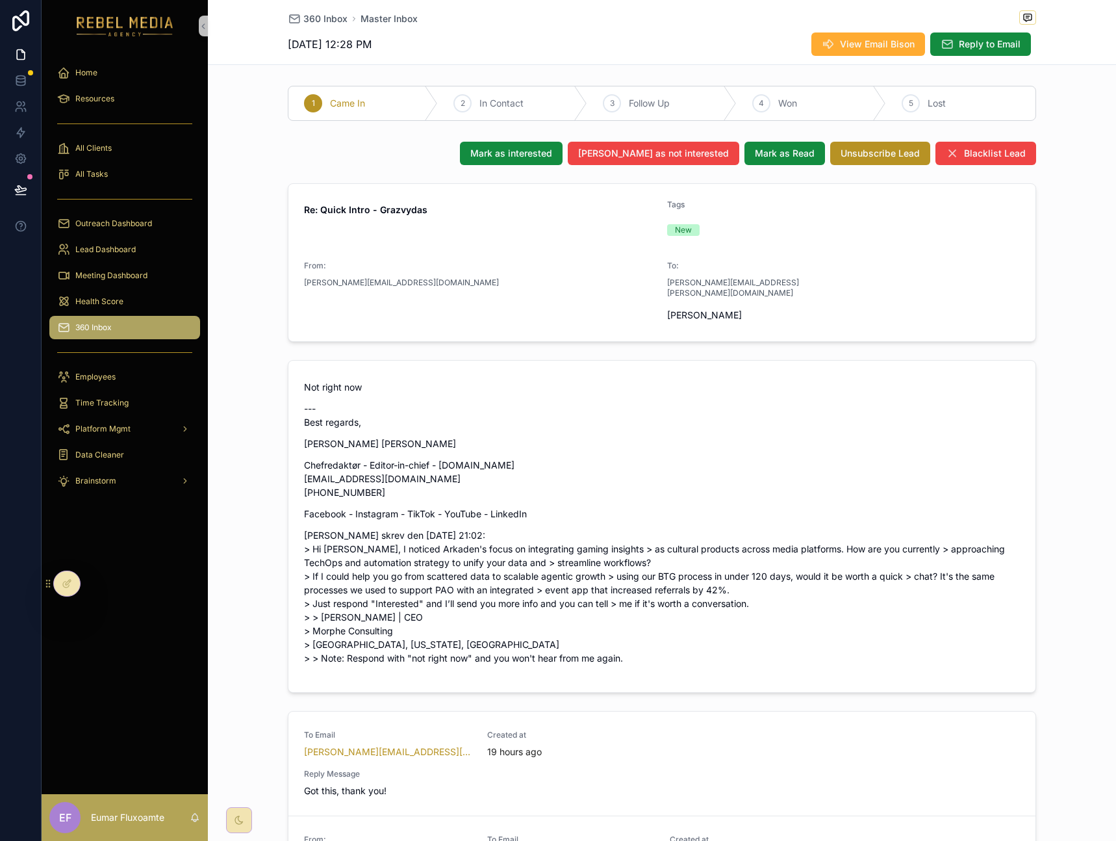
click at [118, 328] on div "360 Inbox" at bounding box center [124, 327] width 135 height 21
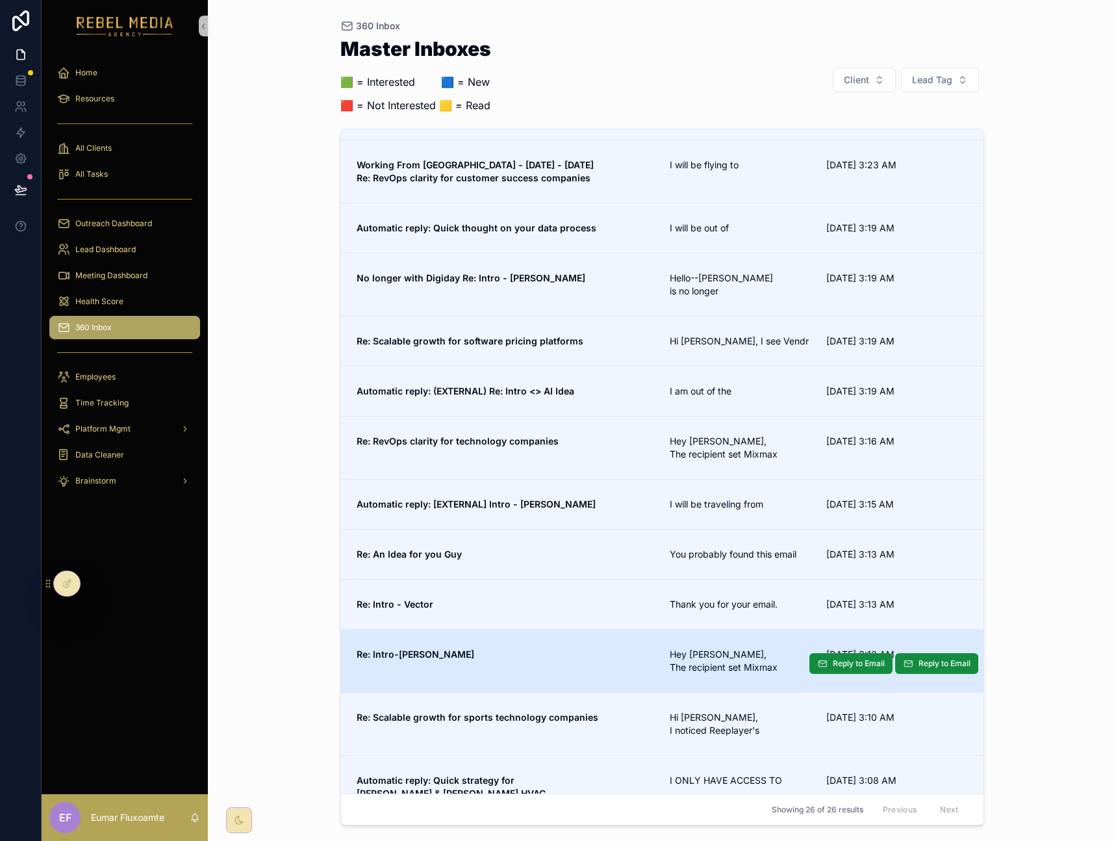
scroll to position [647, 0]
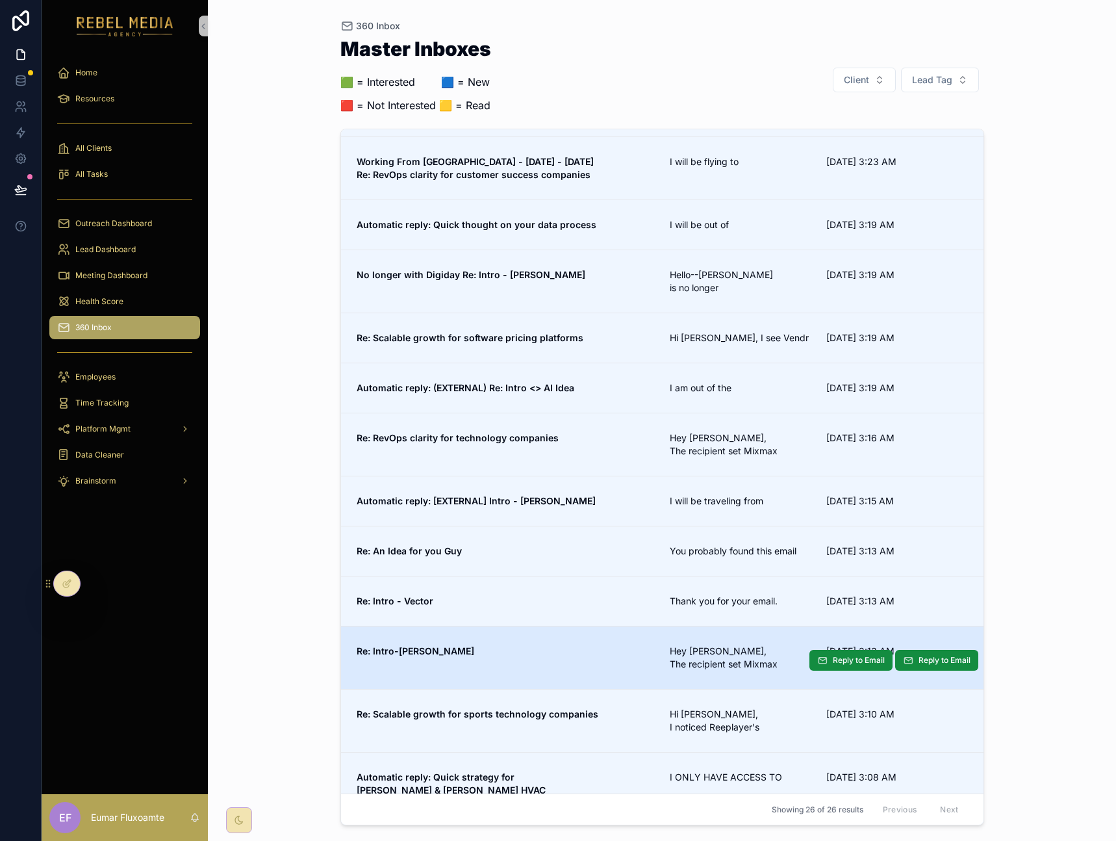
click at [540, 645] on span "Re: Intro-[PERSON_NAME]" at bounding box center [506, 651] width 298 height 13
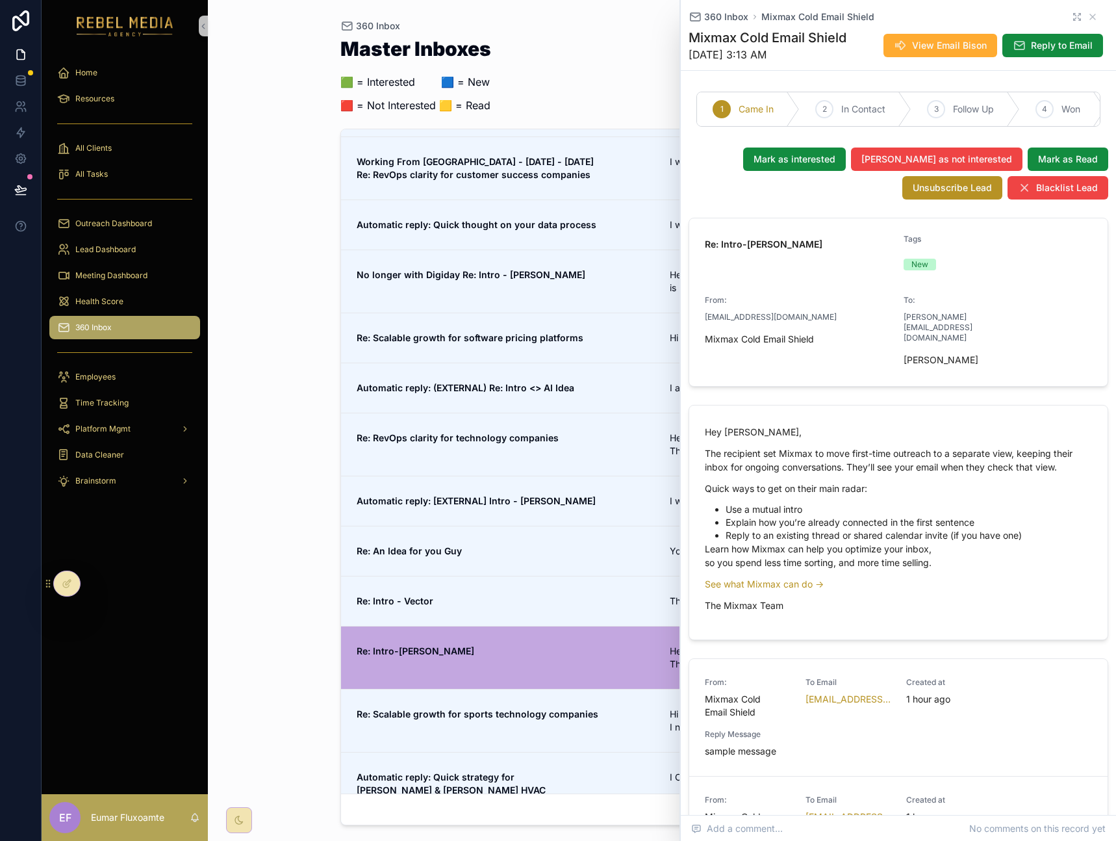
click at [1072, 14] on icon "scrollable content" at bounding box center [1077, 17] width 10 height 10
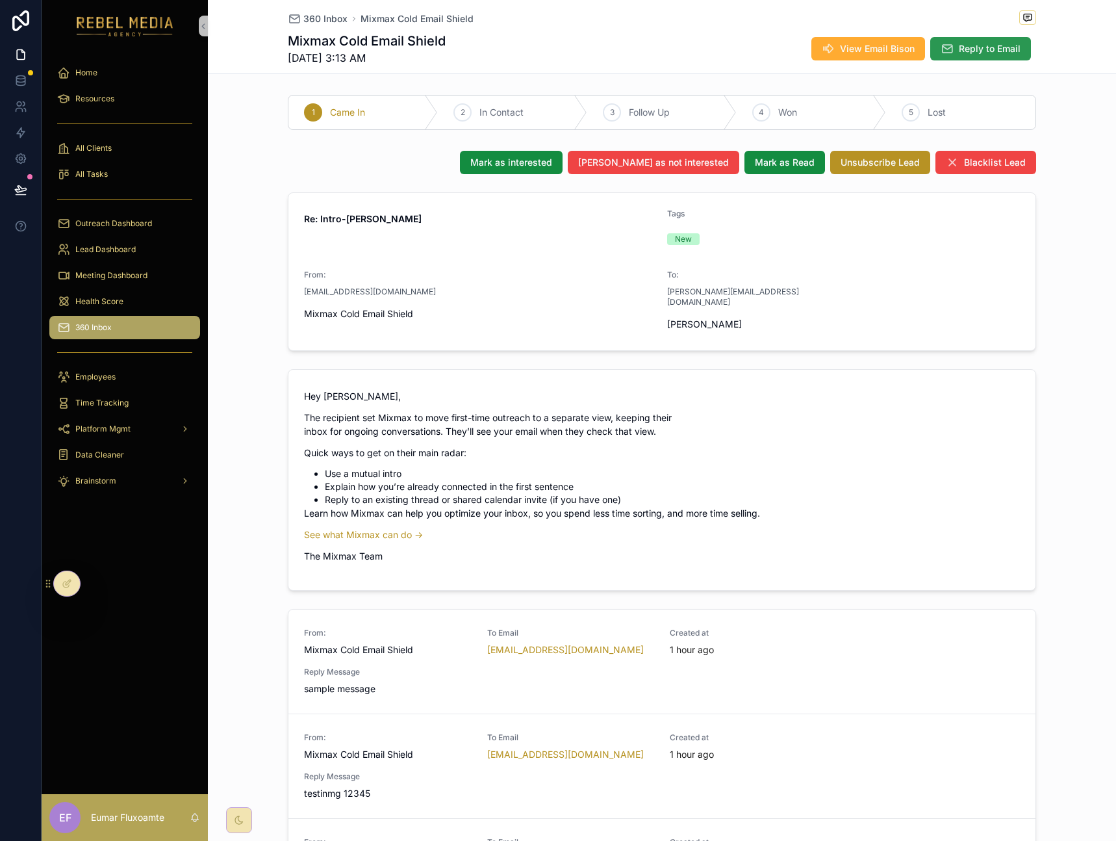
click at [971, 45] on span "Reply to Email" at bounding box center [990, 48] width 62 height 13
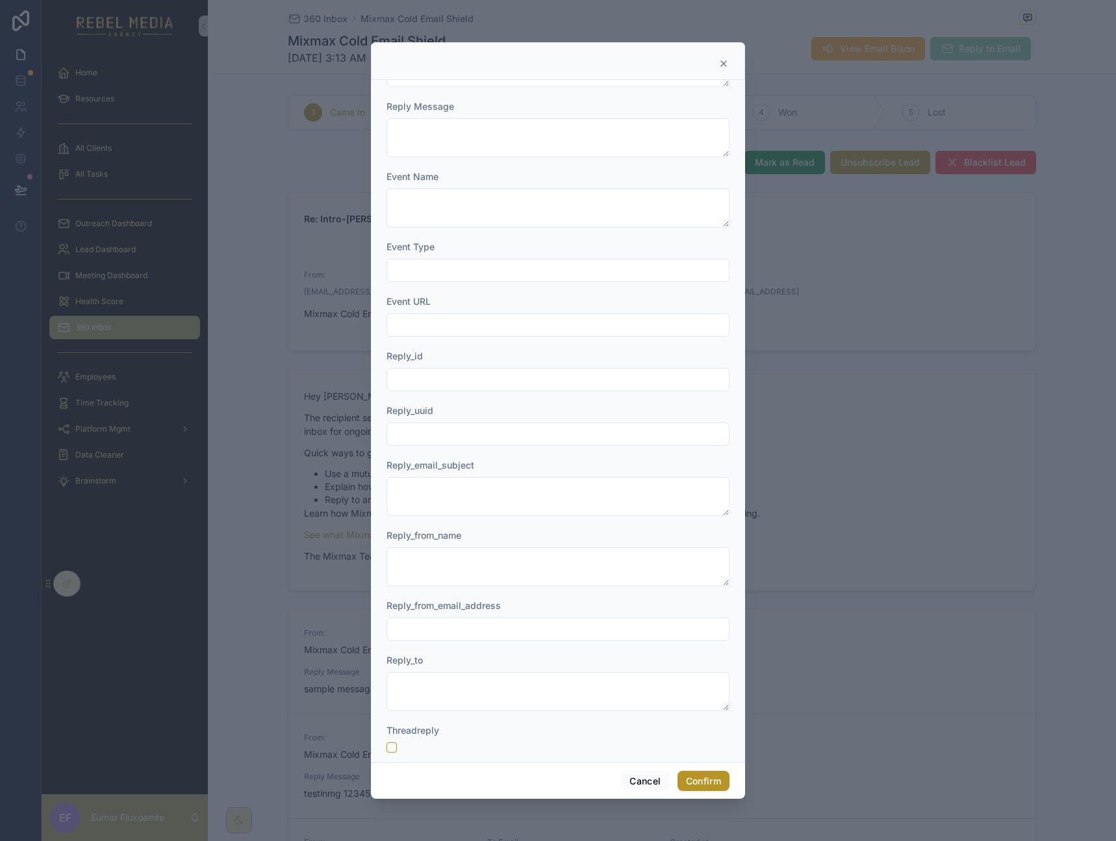
scroll to position [342, 0]
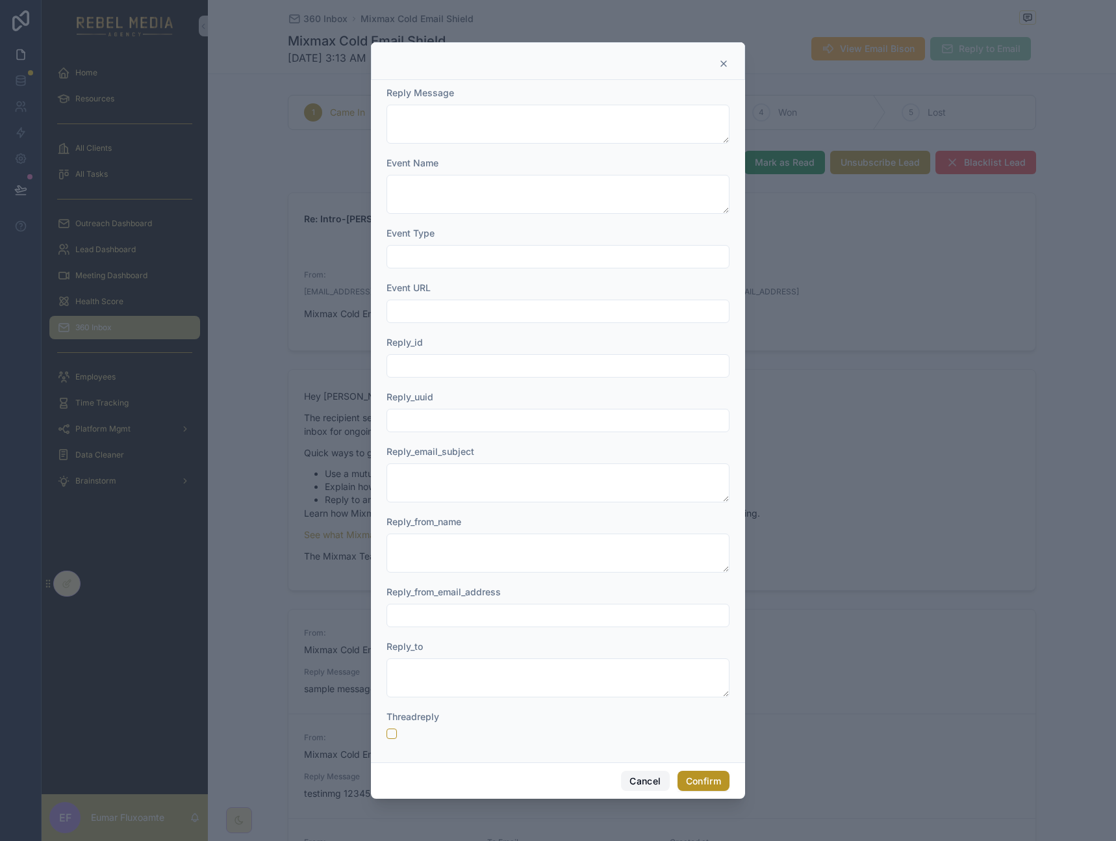
click at [647, 780] on button "Cancel" at bounding box center [645, 781] width 48 height 21
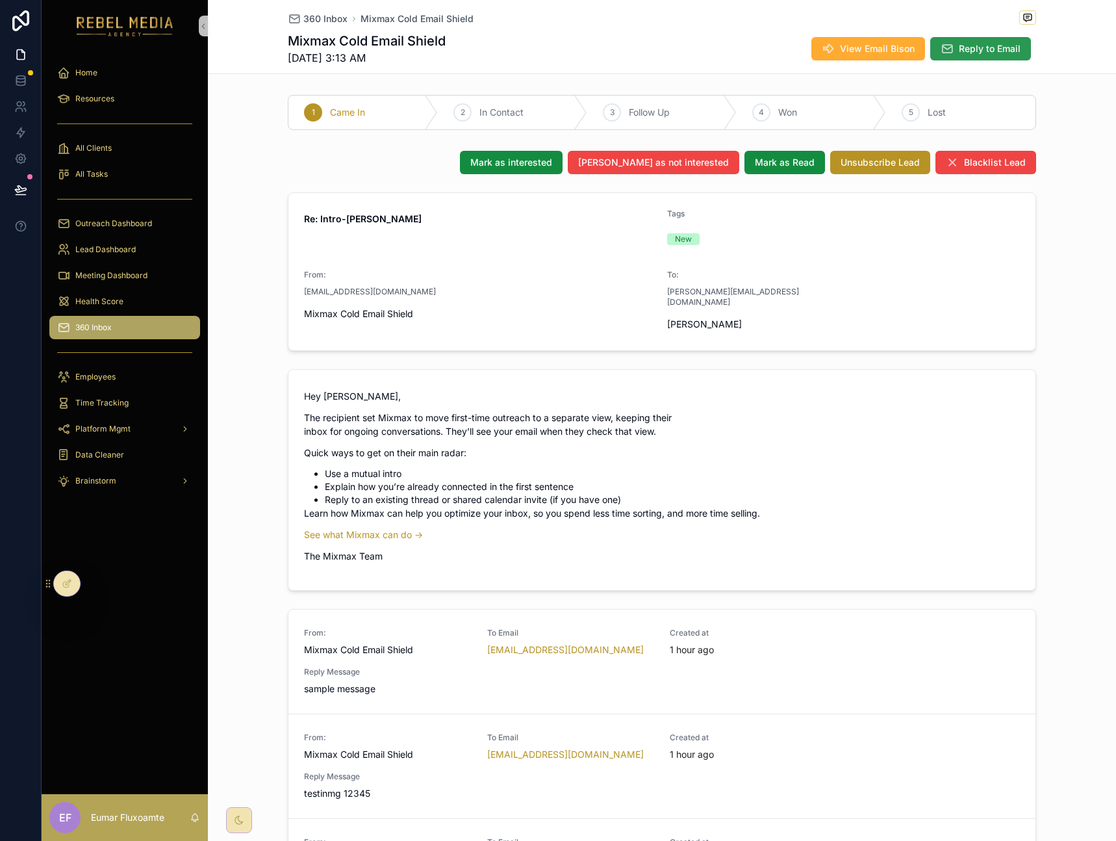
click at [975, 51] on span "Reply to Email" at bounding box center [990, 48] width 62 height 13
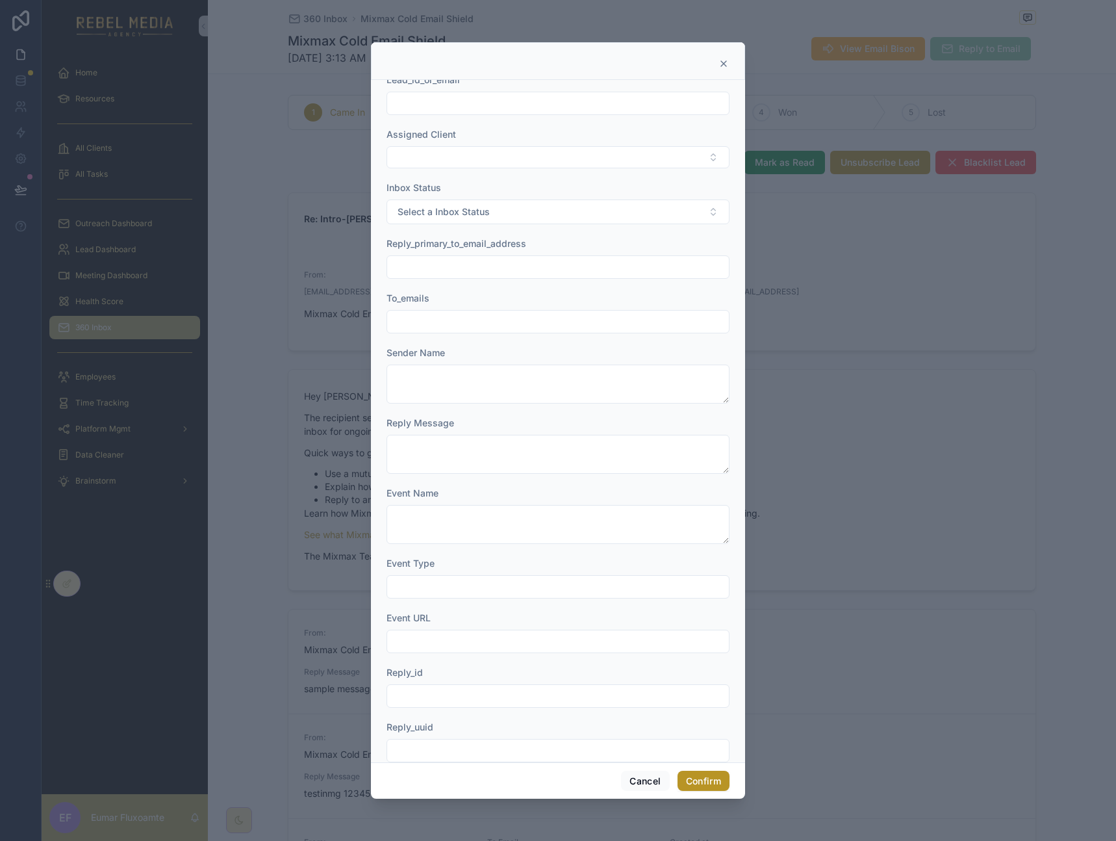
scroll to position [0, 0]
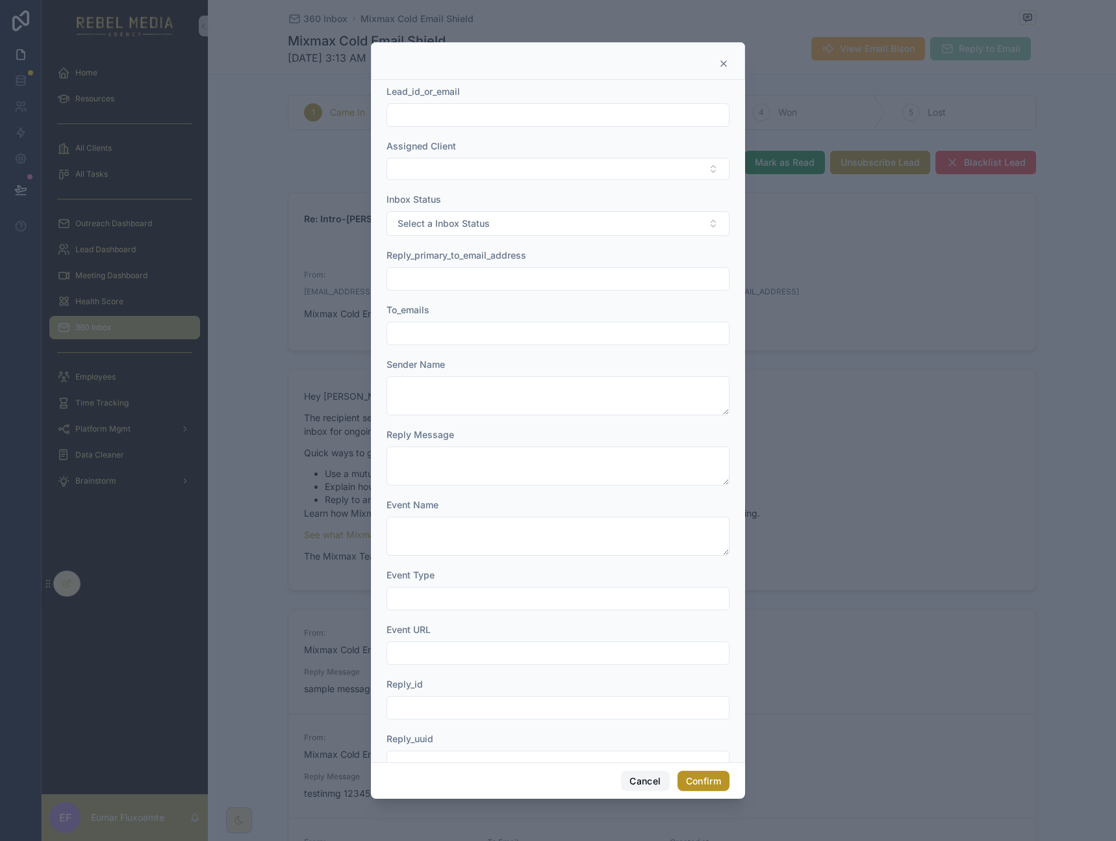
click at [645, 783] on button "Cancel" at bounding box center [645, 781] width 48 height 21
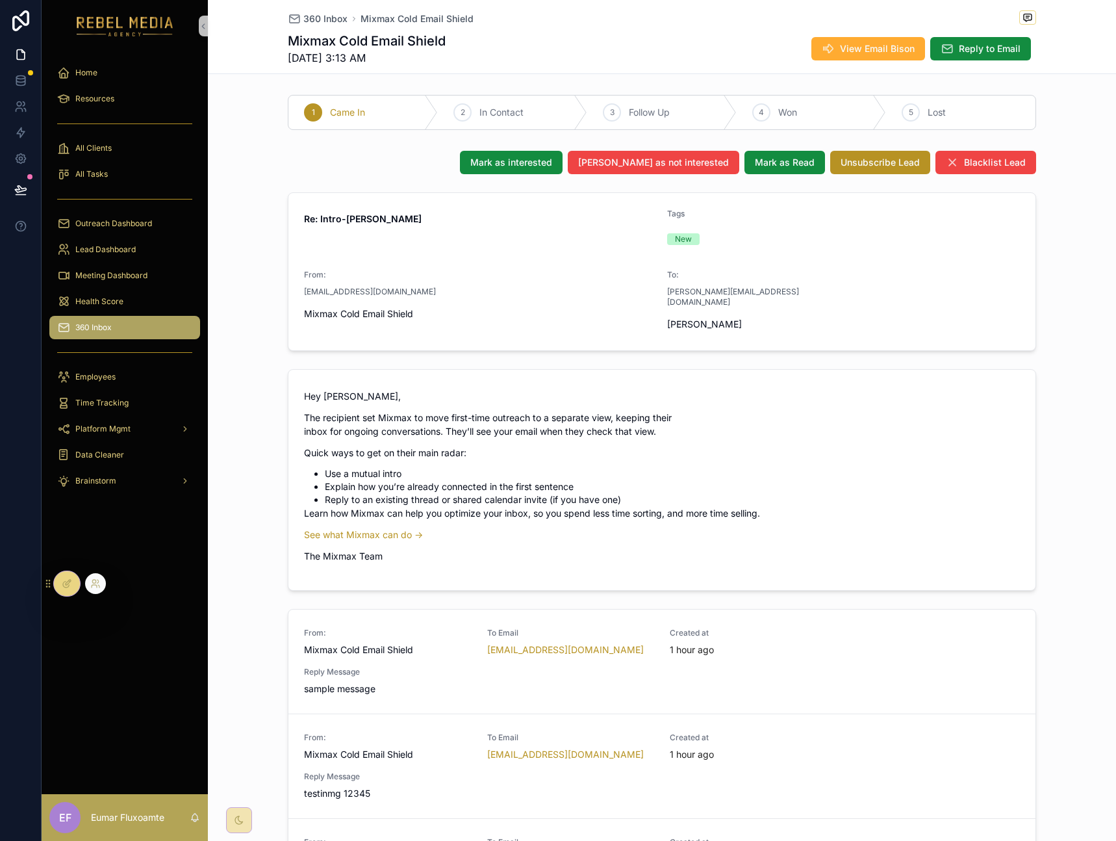
click at [63, 584] on icon at bounding box center [66, 585] width 6 height 6
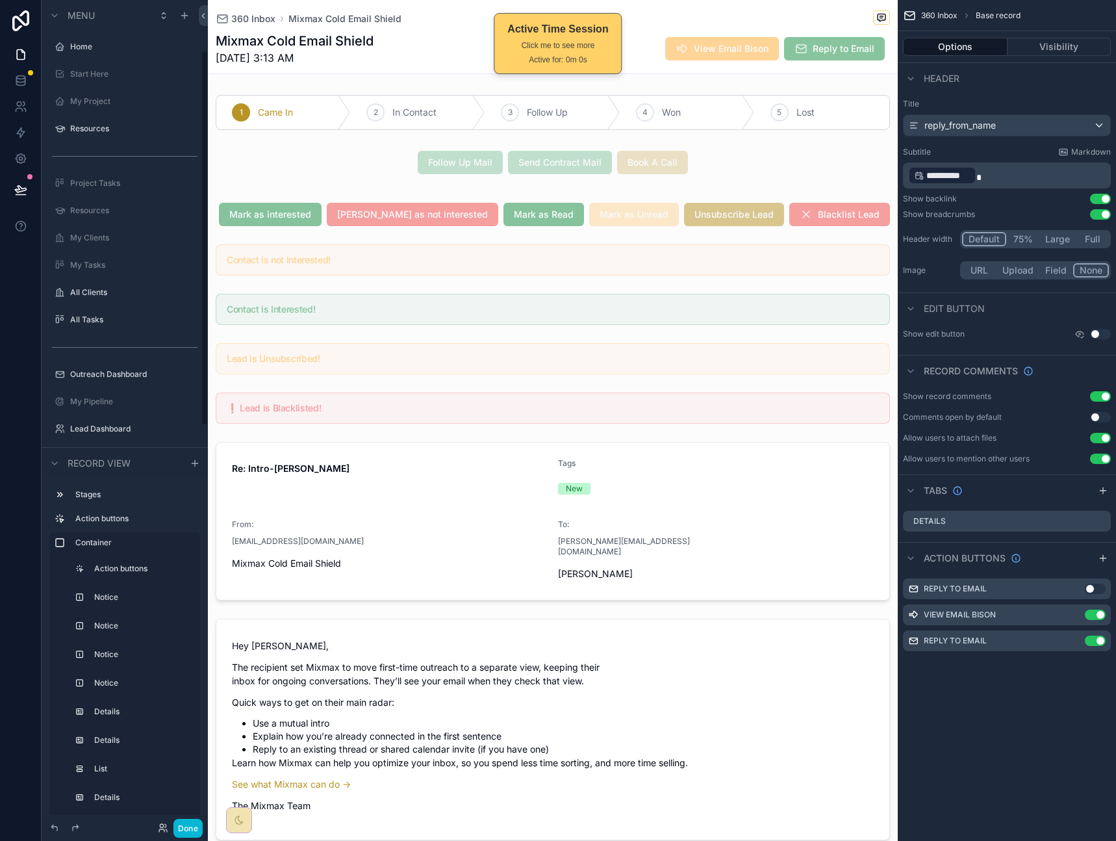
scroll to position [111, 0]
click at [788, 27] on div "360 Inbox Mixmax Cold Email Shield Mixmax Cold Email Shield 9/25/2025 3:13 AM V…" at bounding box center [553, 36] width 675 height 73
click at [187, 828] on button "Done" at bounding box center [188, 828] width 29 height 19
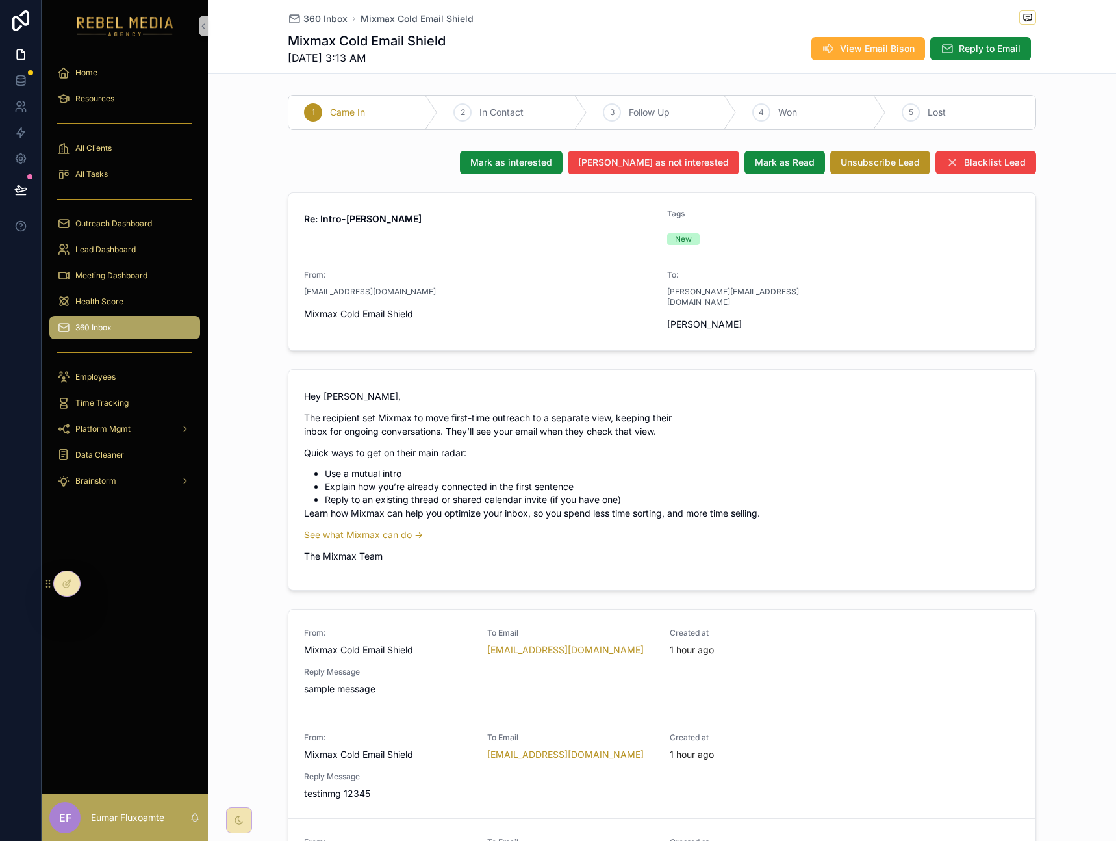
scroll to position [106, 0]
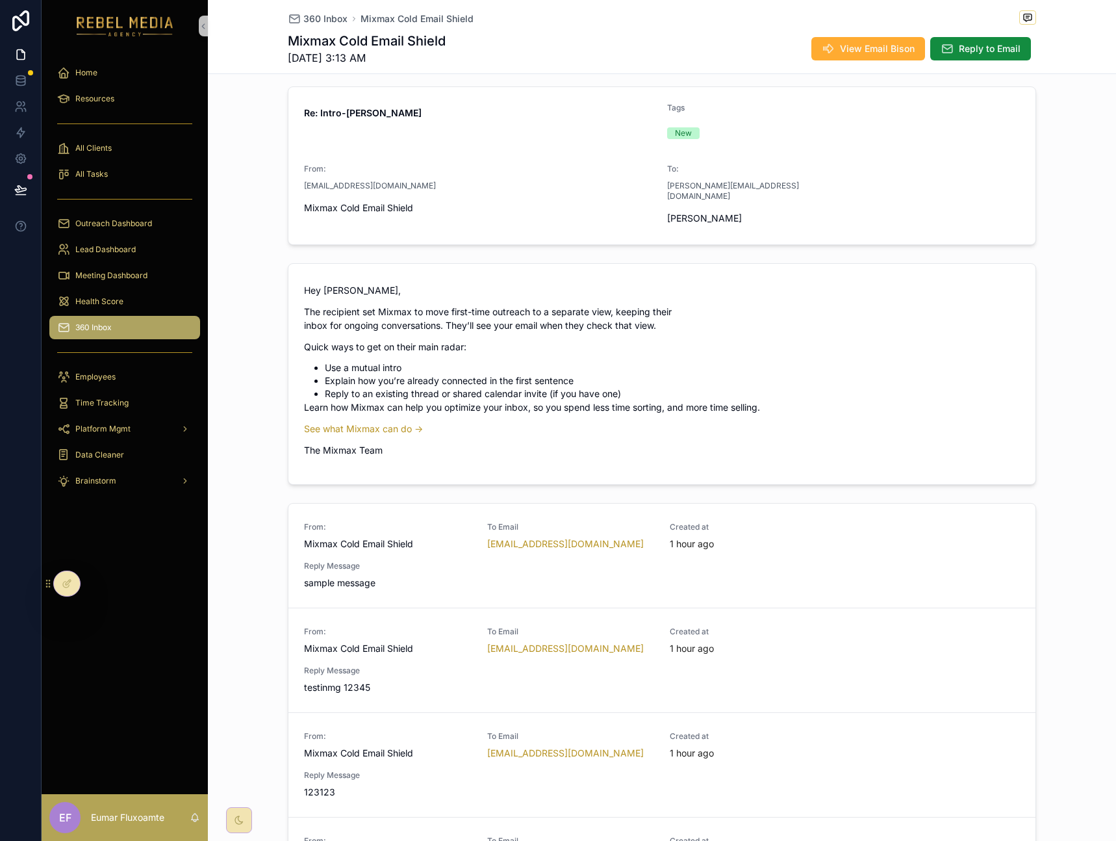
click at [736, 422] on p "See what Mixmax can do →" at bounding box center [662, 429] width 716 height 14
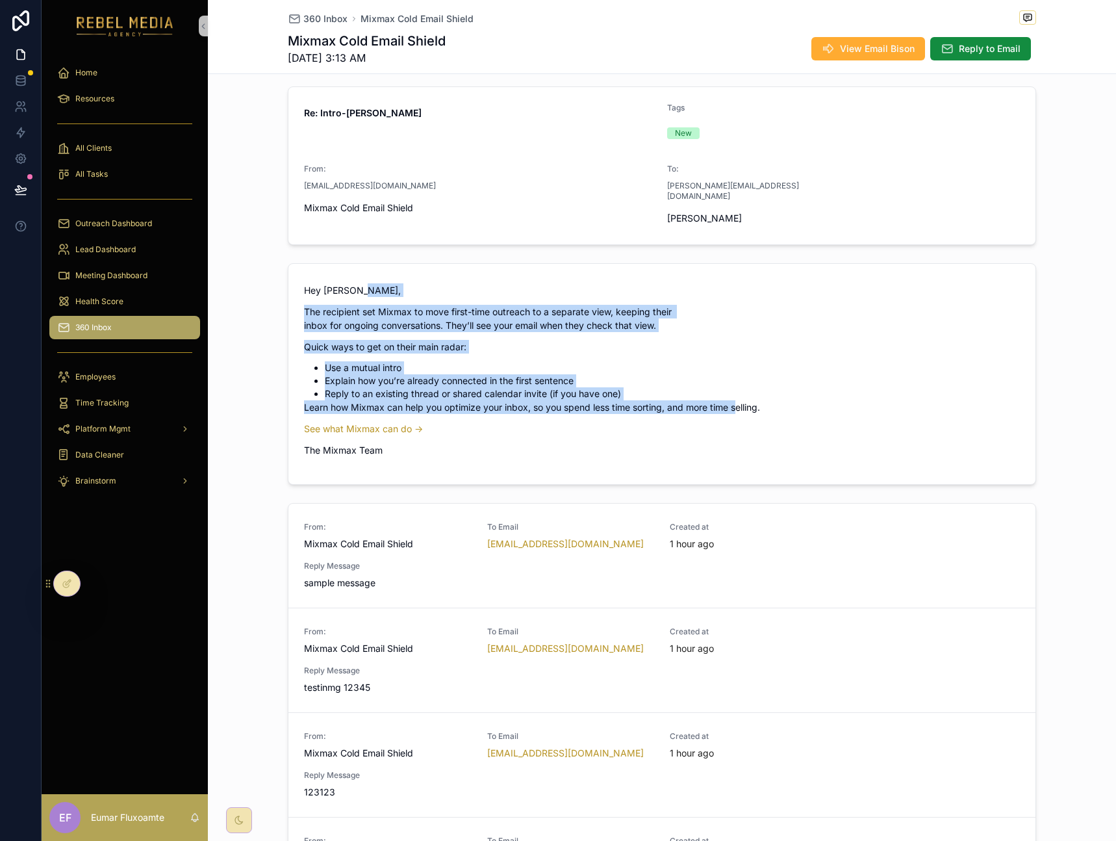
drag, startPoint x: 553, startPoint y: 270, endPoint x: 740, endPoint y: 405, distance: 230.9
click at [736, 402] on div "Hey Heather, The recipient set Mixmax to move first-time outreach to a separate…" at bounding box center [662, 370] width 716 height 174
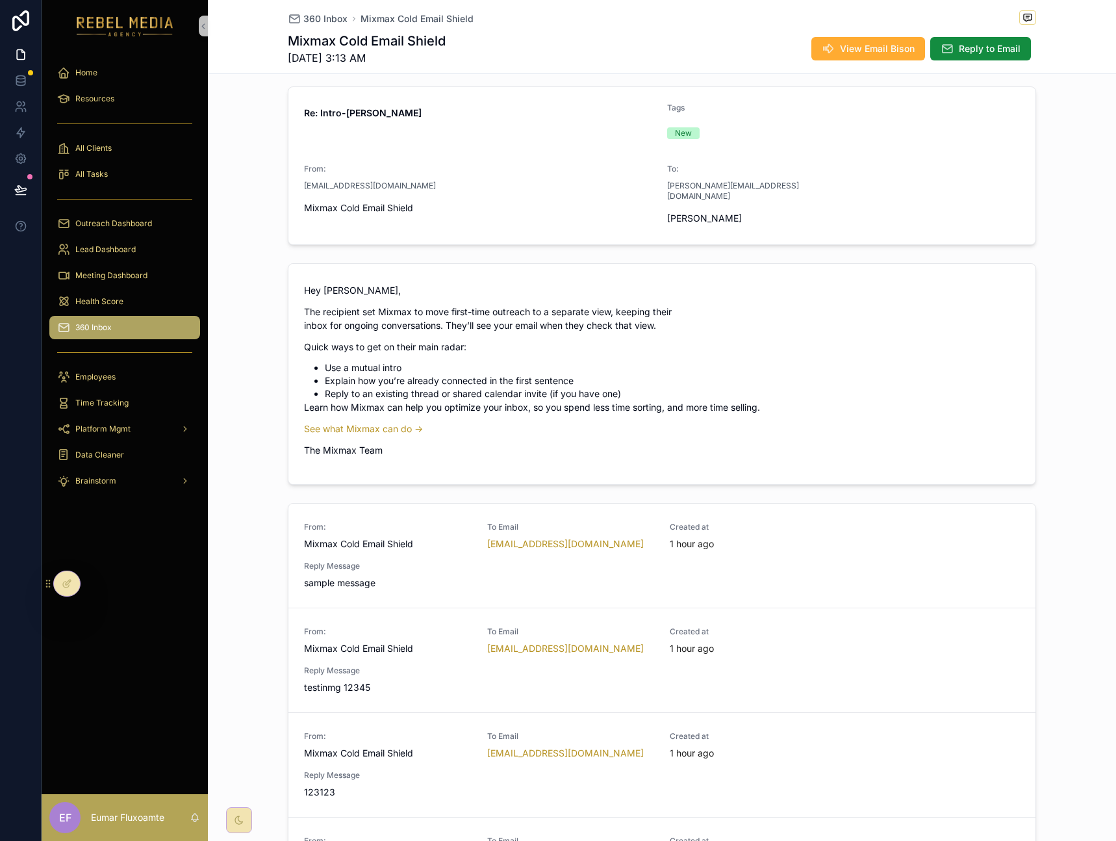
drag, startPoint x: 762, startPoint y: 419, endPoint x: 758, endPoint y: 413, distance: 7.0
click at [762, 422] on p "See what Mixmax can do →" at bounding box center [662, 429] width 716 height 14
drag, startPoint x: 565, startPoint y: 289, endPoint x: 708, endPoint y: 339, distance: 151.1
click at [708, 339] on div "Hey Heather, The recipient set Mixmax to move first-time outreach to a separate…" at bounding box center [662, 370] width 716 height 174
click at [755, 363] on li "Use a mutual intro" at bounding box center [672, 367] width 695 height 13
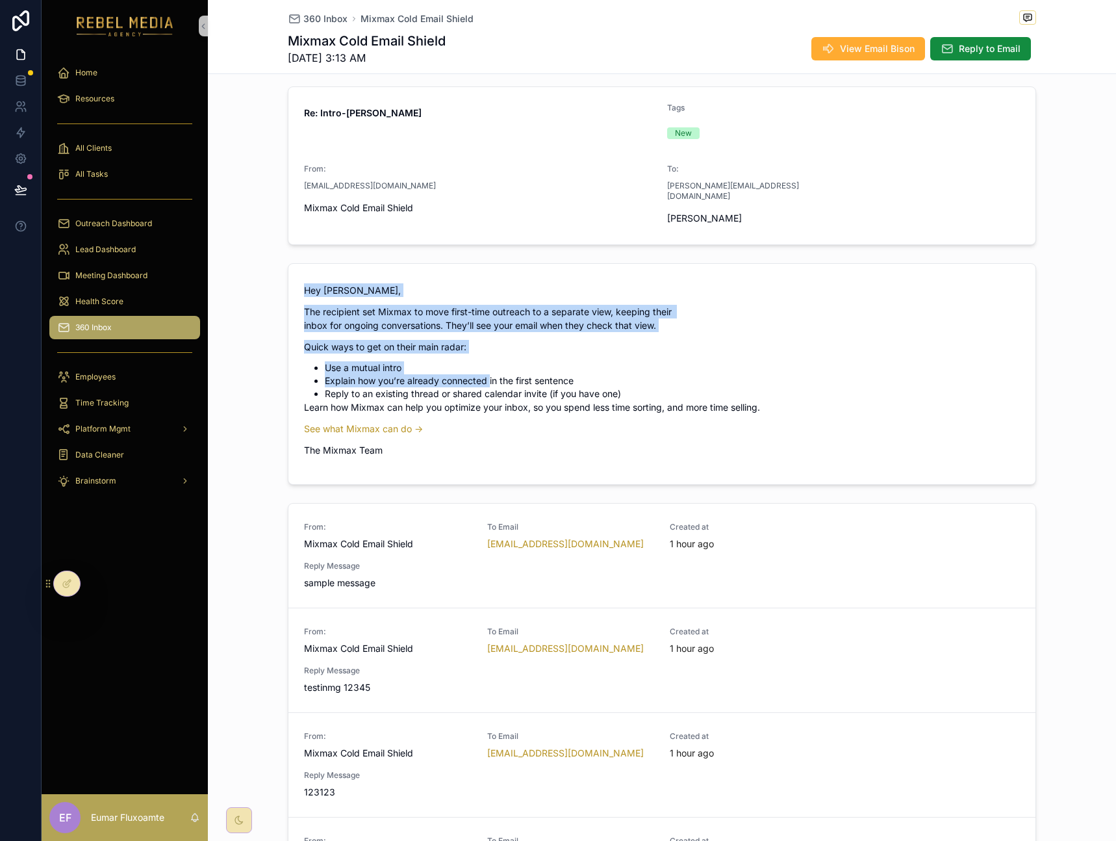
drag, startPoint x: 296, startPoint y: 272, endPoint x: 487, endPoint y: 376, distance: 217.5
click at [487, 376] on form "Hey Heather, The recipient set Mixmax to move first-time outreach to a separate…" at bounding box center [662, 374] width 747 height 220
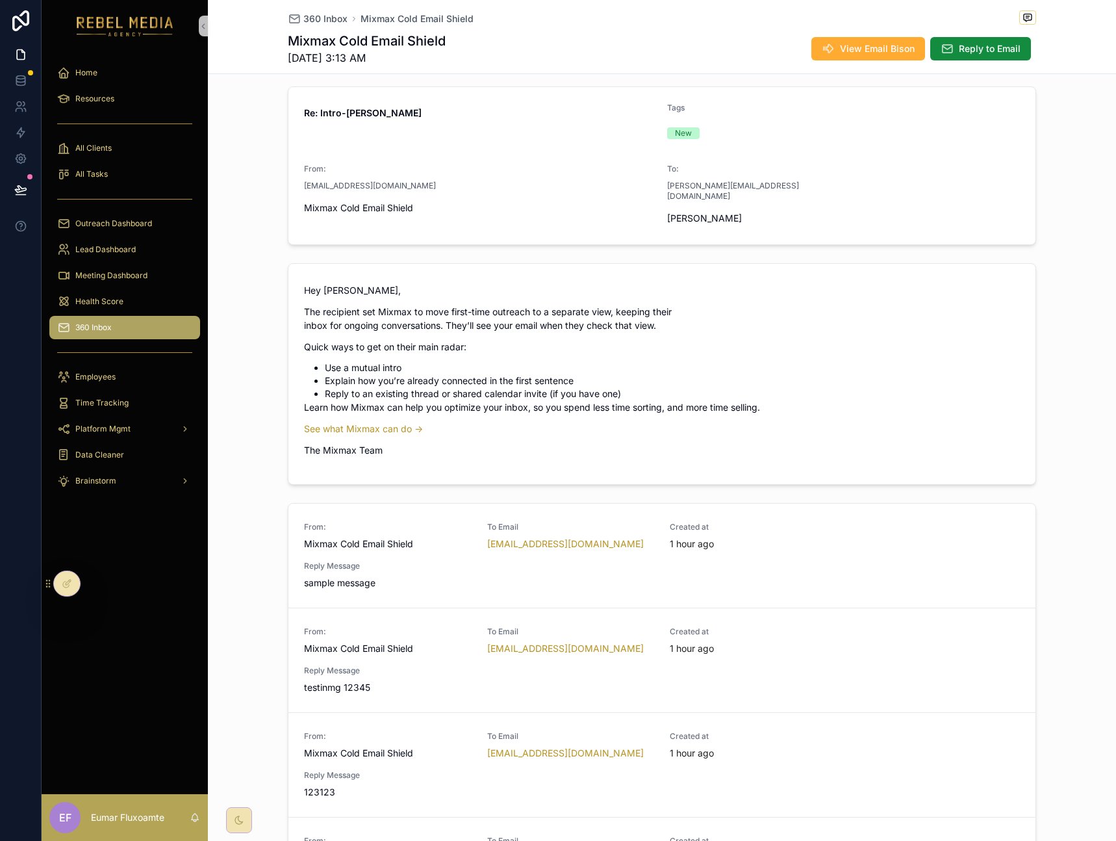
click at [432, 448] on span "Hey Heather, The recipient set Mixmax to move first-time outreach to a separate…" at bounding box center [662, 373] width 716 height 181
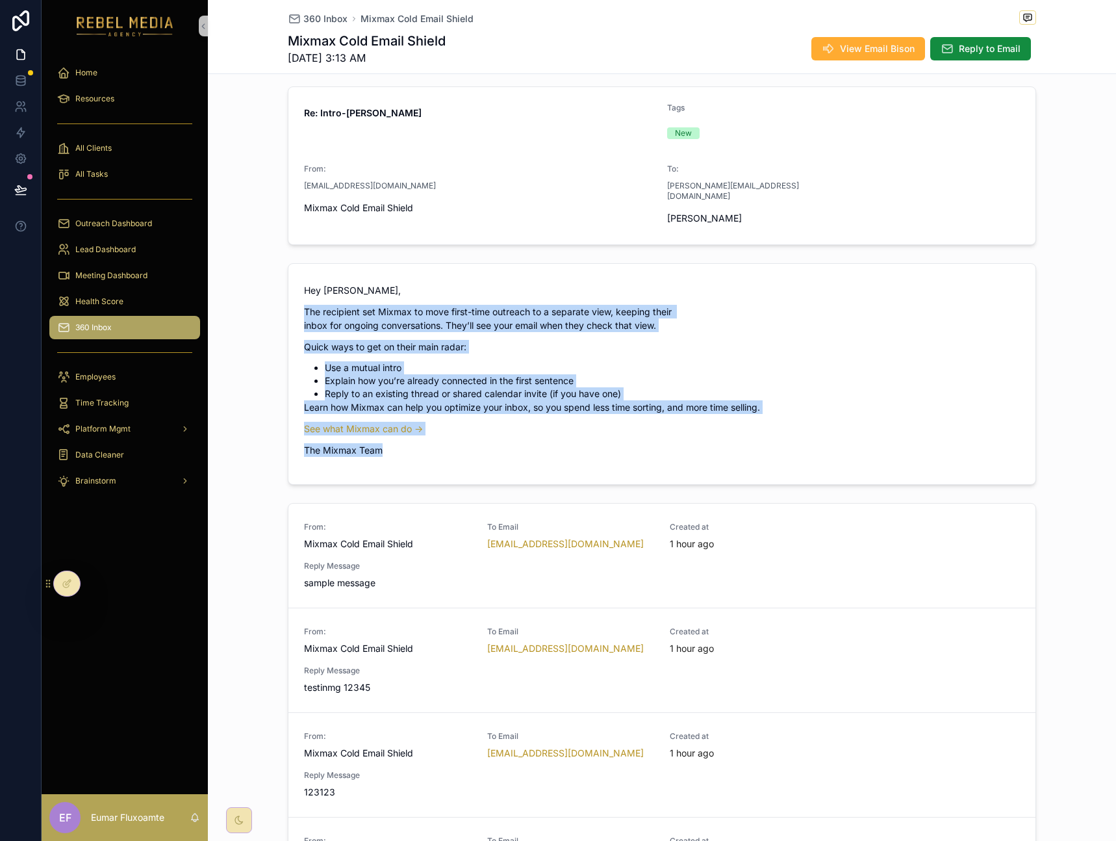
drag, startPoint x: 434, startPoint y: 446, endPoint x: 275, endPoint y: 283, distance: 227.5
click at [280, 285] on div "Hey Heather, The recipient set Mixmax to move first-time outreach to a separate…" at bounding box center [662, 374] width 764 height 232
click at [304, 283] on p "Hey Heather," at bounding box center [662, 290] width 716 height 14
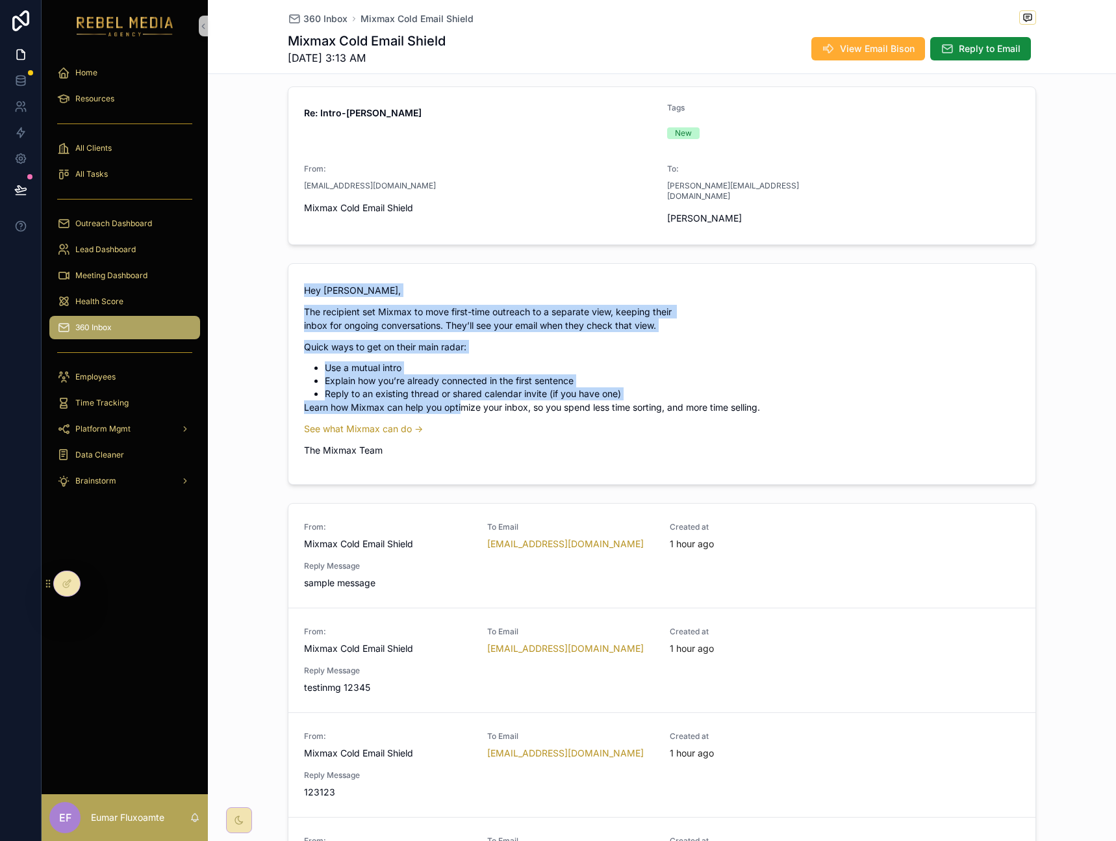
drag, startPoint x: 359, startPoint y: 314, endPoint x: 459, endPoint y: 400, distance: 131.8
click at [459, 398] on form "Hey Heather, The recipient set Mixmax to move first-time outreach to a separate…" at bounding box center [662, 374] width 747 height 220
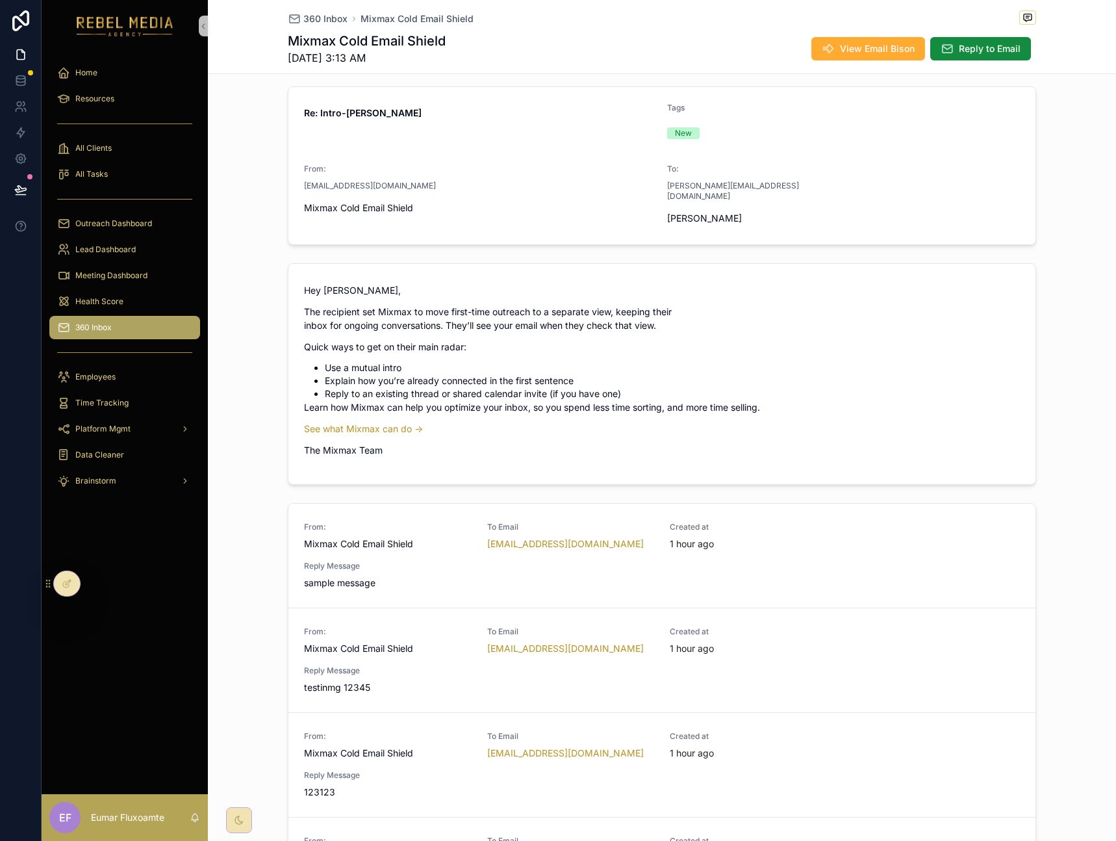
click at [404, 443] on p "The Mixmax Team" at bounding box center [662, 450] width 716 height 14
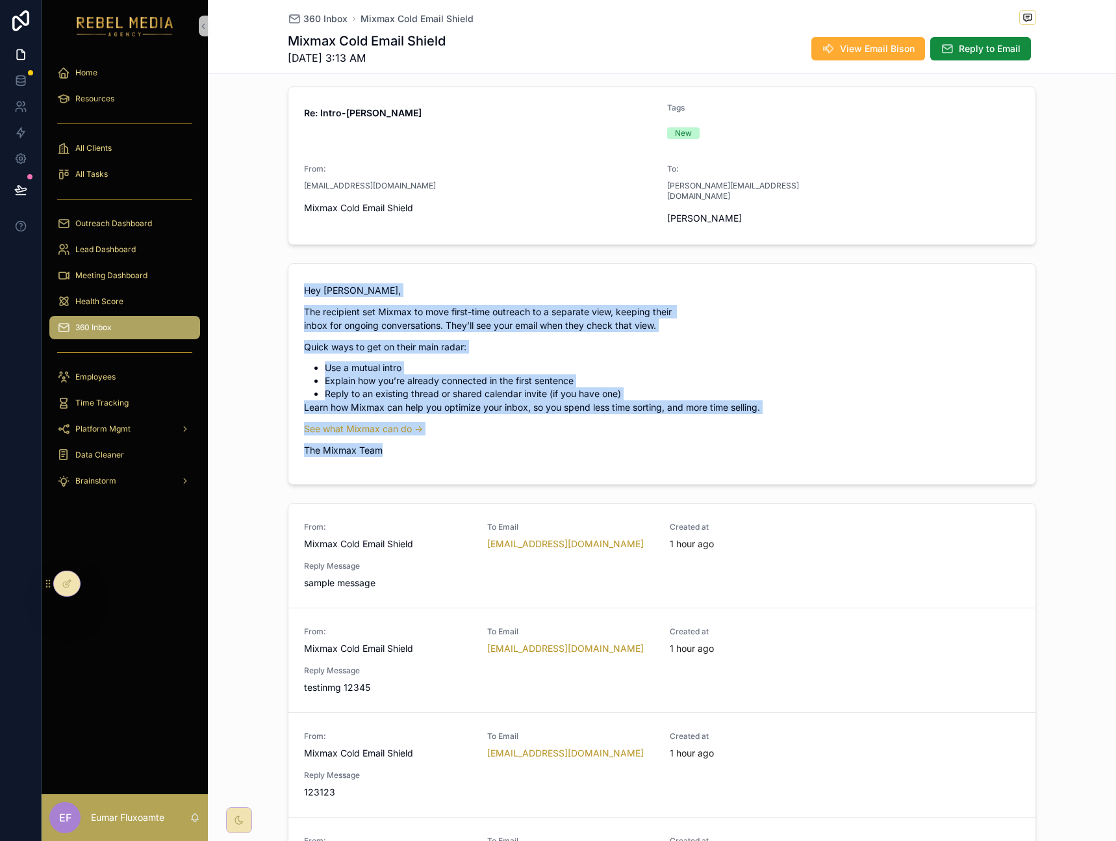
drag, startPoint x: 406, startPoint y: 443, endPoint x: 294, endPoint y: 276, distance: 201.5
click at [294, 276] on form "Hey Heather, The recipient set Mixmax to move first-time outreach to a separate…" at bounding box center [662, 374] width 747 height 220
click at [297, 276] on form "Hey Heather, The recipient set Mixmax to move first-time outreach to a separate…" at bounding box center [662, 374] width 747 height 220
drag, startPoint x: 297, startPoint y: 276, endPoint x: 423, endPoint y: 415, distance: 187.7
click at [422, 413] on form "Hey Heather, The recipient set Mixmax to move first-time outreach to a separate…" at bounding box center [662, 374] width 747 height 220
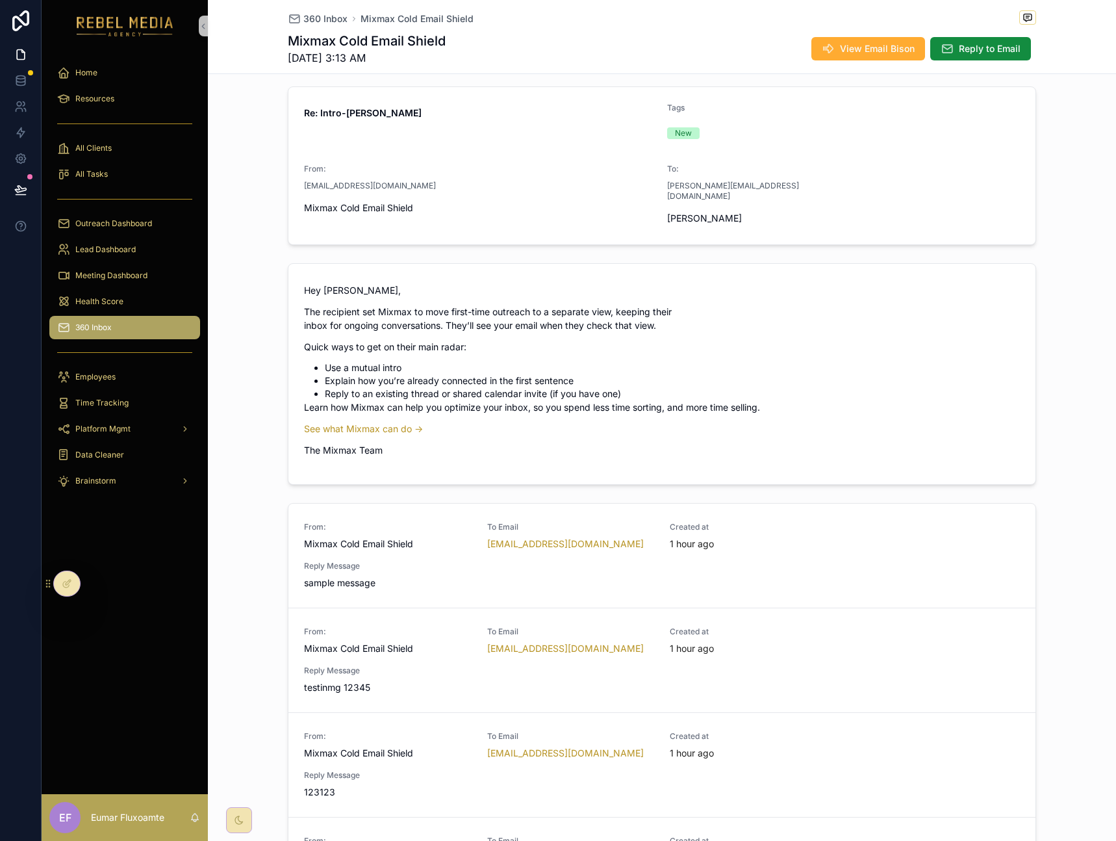
click at [427, 443] on p "The Mixmax Team" at bounding box center [662, 450] width 716 height 14
click at [17, 82] on icon at bounding box center [20, 79] width 8 height 5
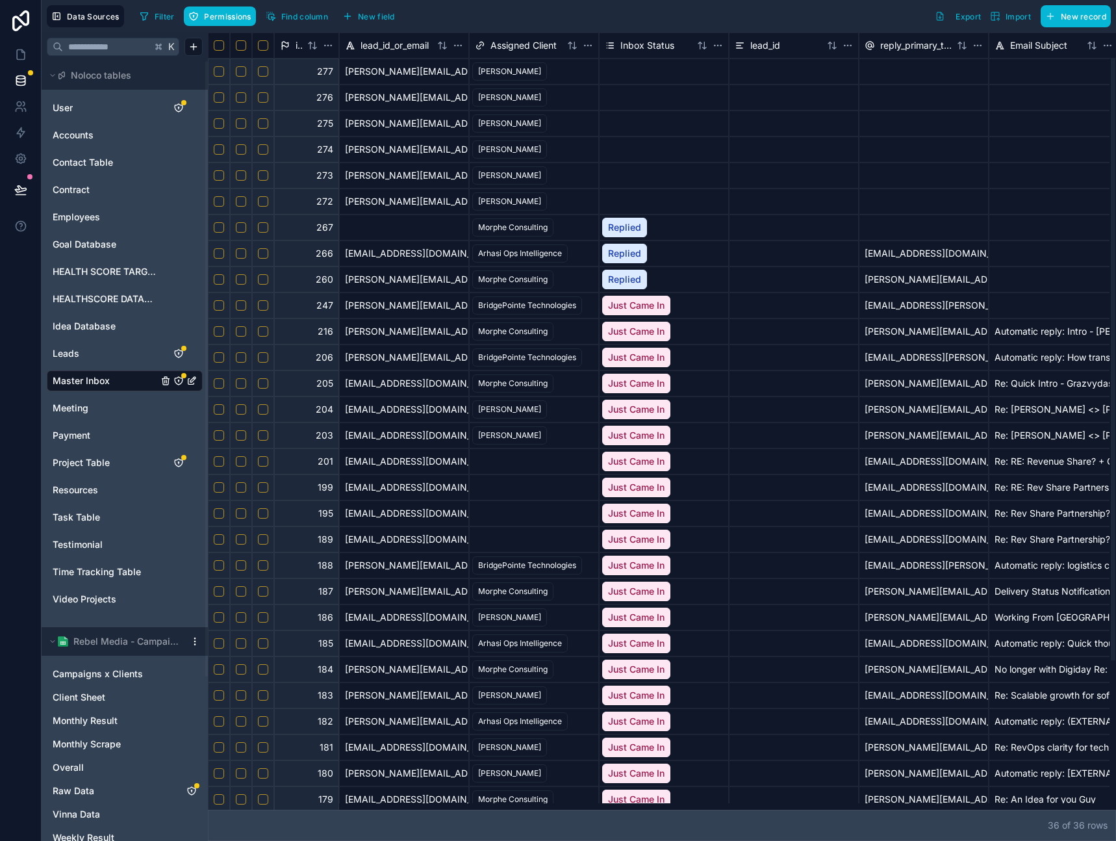
drag, startPoint x: 365, startPoint y: 71, endPoint x: 315, endPoint y: 68, distance: 50.1
click at [365, 71] on div "[PERSON_NAME][EMAIL_ADDRESS][DOMAIN_NAME]" at bounding box center [404, 71] width 130 height 26
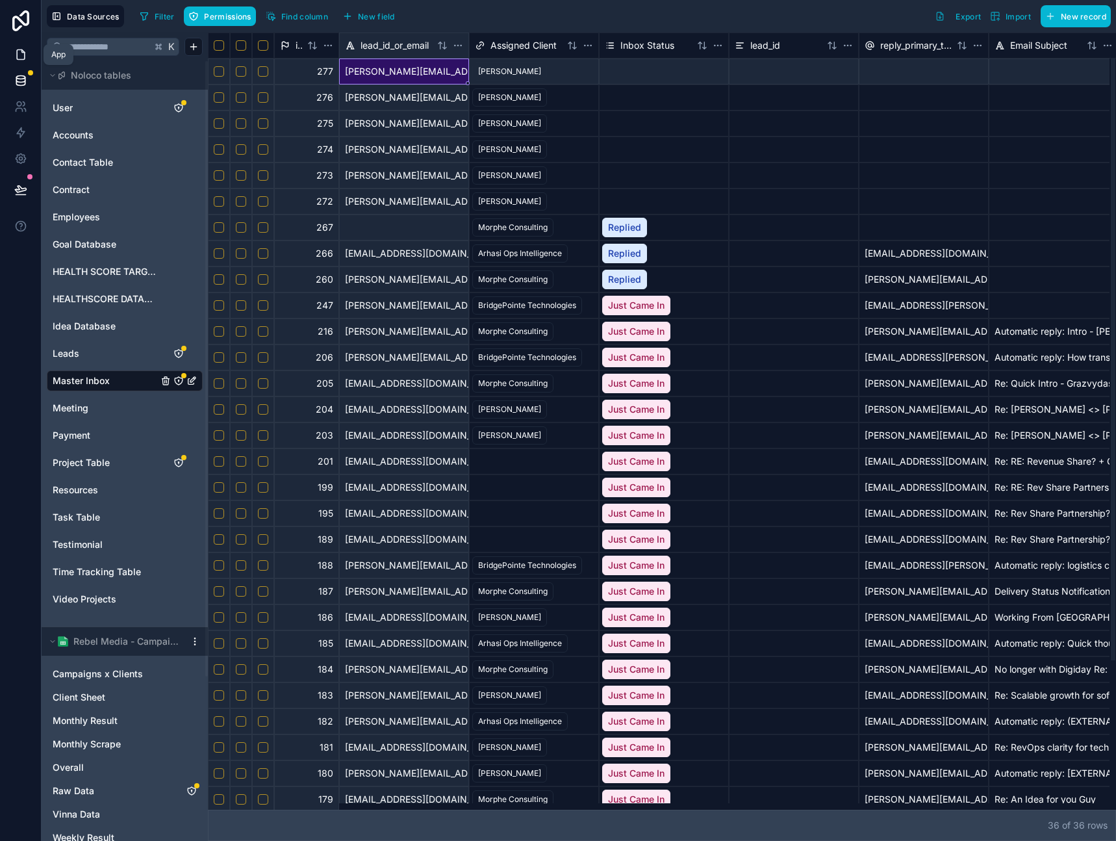
click at [17, 58] on icon at bounding box center [21, 55] width 8 height 10
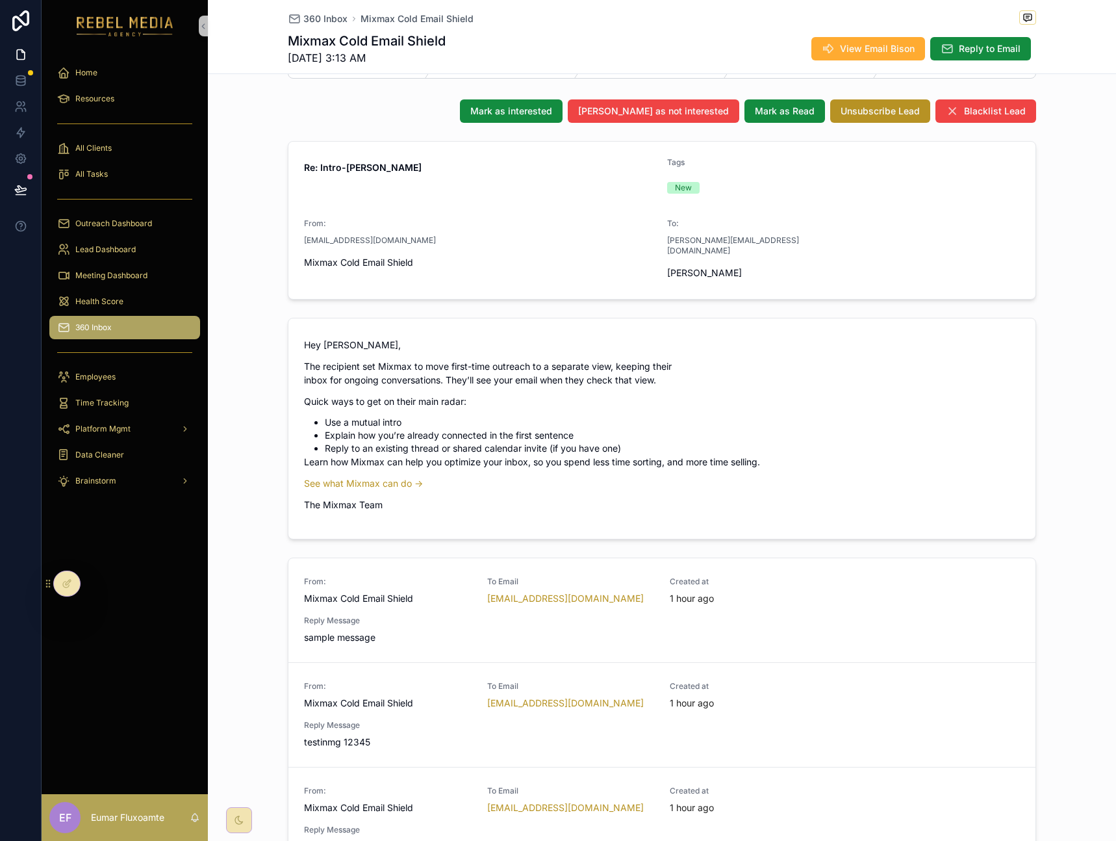
scroll to position [207, 0]
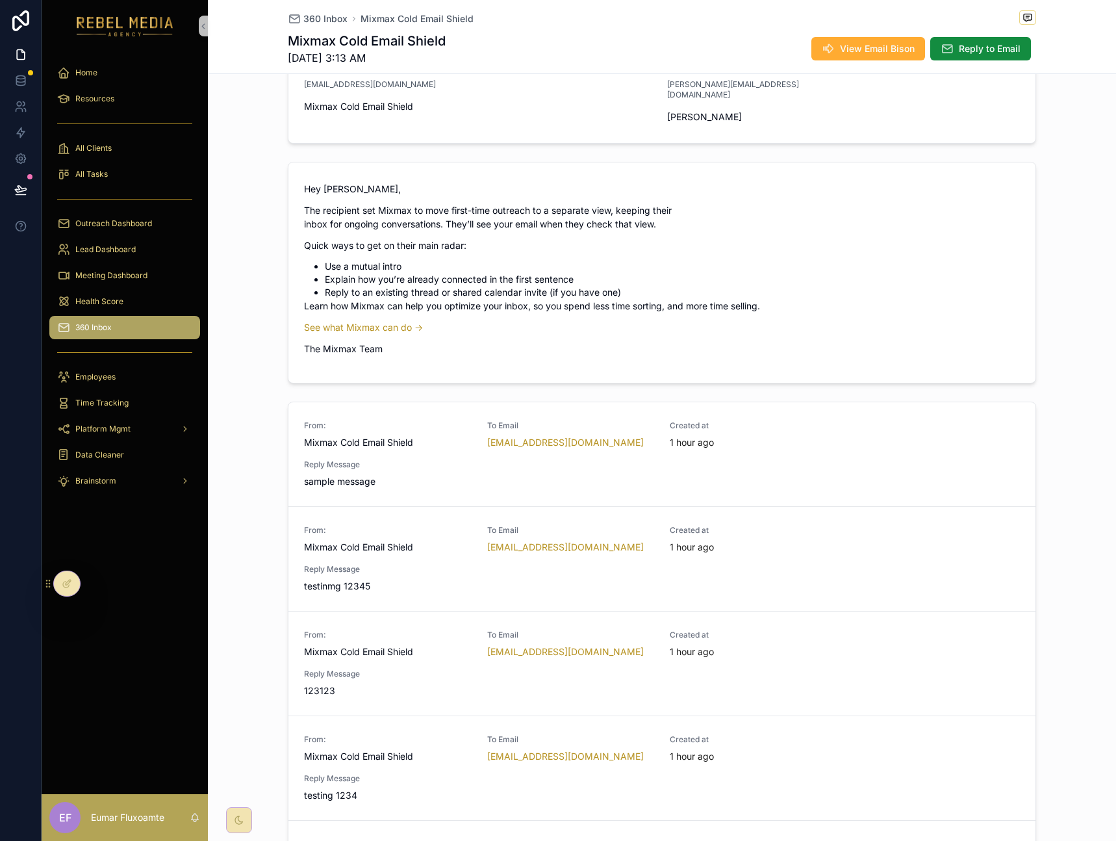
click at [615, 342] on p "The Mixmax Team" at bounding box center [662, 349] width 716 height 14
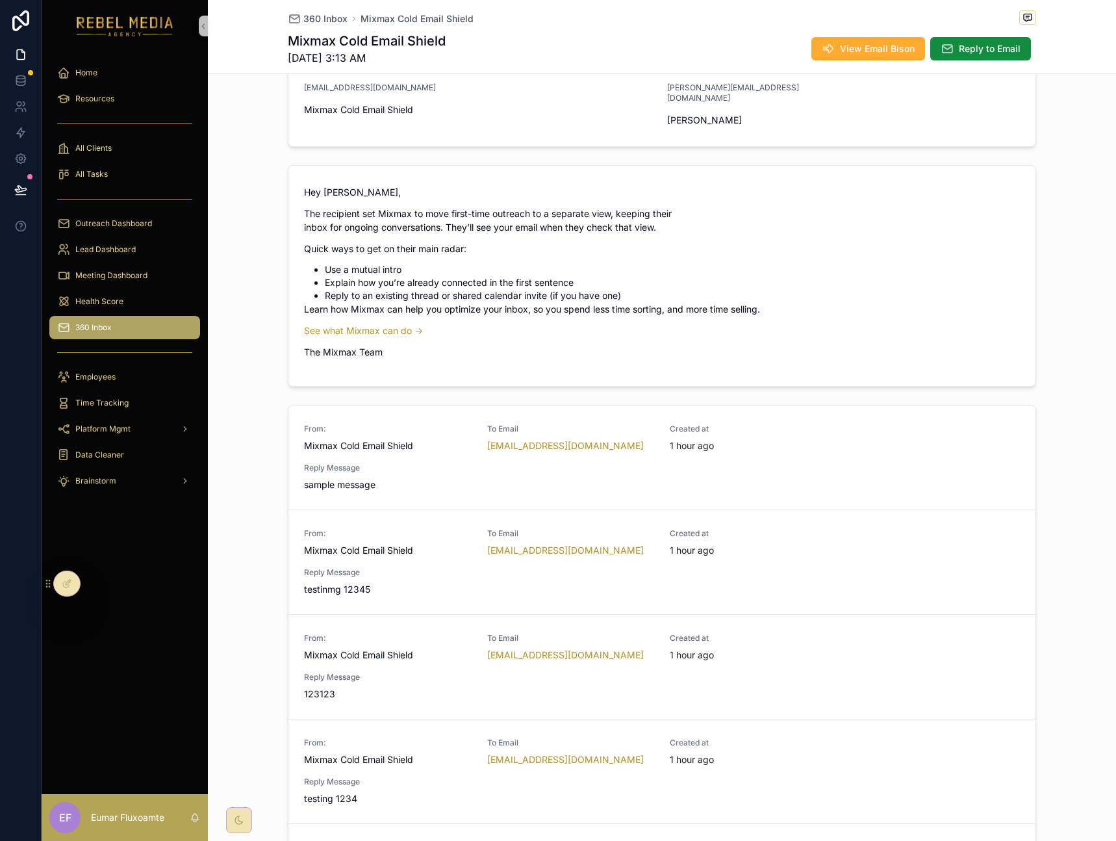
scroll to position [15, 0]
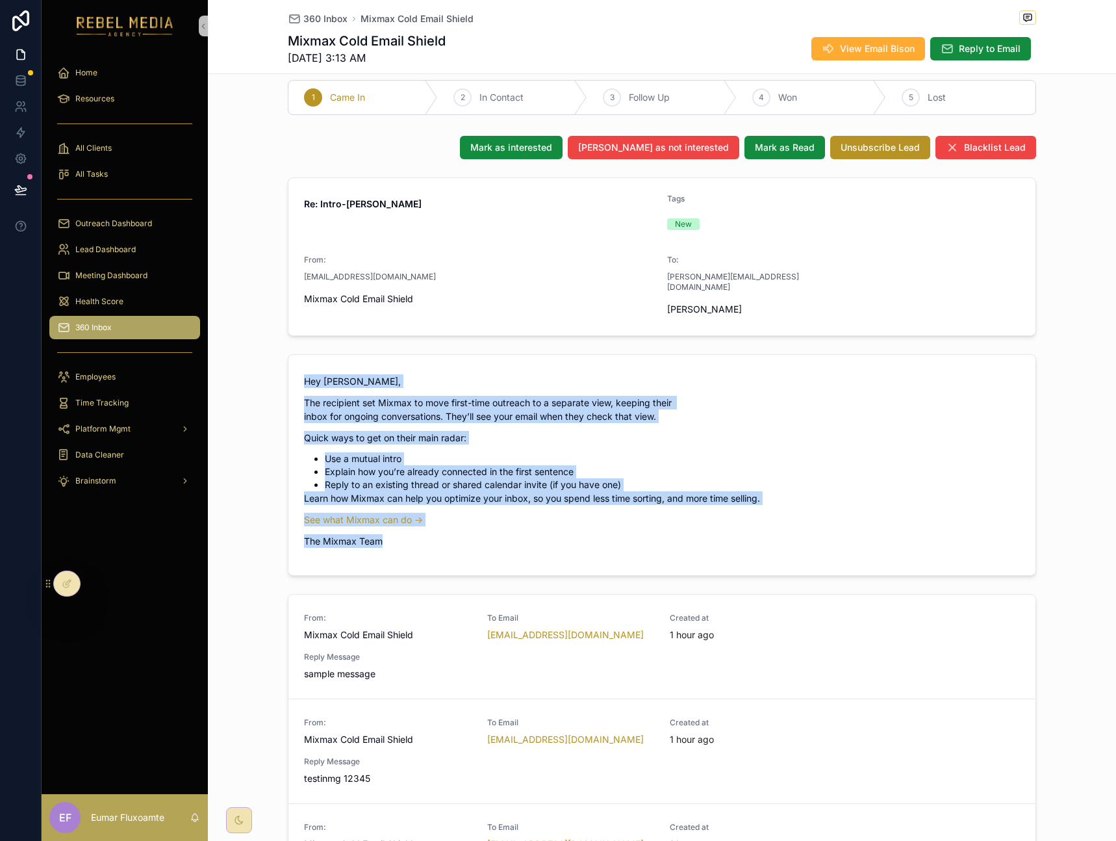
drag, startPoint x: 515, startPoint y: 529, endPoint x: 297, endPoint y: 360, distance: 275.6
click at [291, 358] on form "Hey Heather, The recipient set Mixmax to move first-time outreach to a separate…" at bounding box center [662, 465] width 747 height 220
click at [335, 375] on p "Hey Heather," at bounding box center [662, 381] width 716 height 14
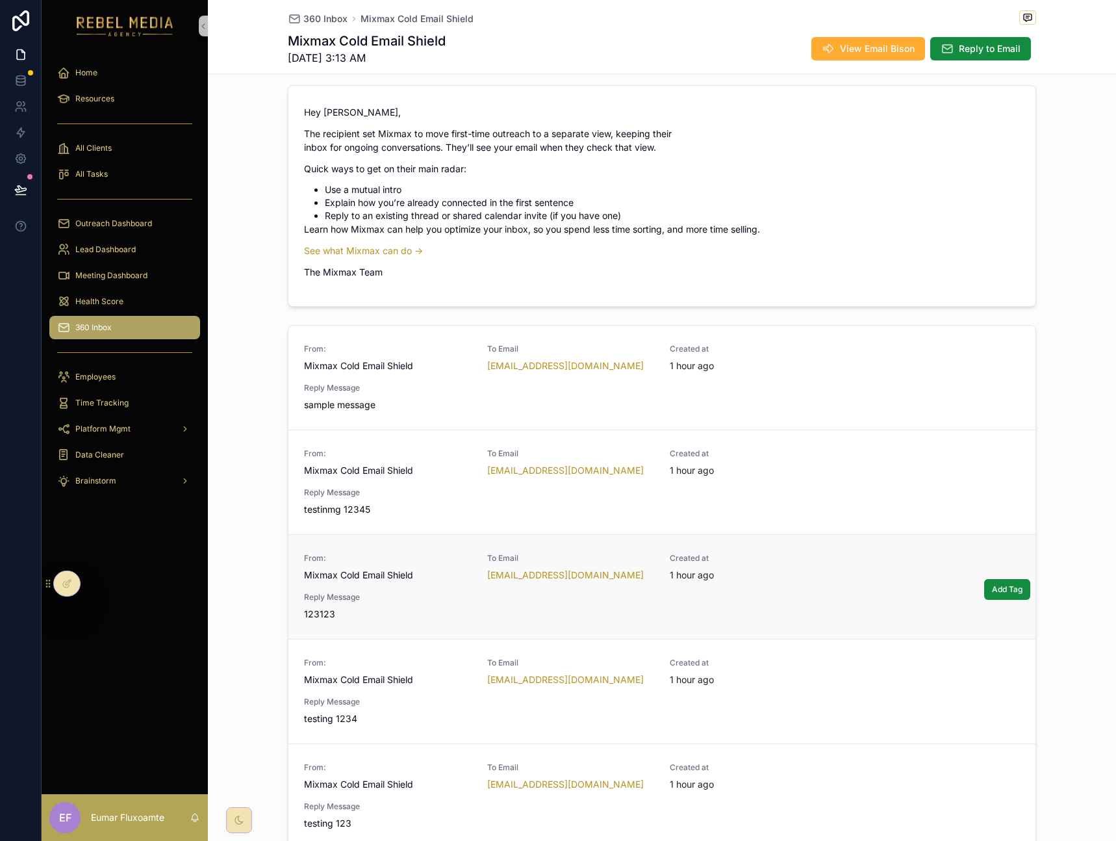
scroll to position [527, 0]
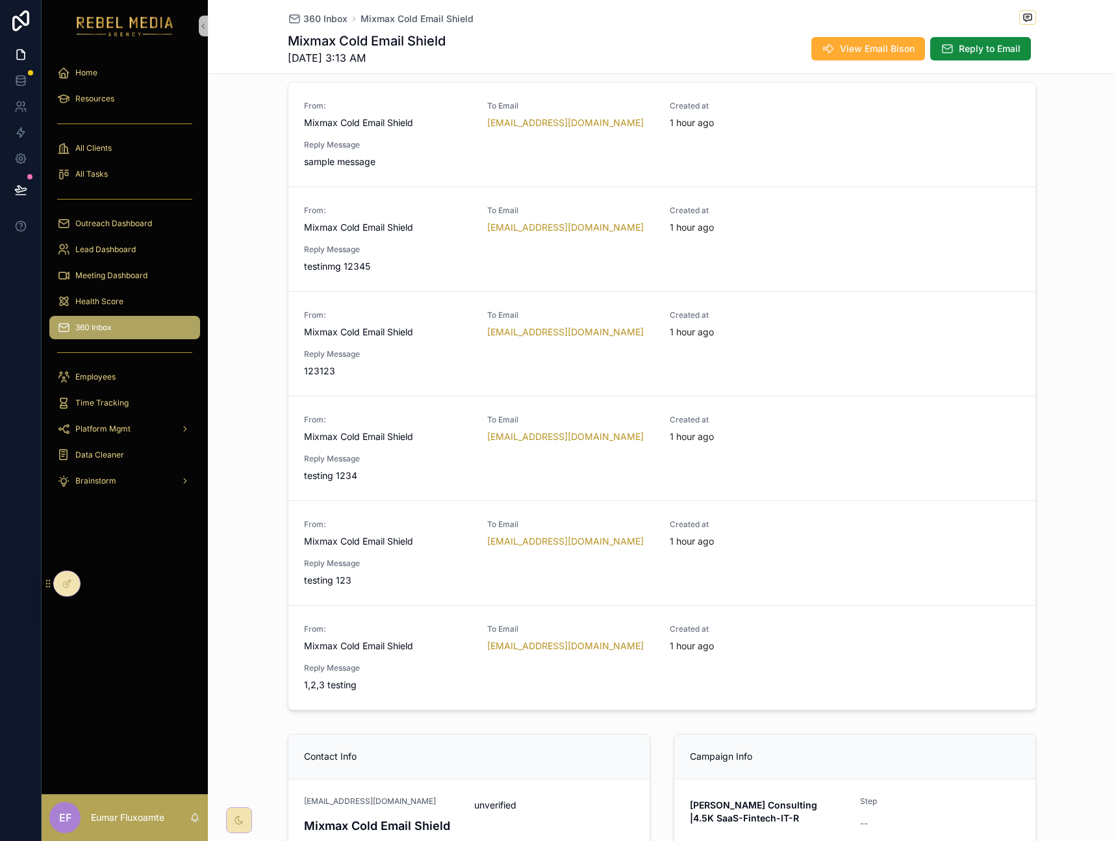
drag, startPoint x: 300, startPoint y: 573, endPoint x: 242, endPoint y: 489, distance: 101.3
click at [240, 511] on div "Mark as interested Mark as not interested Mark as Read Unsubscribe Lead Blackli…" at bounding box center [662, 239] width 909 height 1241
click at [242, 480] on div "Mark as interested Mark as not interested Mark as Read Unsubscribe Lead Blackli…" at bounding box center [662, 239] width 909 height 1241
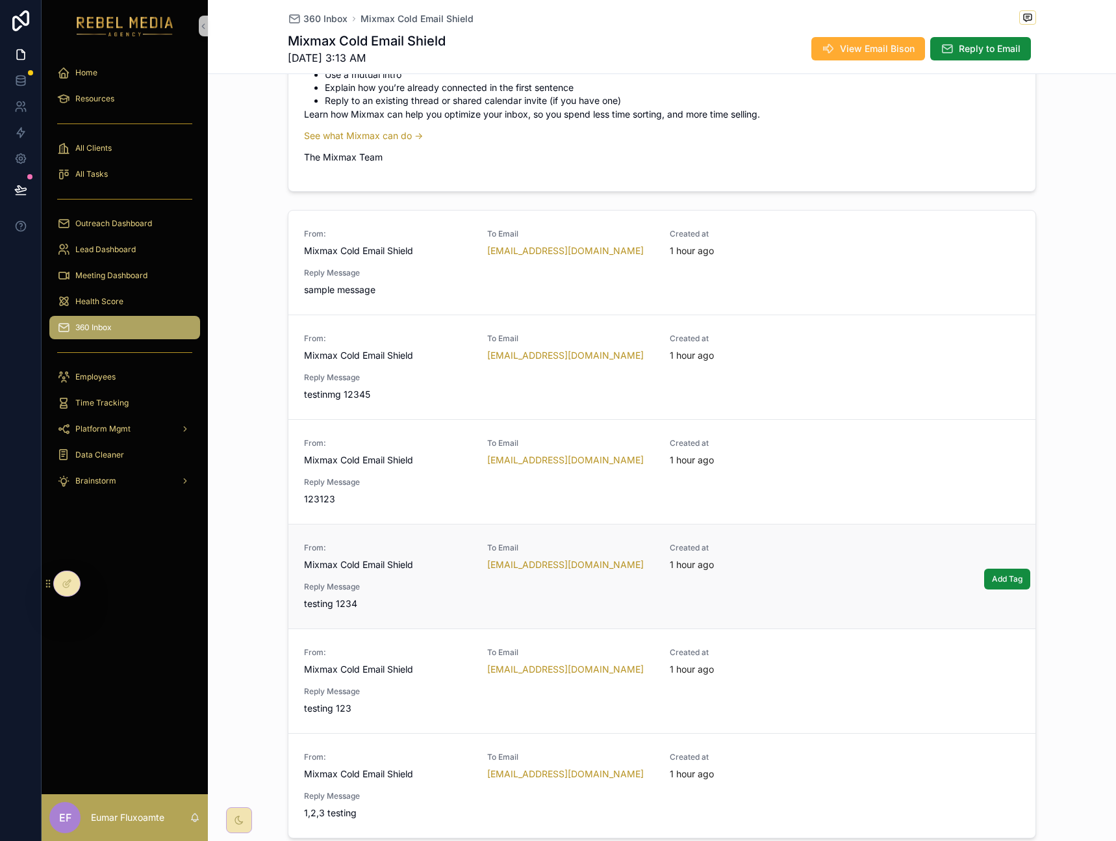
scroll to position [396, 0]
click at [243, 387] on div "Mark as interested Mark as not interested Mark as Read Unsubscribe Lead Blackli…" at bounding box center [662, 369] width 909 height 1241
click at [232, 326] on div "Mark as interested Mark as not interested Mark as Read Unsubscribe Lead Blackli…" at bounding box center [662, 369] width 909 height 1241
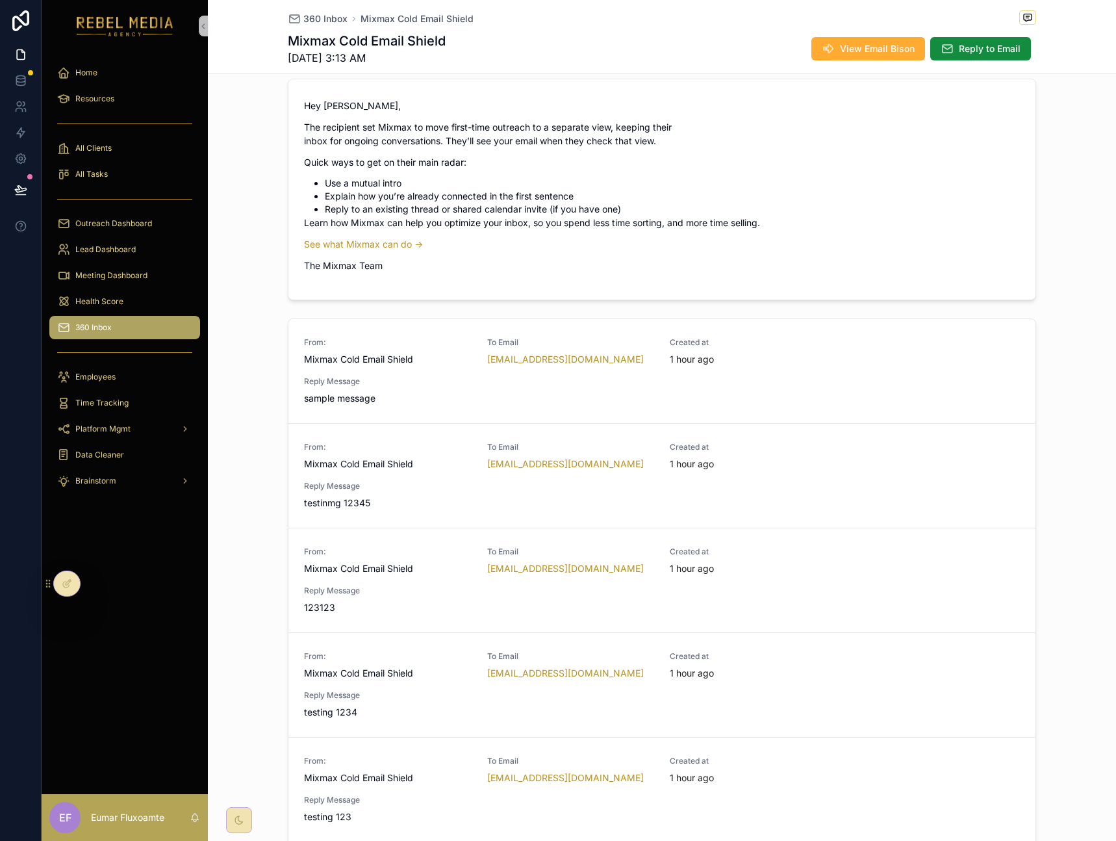
scroll to position [288, 0]
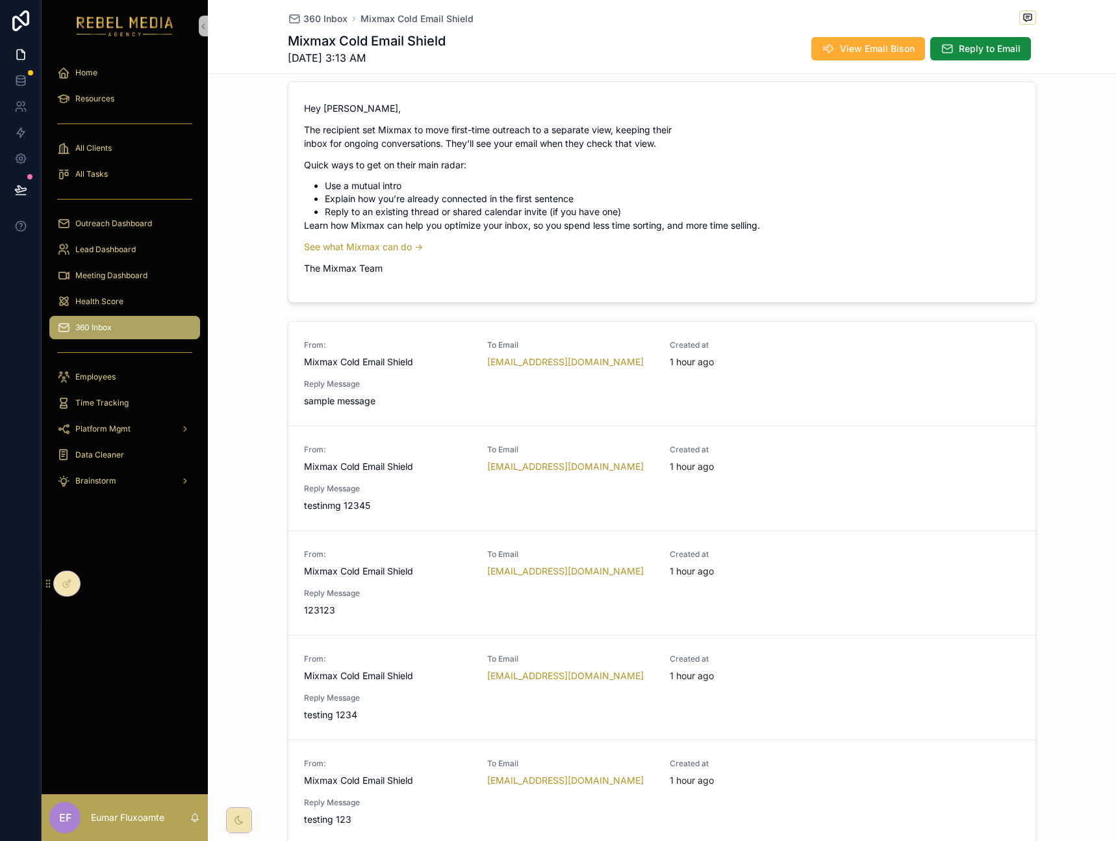
click at [250, 348] on div "Mark as interested Mark as not interested Mark as Read Unsubscribe Lead Blackli…" at bounding box center [662, 478] width 909 height 1241
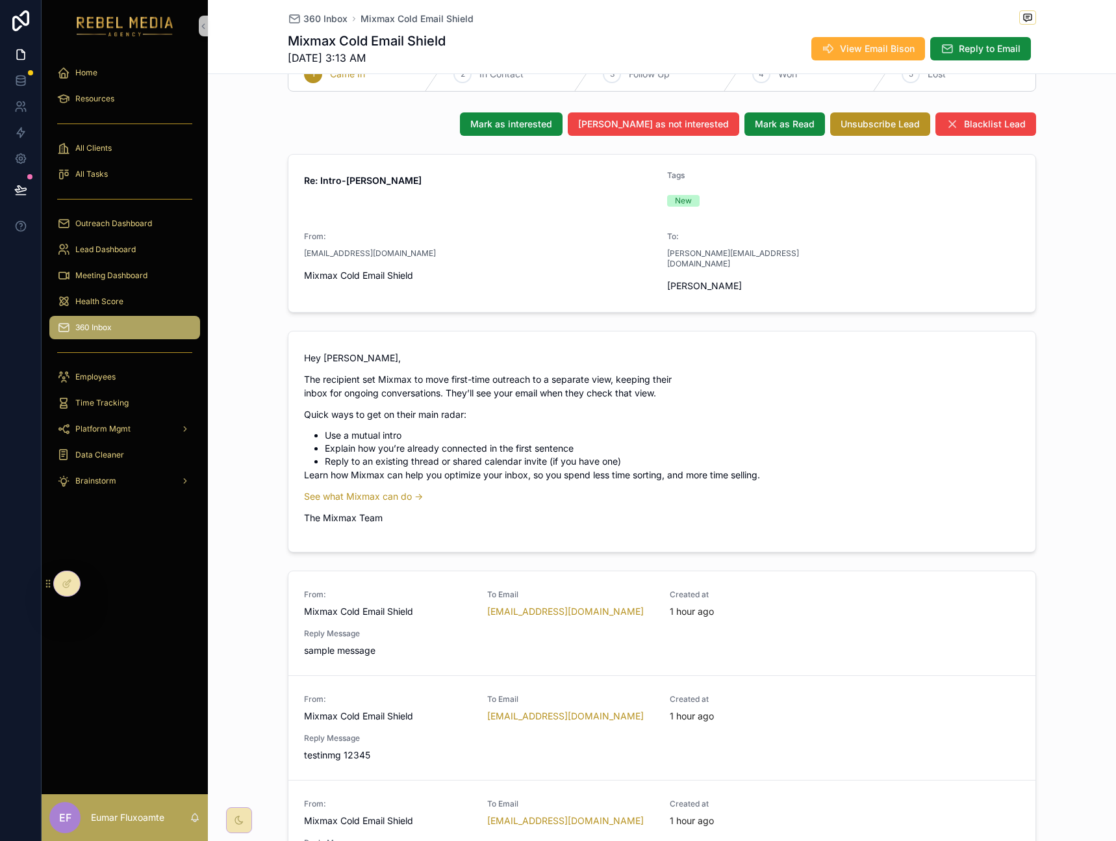
scroll to position [0, 0]
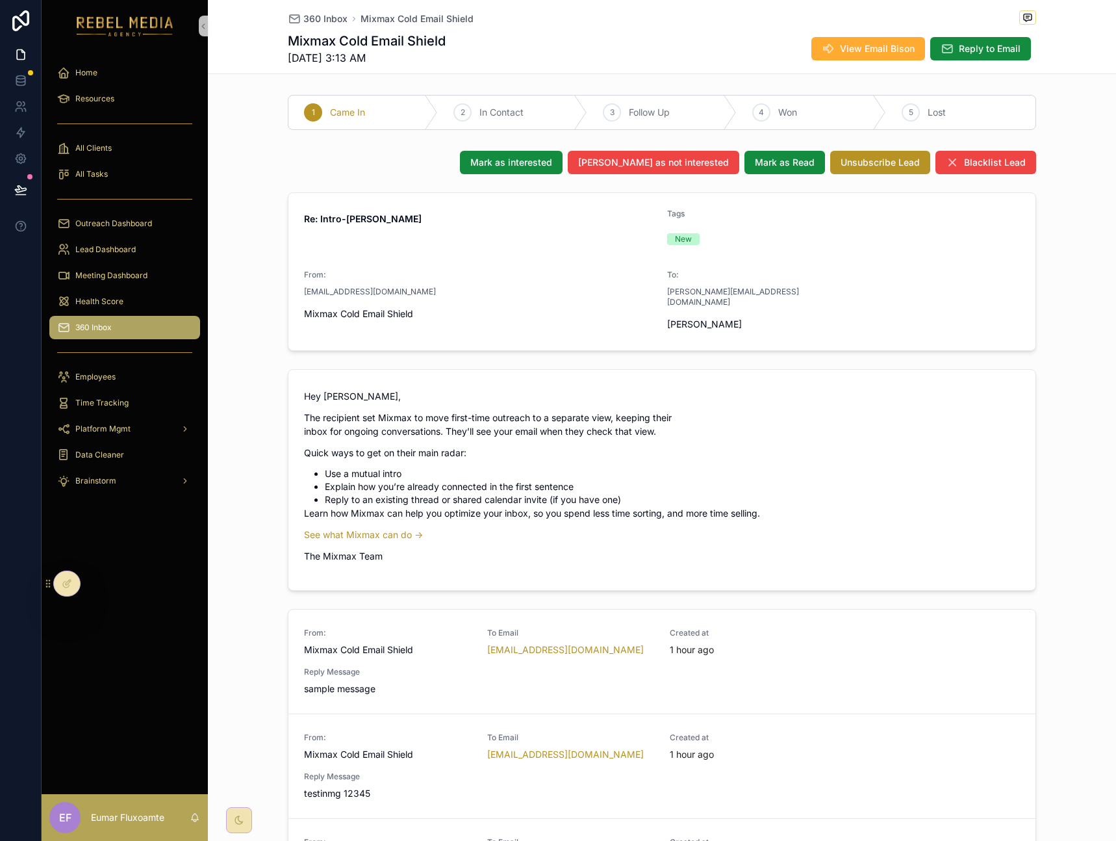
click at [250, 348] on div "Mark as interested Mark as not interested Mark as Read Unsubscribe Lead Blackli…" at bounding box center [662, 766] width 909 height 1241
